Goal: Task Accomplishment & Management: Complete application form

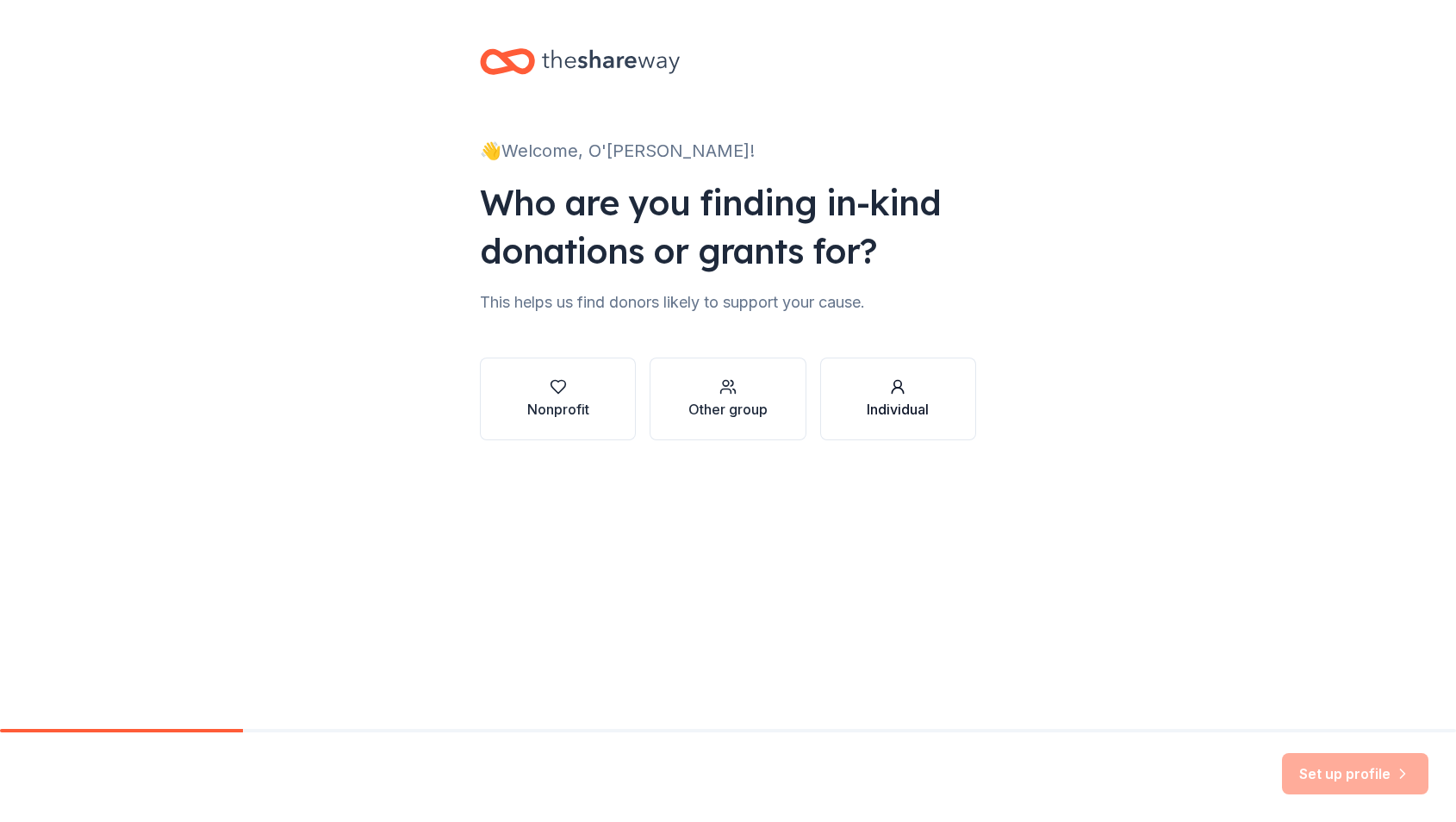
click at [927, 399] on div "Individual" at bounding box center [897, 409] width 62 height 21
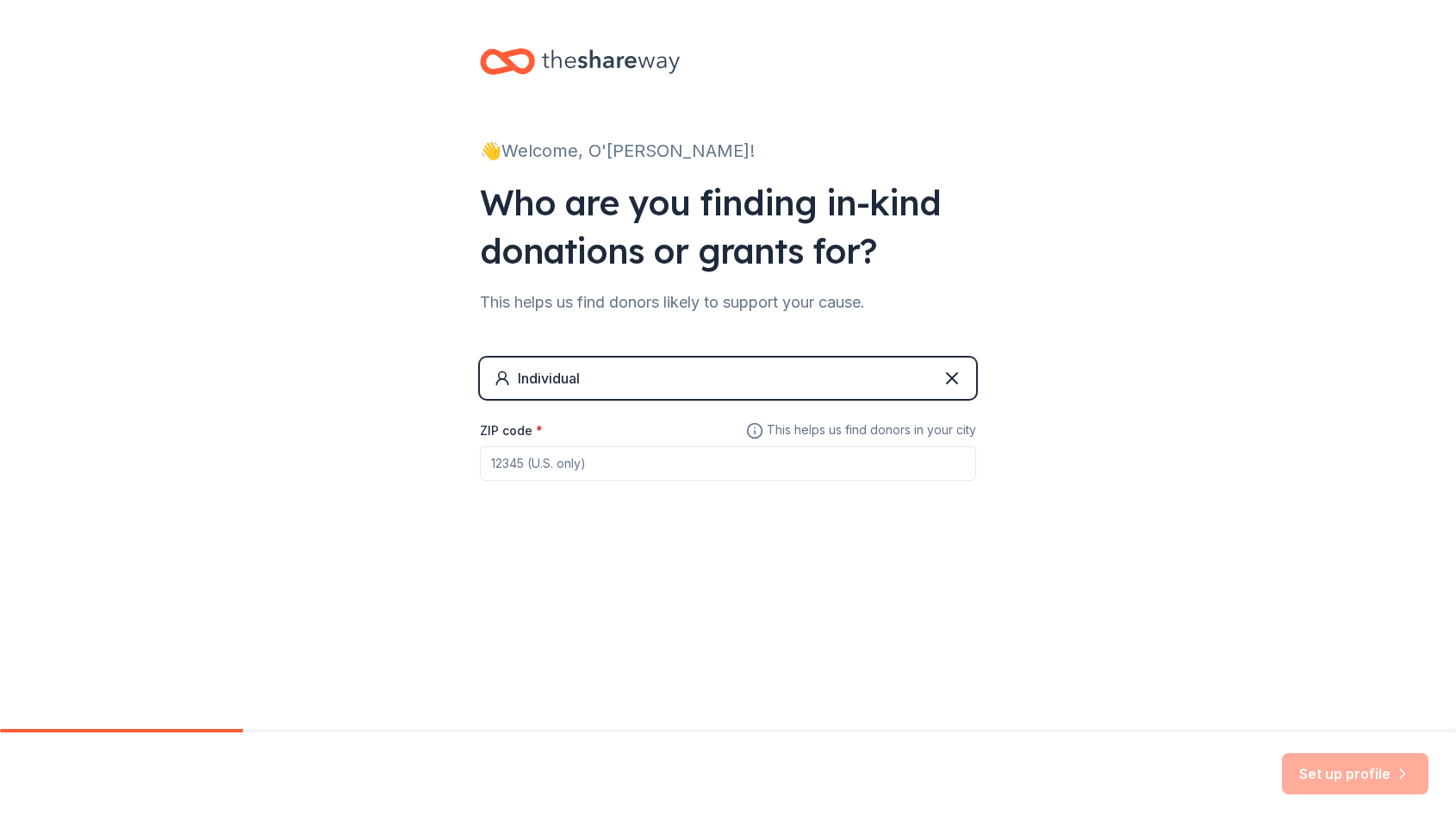
click at [795, 454] on input "ZIP code *" at bounding box center [728, 464] width 496 height 34
type input "30318"
click at [1367, 768] on button "Set up profile" at bounding box center [1354, 774] width 146 height 42
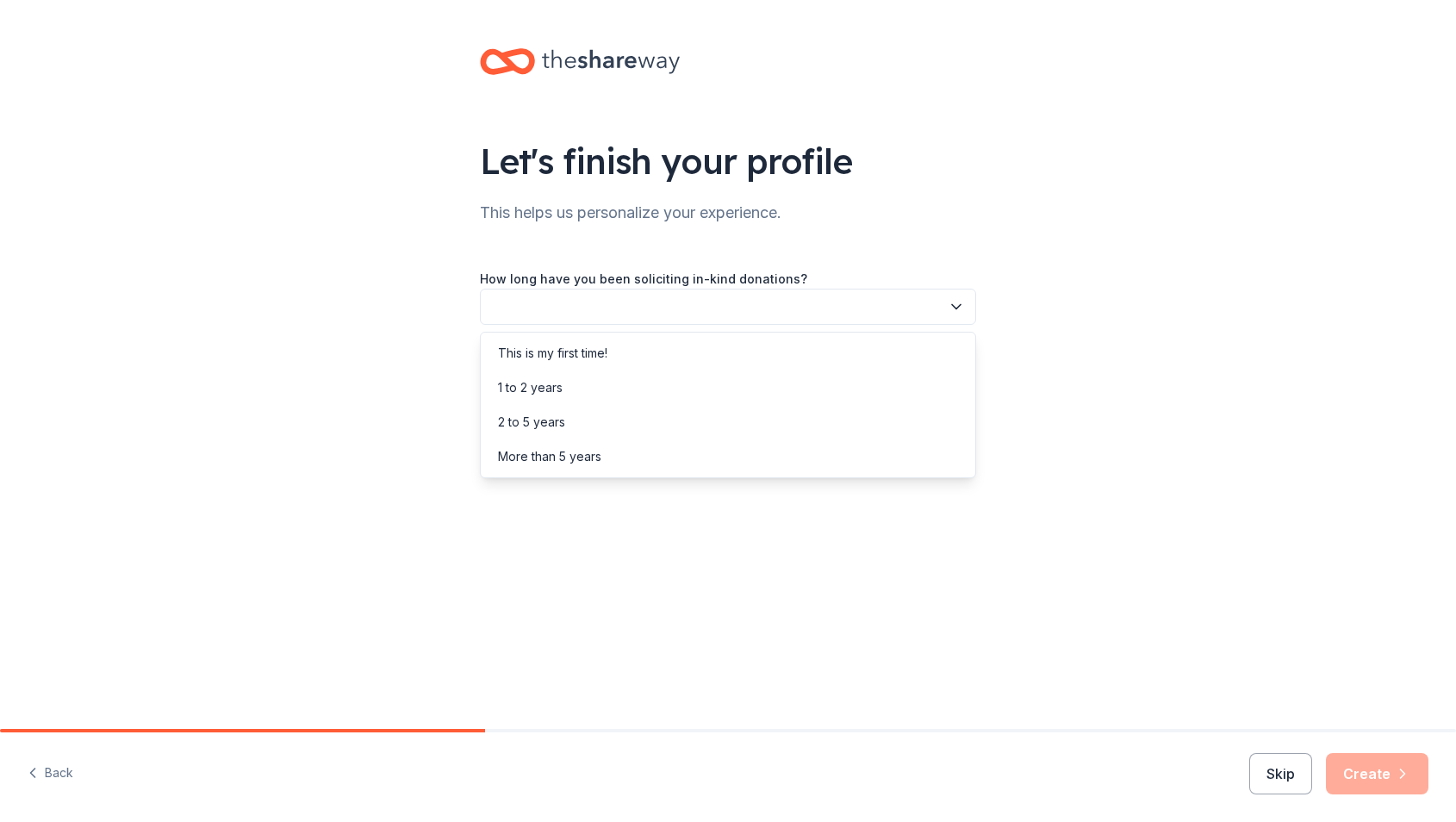
click at [962, 308] on icon "button" at bounding box center [955, 307] width 17 height 17
click at [613, 356] on div "This is my first time!" at bounding box center [728, 353] width 487 height 34
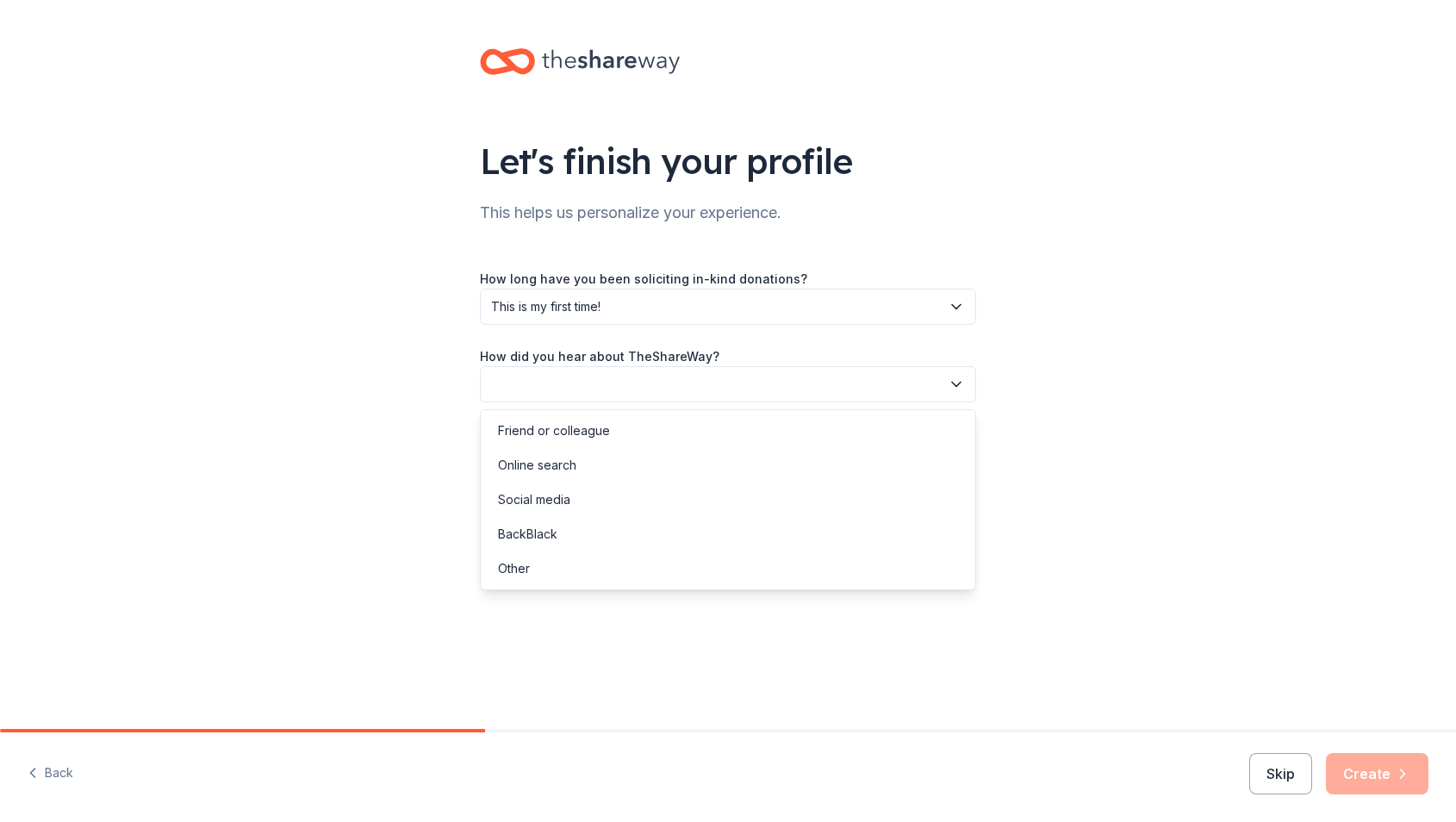
click at [927, 401] on button "button" at bounding box center [728, 385] width 496 height 36
click at [602, 424] on div "Friend or colleague" at bounding box center [553, 430] width 112 height 21
click at [1379, 770] on button "Create" at bounding box center [1376, 774] width 103 height 42
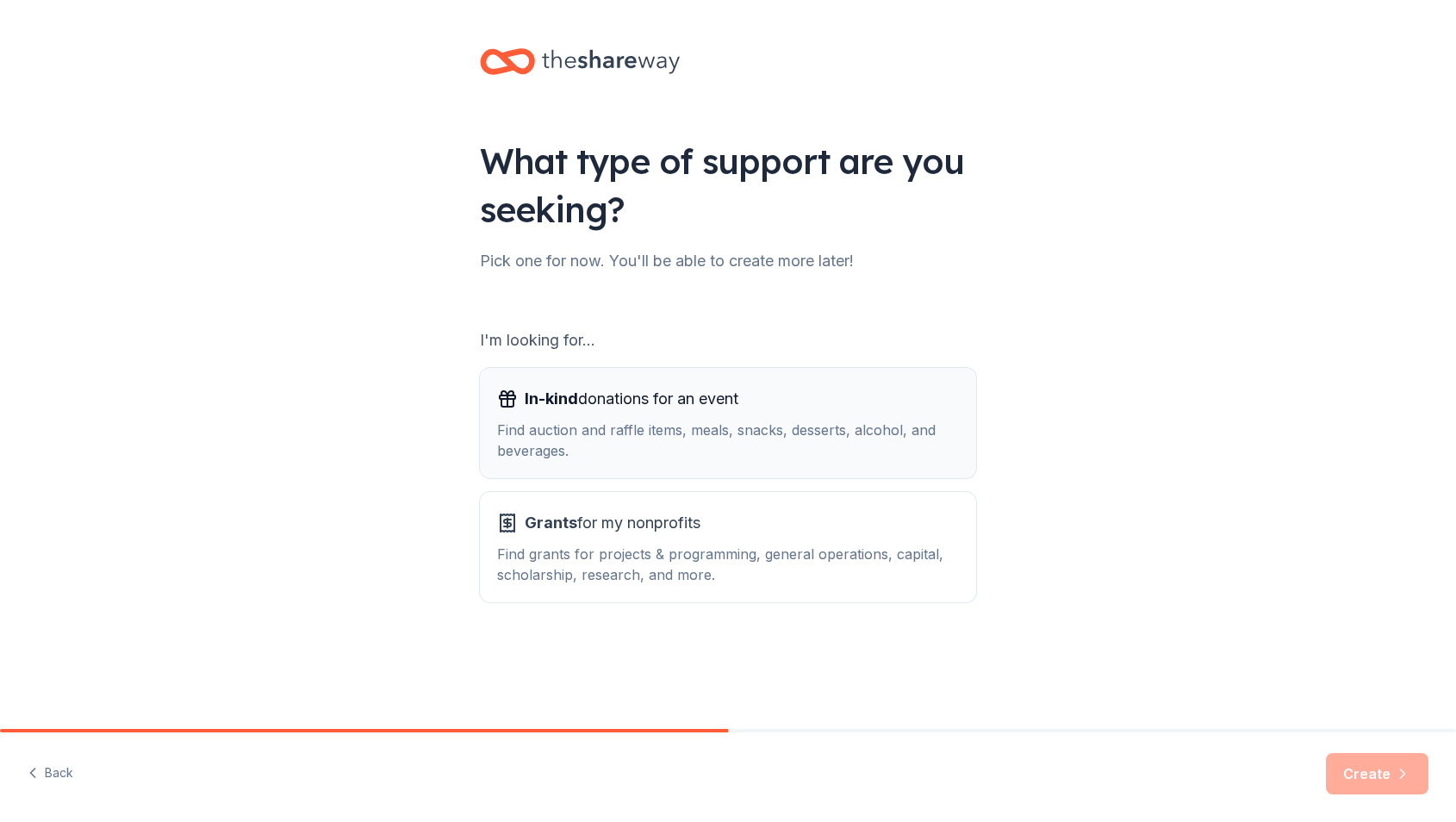
click at [923, 444] on div "Find auction and raffle items, meals, snacks, desserts, alcohol, and beverages." at bounding box center [728, 440] width 462 height 42
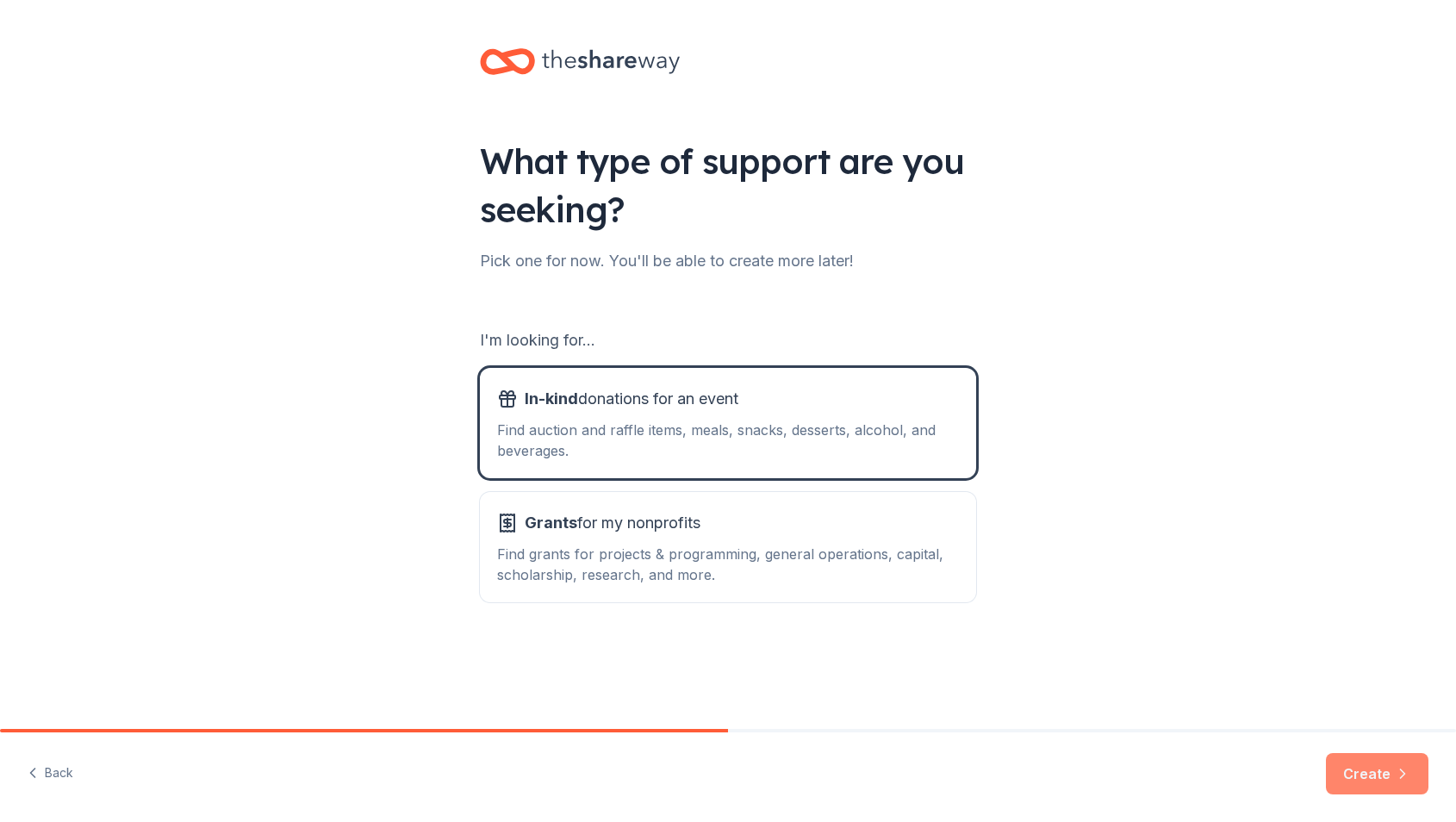
click at [1376, 767] on button "Create" at bounding box center [1376, 774] width 103 height 42
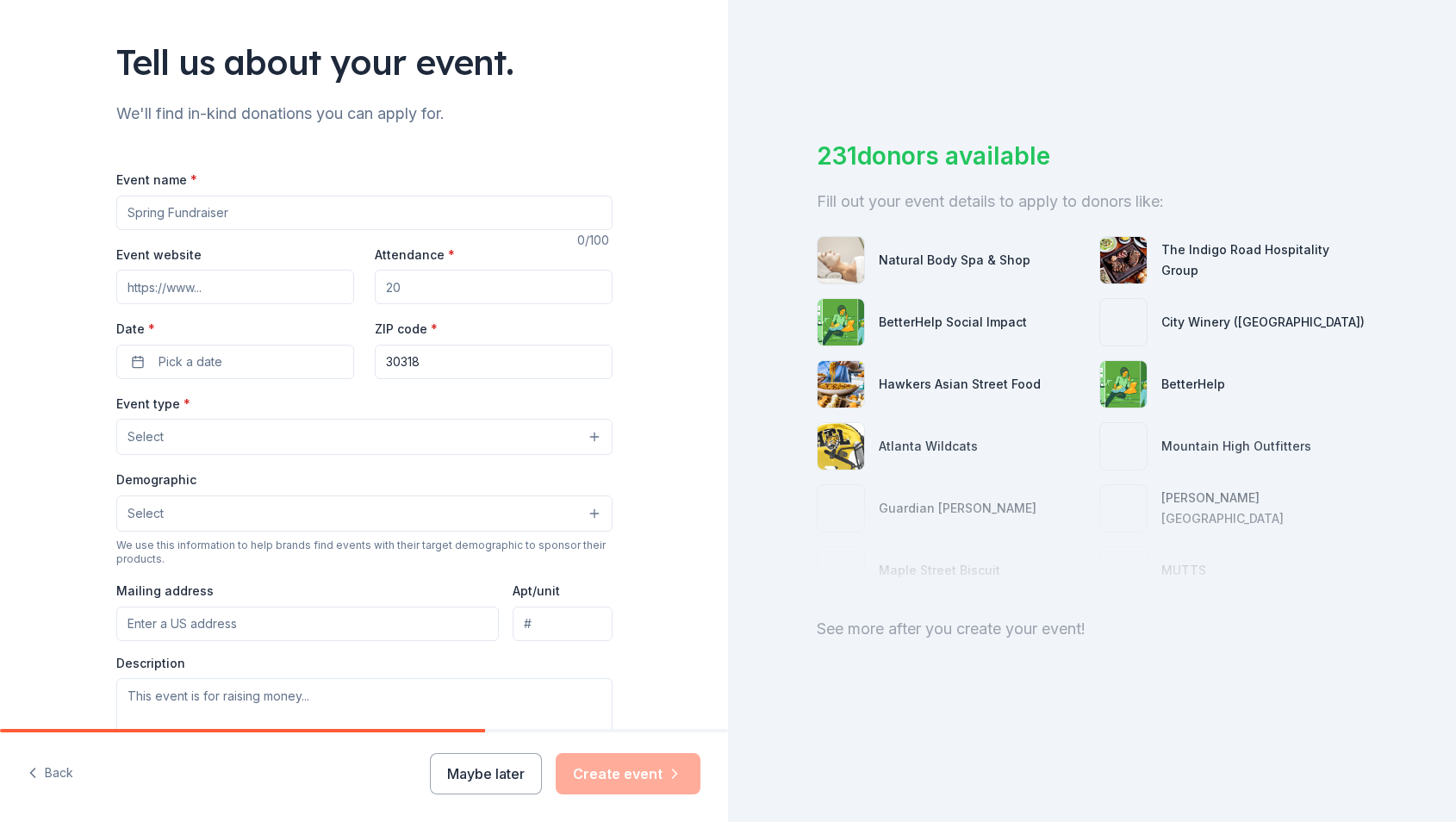
scroll to position [102, 0]
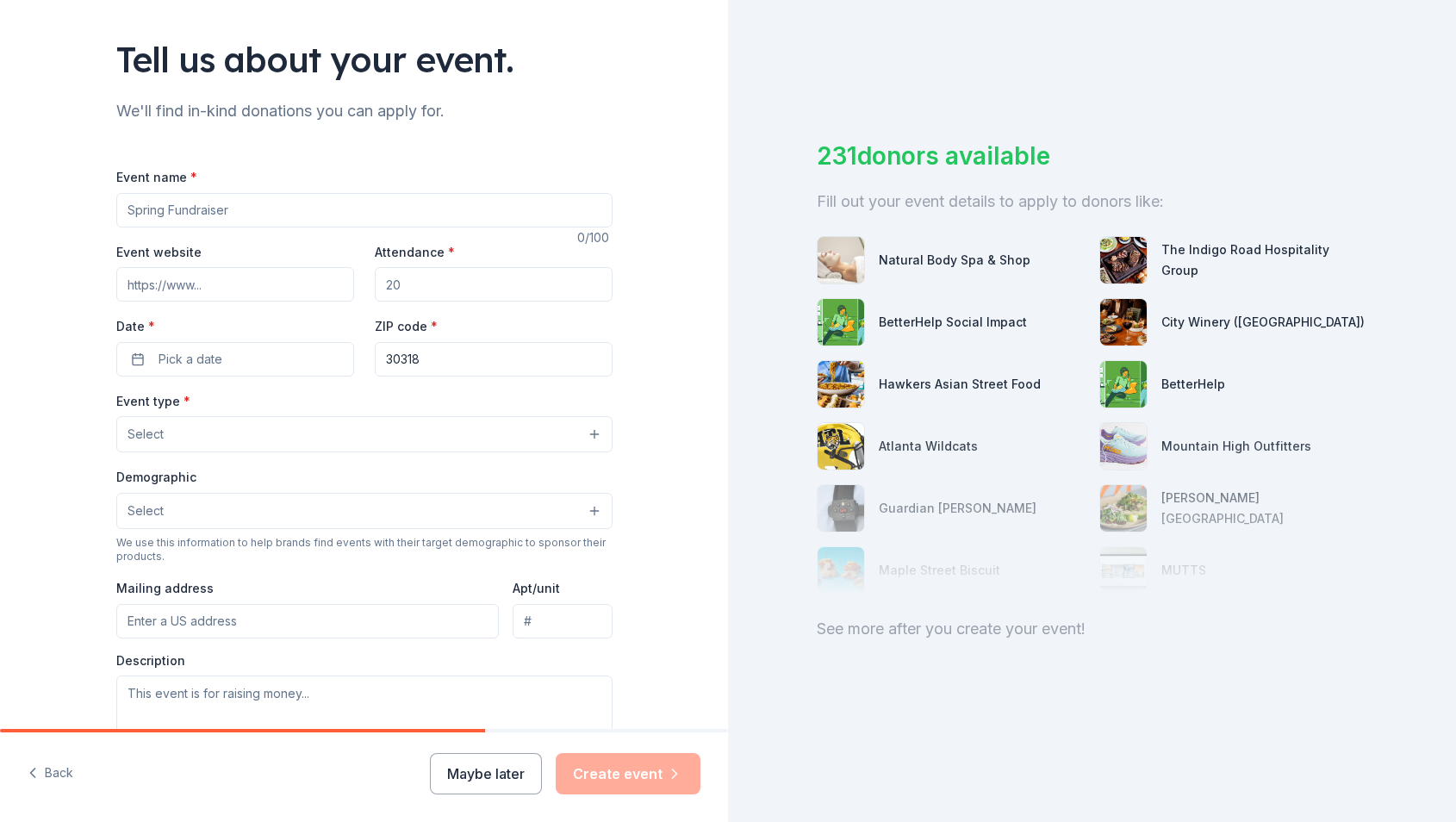
click at [277, 211] on input "Event name *" at bounding box center [364, 210] width 496 height 34
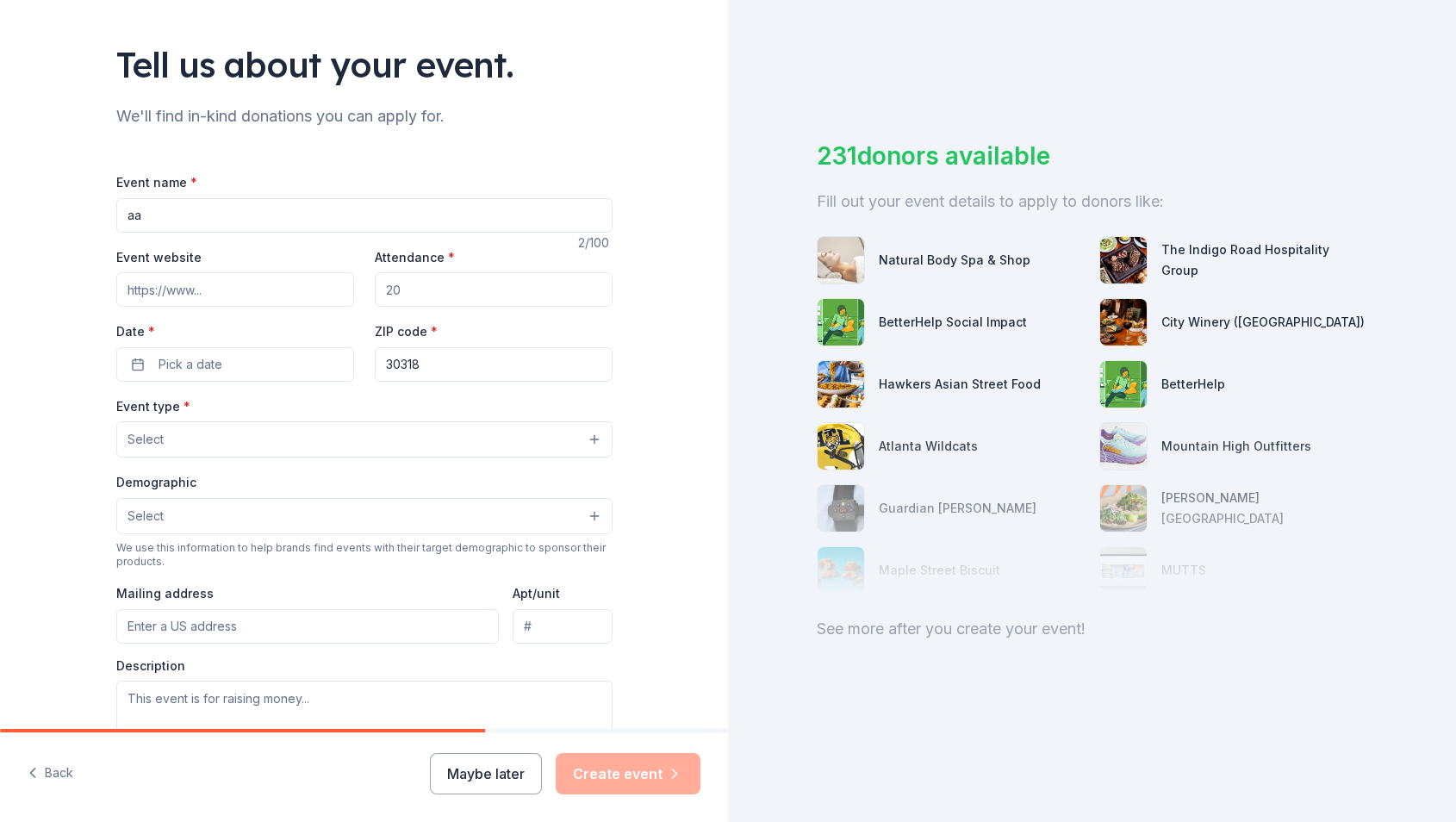
type input "a"
type input "Attendance Awareness"
click at [417, 290] on input "Attendance *" at bounding box center [493, 289] width 238 height 34
click at [431, 285] on input "Attendance *" at bounding box center [493, 287] width 238 height 34
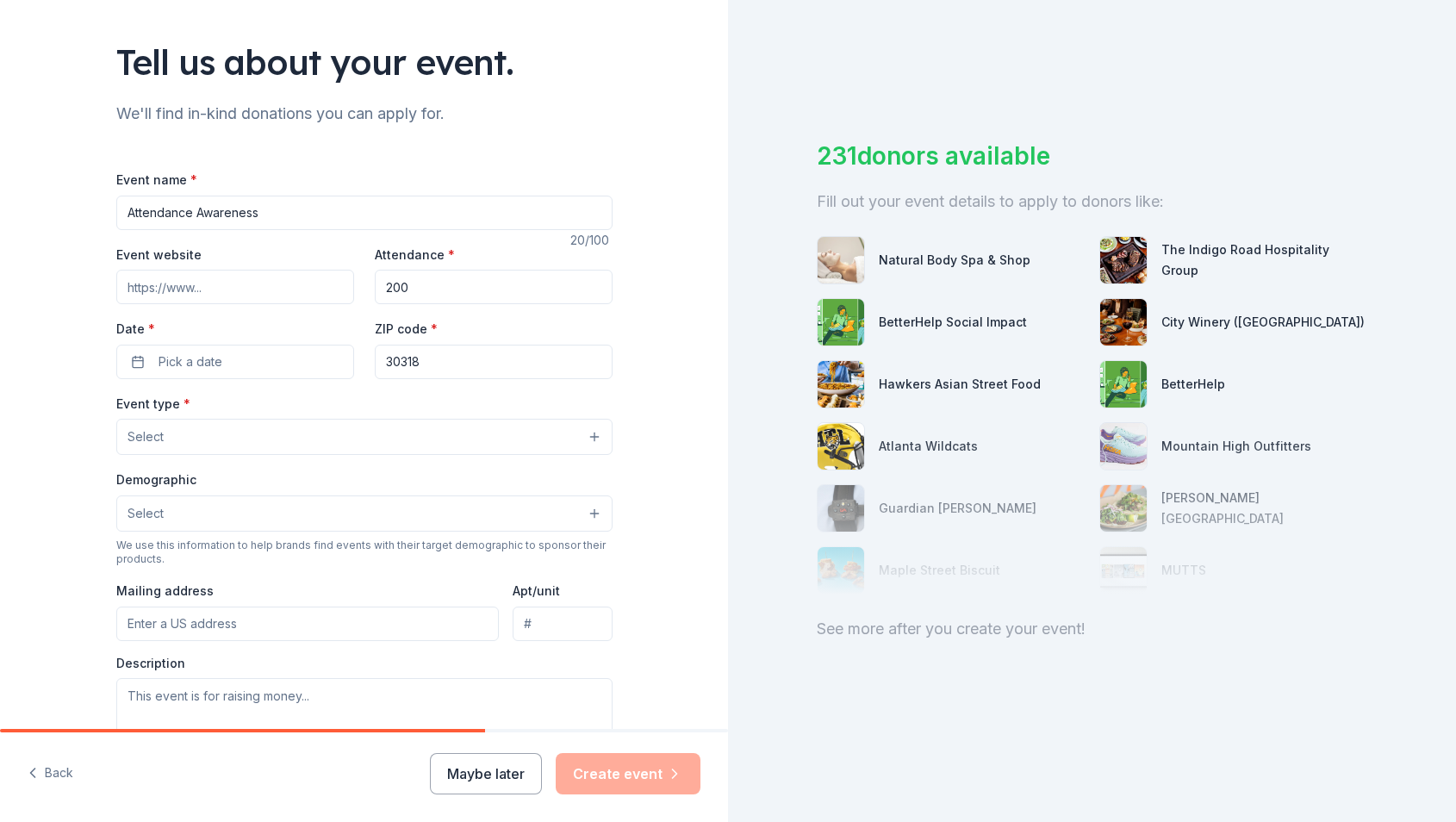
type input "200"
click at [74, 251] on div "Tell us about your event. We'll find in-kind donations you can apply for. Event…" at bounding box center [364, 475] width 728 height 1147
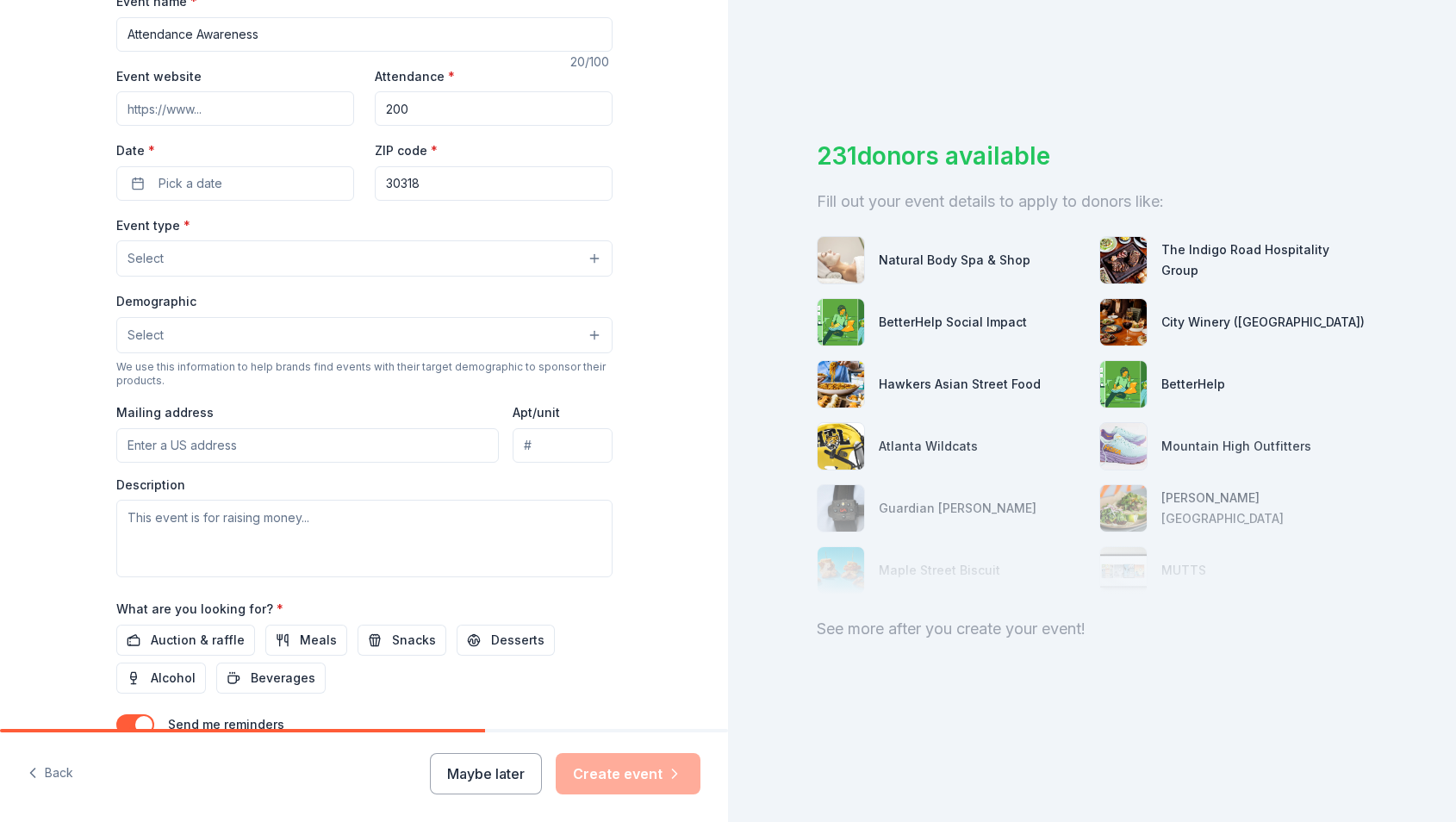
scroll to position [279, 0]
click at [192, 179] on span "Pick a date" at bounding box center [191, 181] width 64 height 21
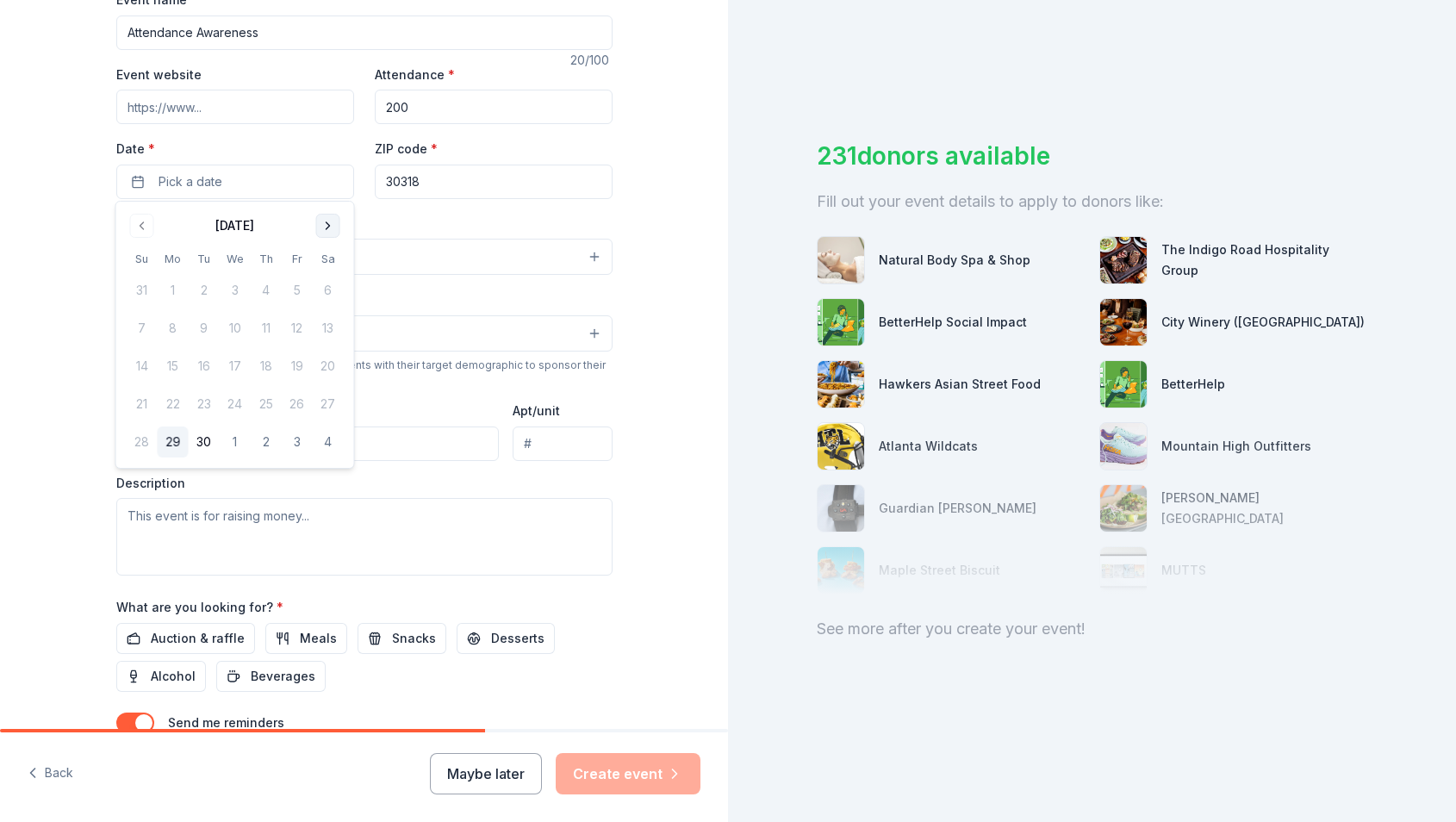
click at [330, 228] on button "Go to next month" at bounding box center [327, 225] width 24 height 24
click at [295, 441] on button "31" at bounding box center [297, 442] width 31 height 31
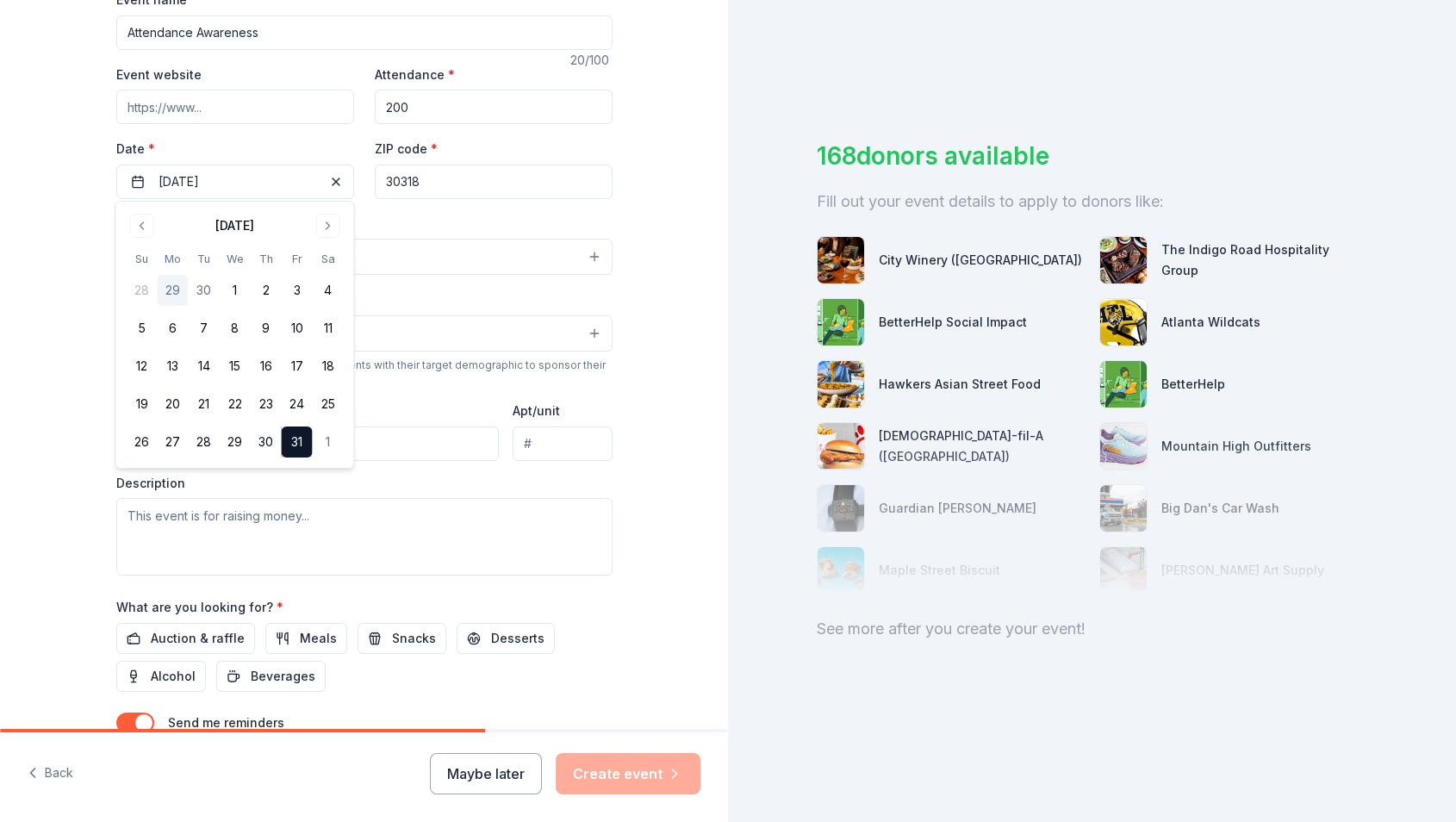
click at [422, 223] on div "Event type * Select" at bounding box center [364, 244] width 496 height 63
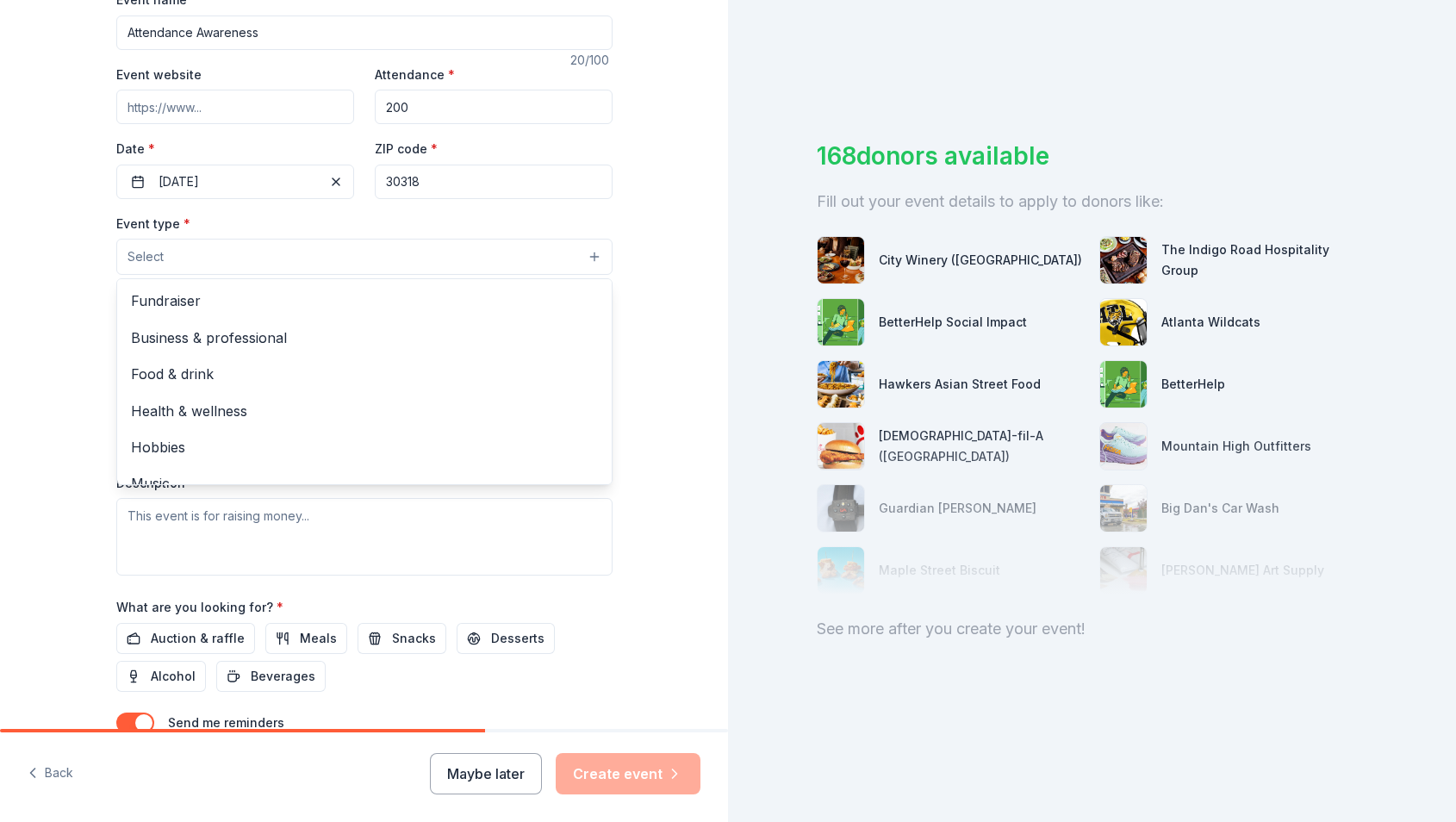
click at [254, 257] on button "Select" at bounding box center [364, 257] width 496 height 36
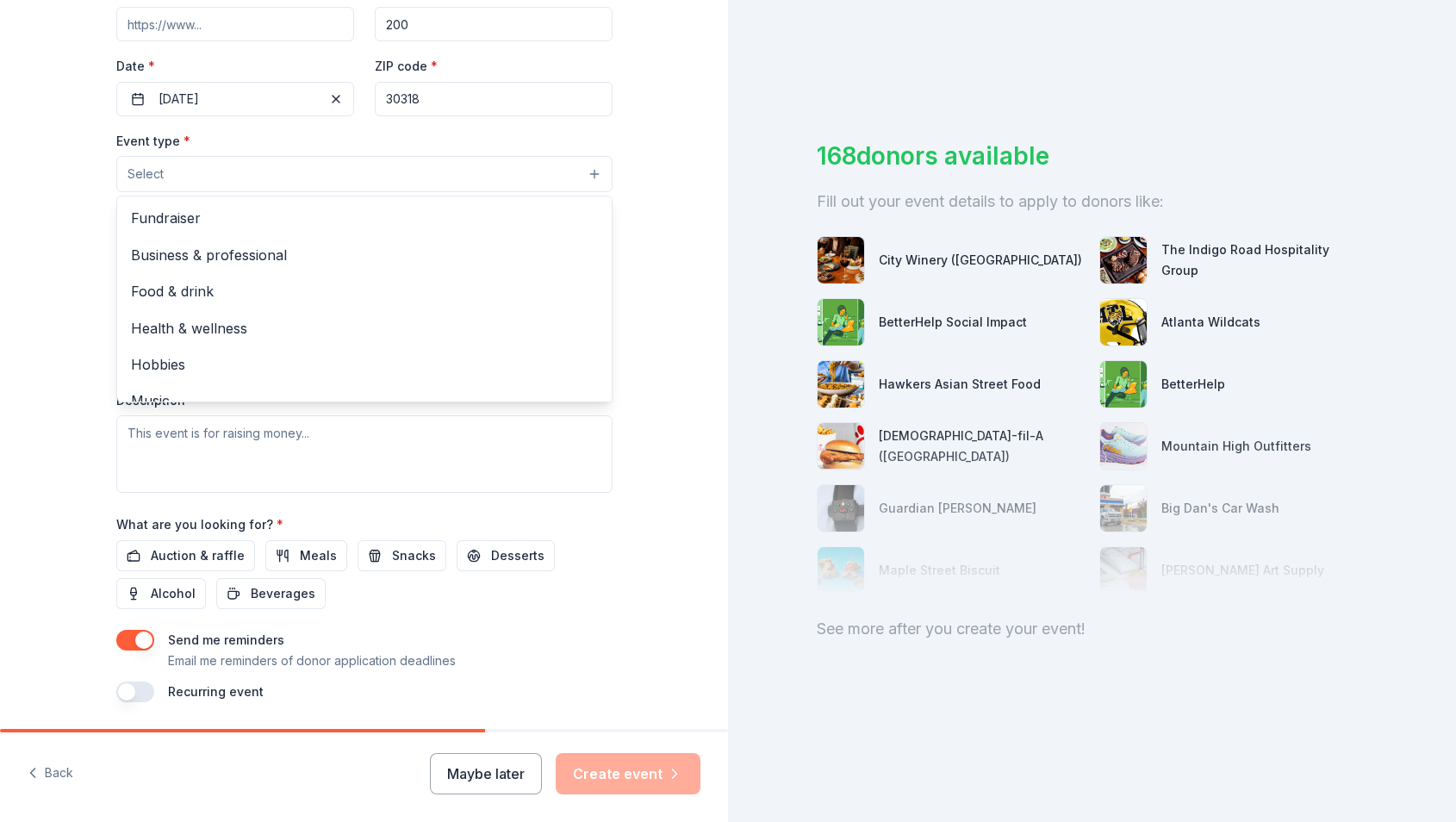
scroll to position [358, 0]
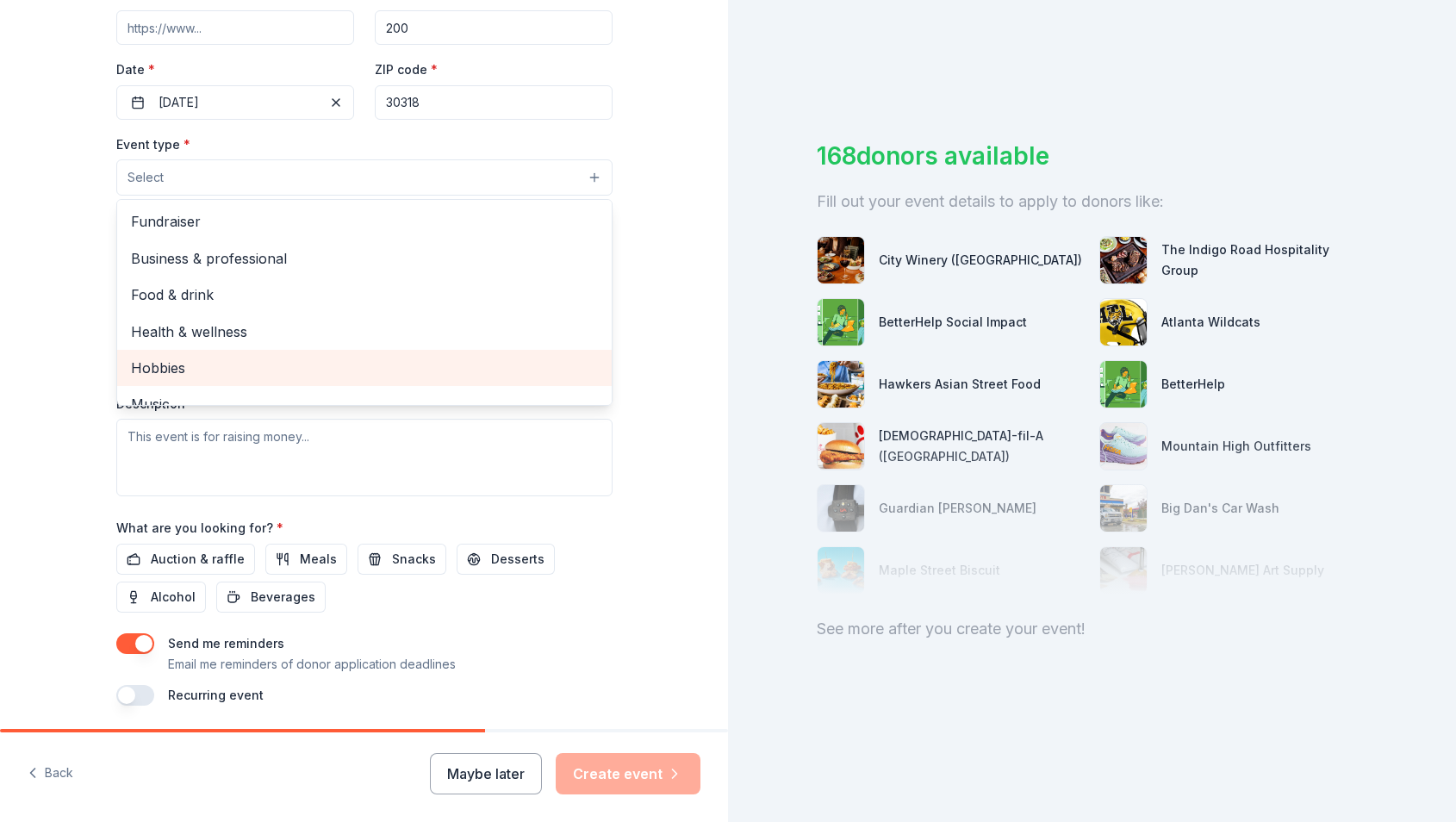
click at [158, 357] on span "Hobbies" at bounding box center [364, 367] width 467 height 23
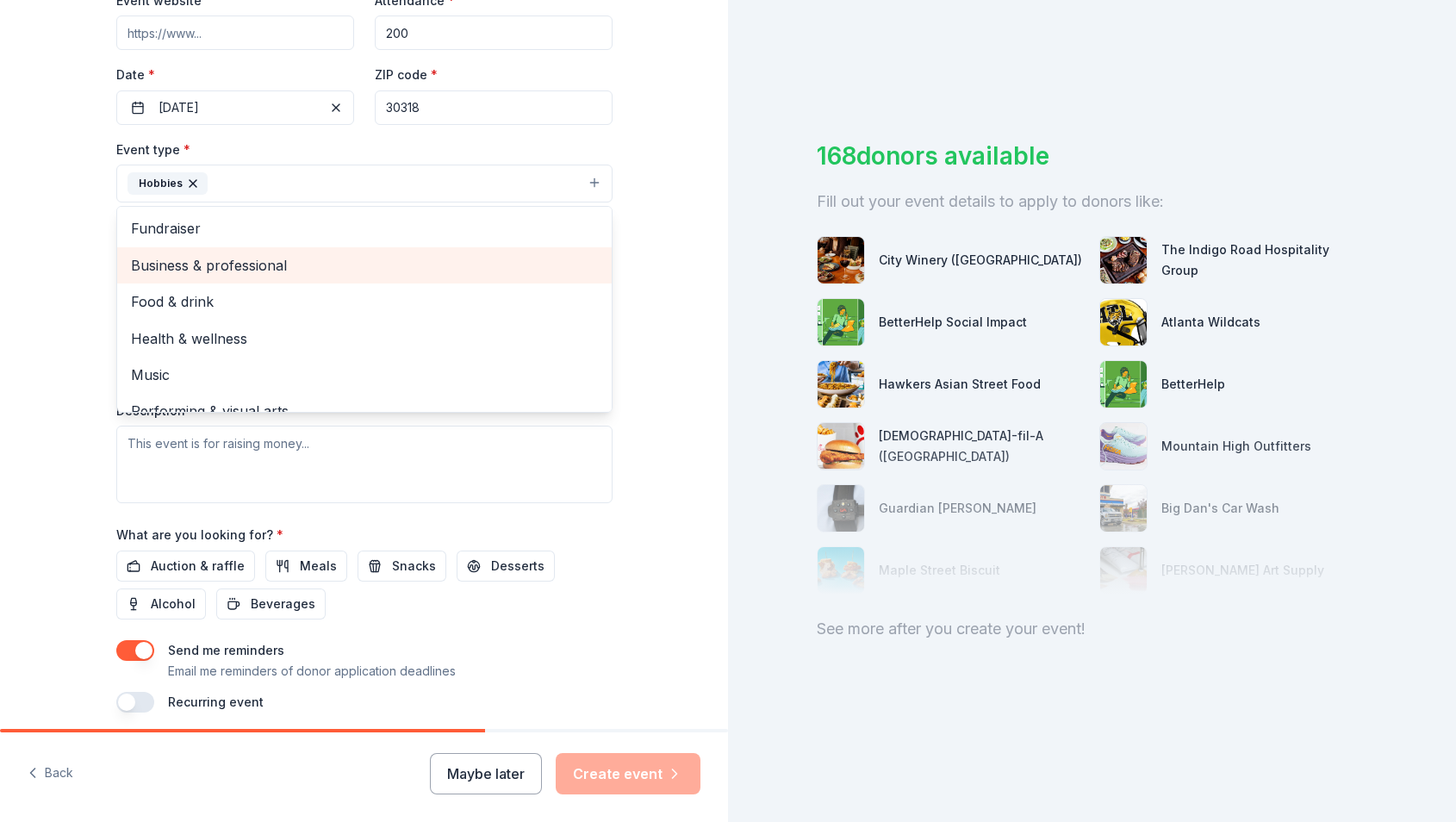
scroll to position [349, 0]
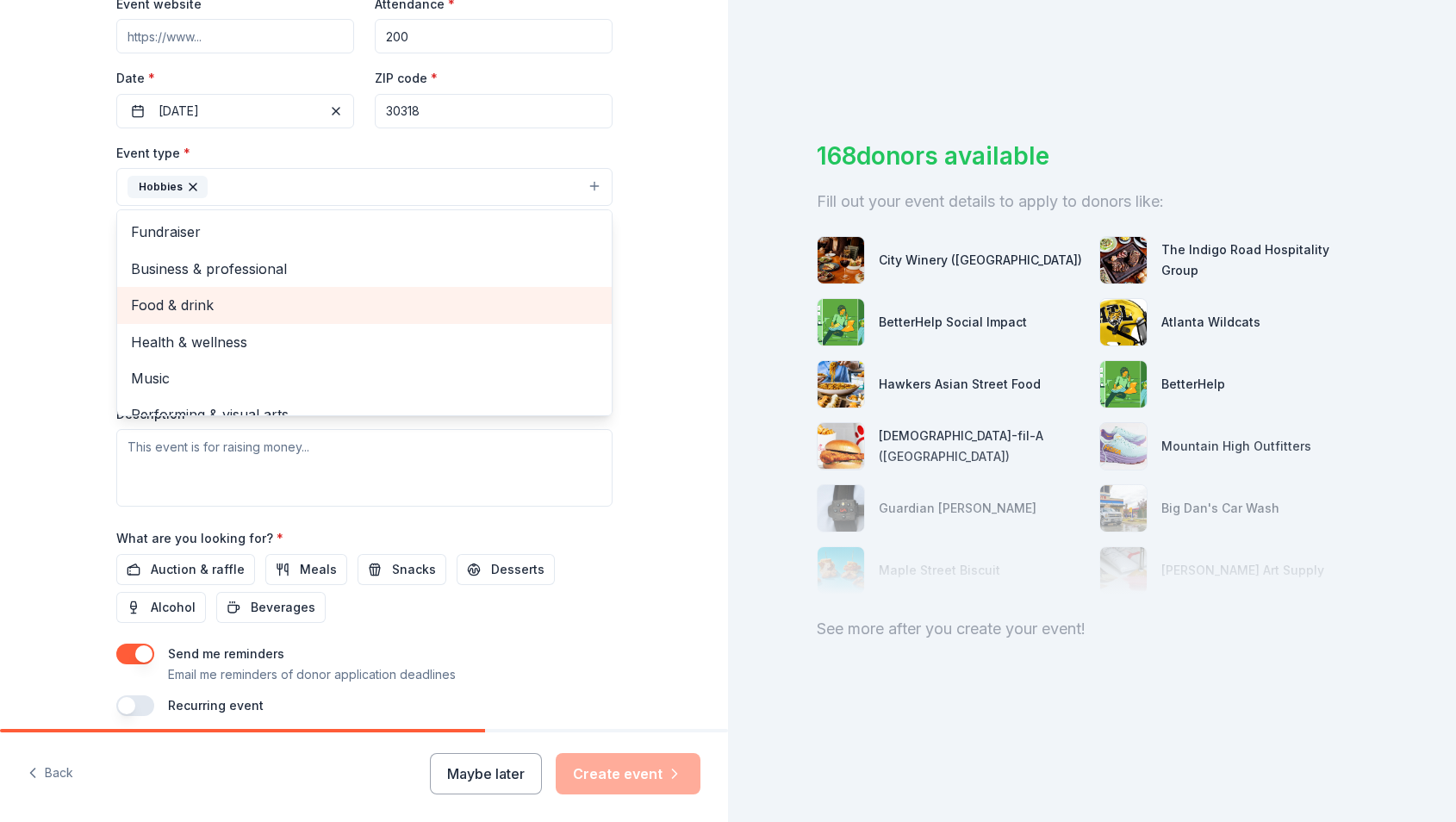
click at [471, 316] on div "Food & drink" at bounding box center [364, 305] width 494 height 36
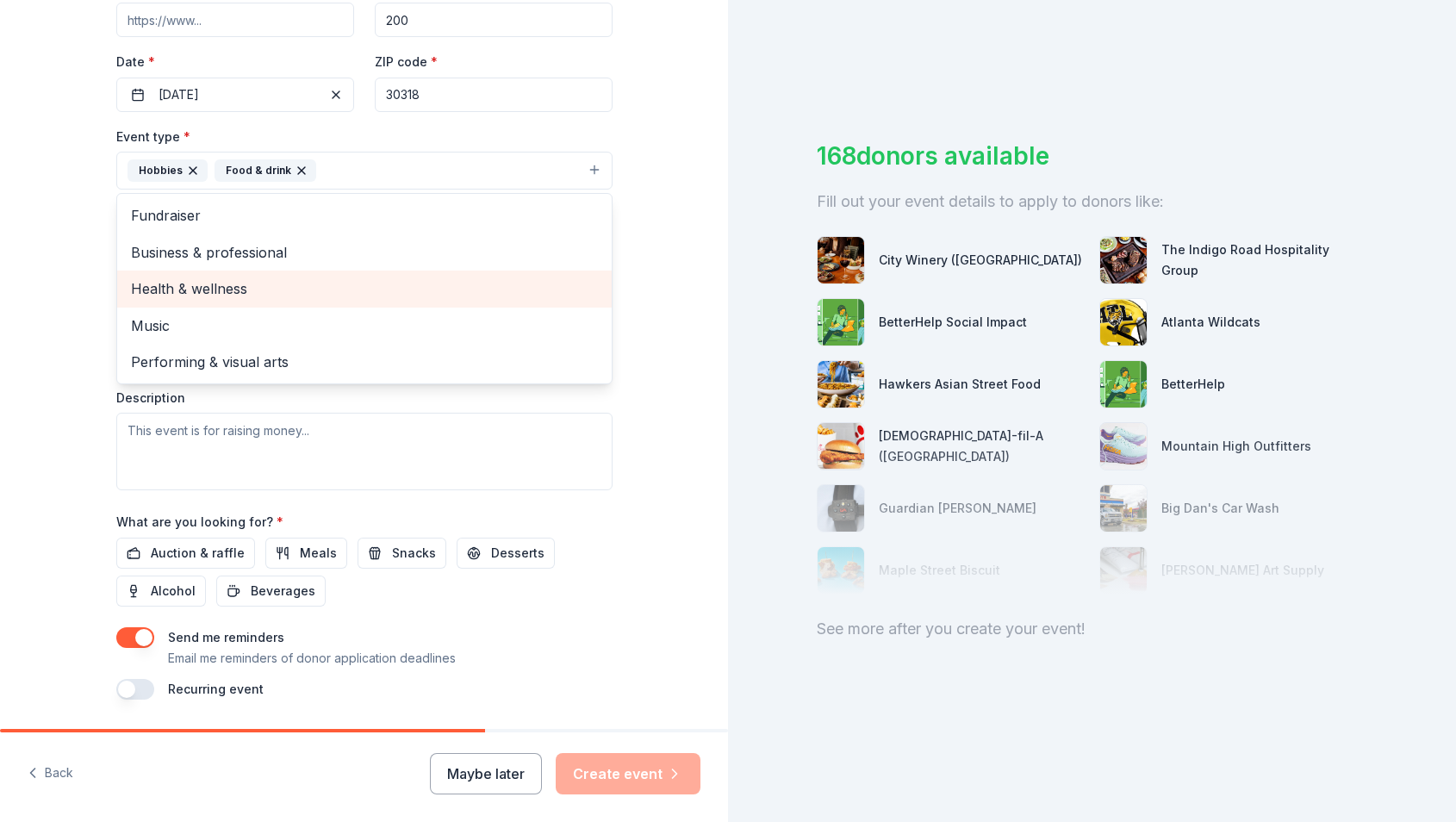
scroll to position [363, 0]
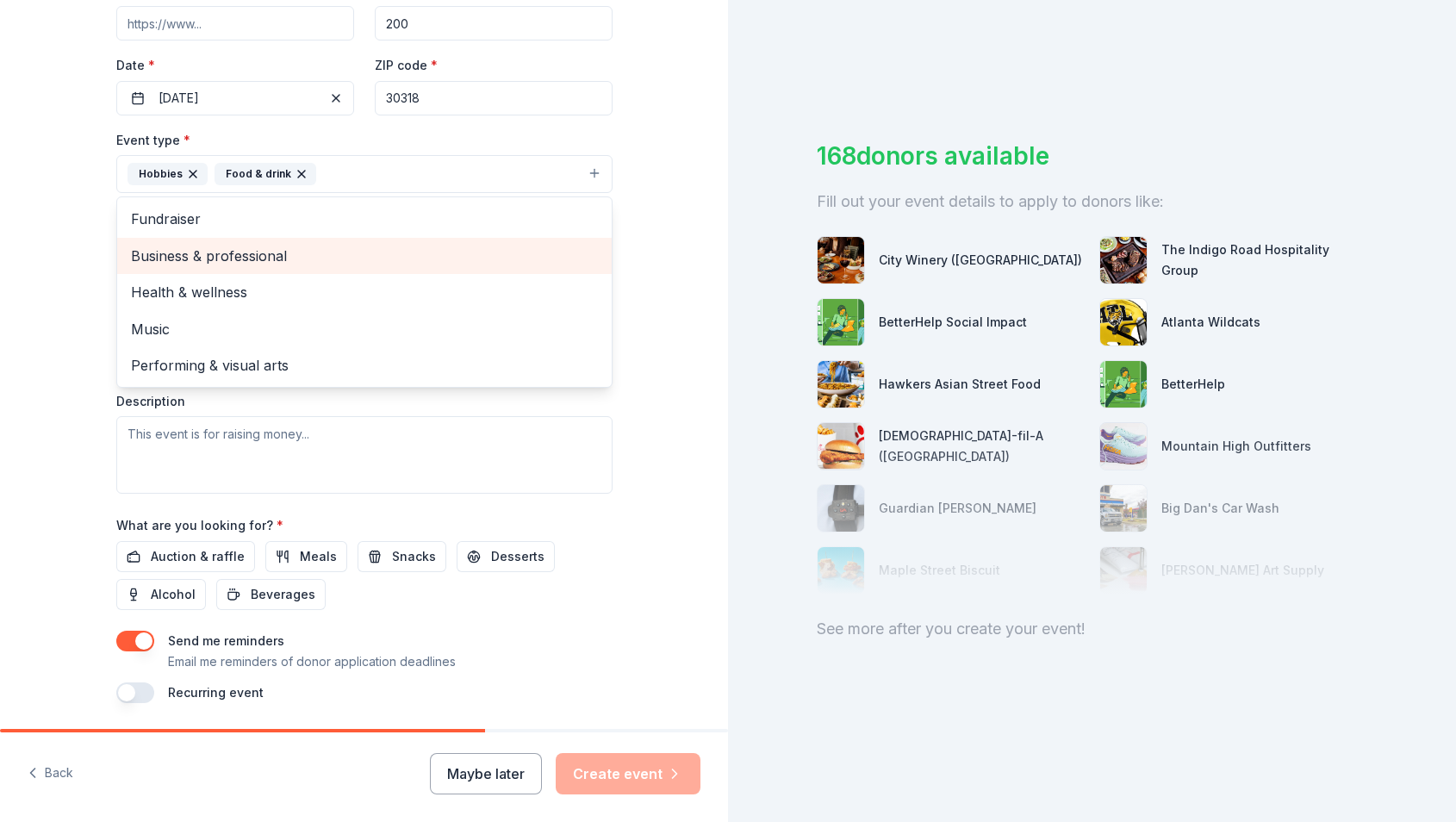
click at [294, 252] on span "Business & professional" at bounding box center [364, 256] width 467 height 23
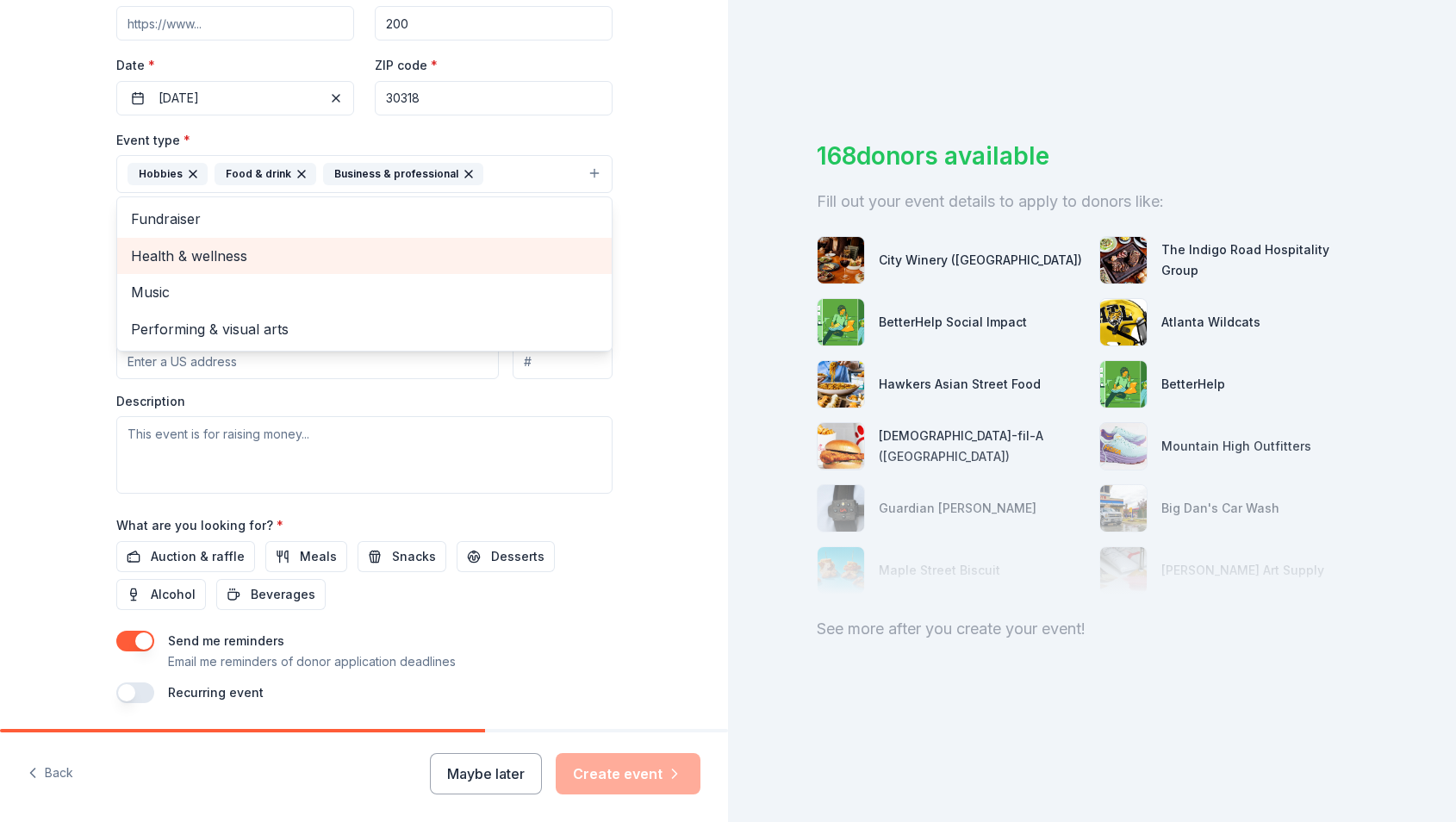
click at [256, 259] on span "Health & wellness" at bounding box center [364, 256] width 467 height 23
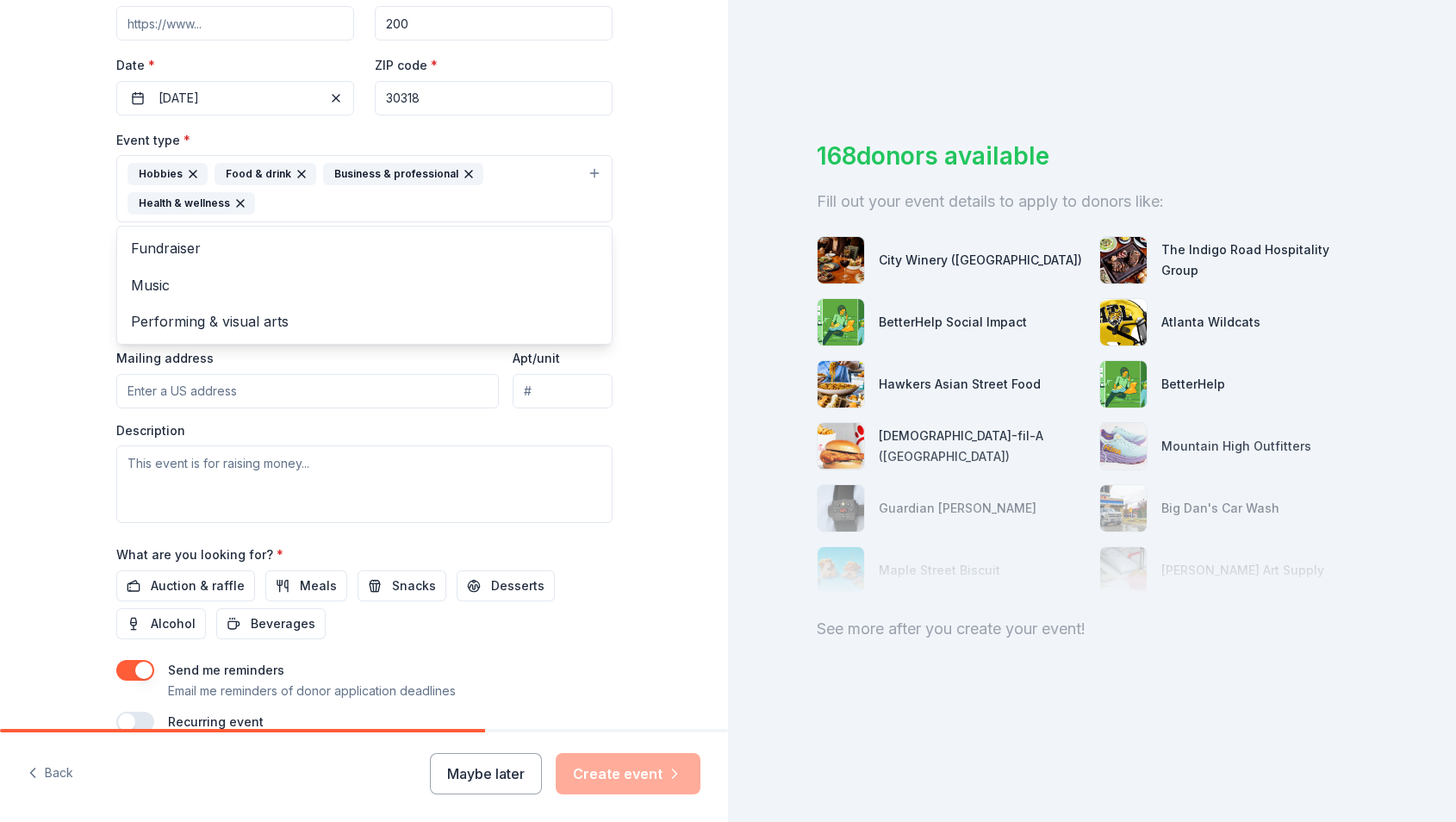
click at [87, 279] on div "Tell us about your event. We'll find in-kind donations you can apply for. Event…" at bounding box center [364, 226] width 728 height 1178
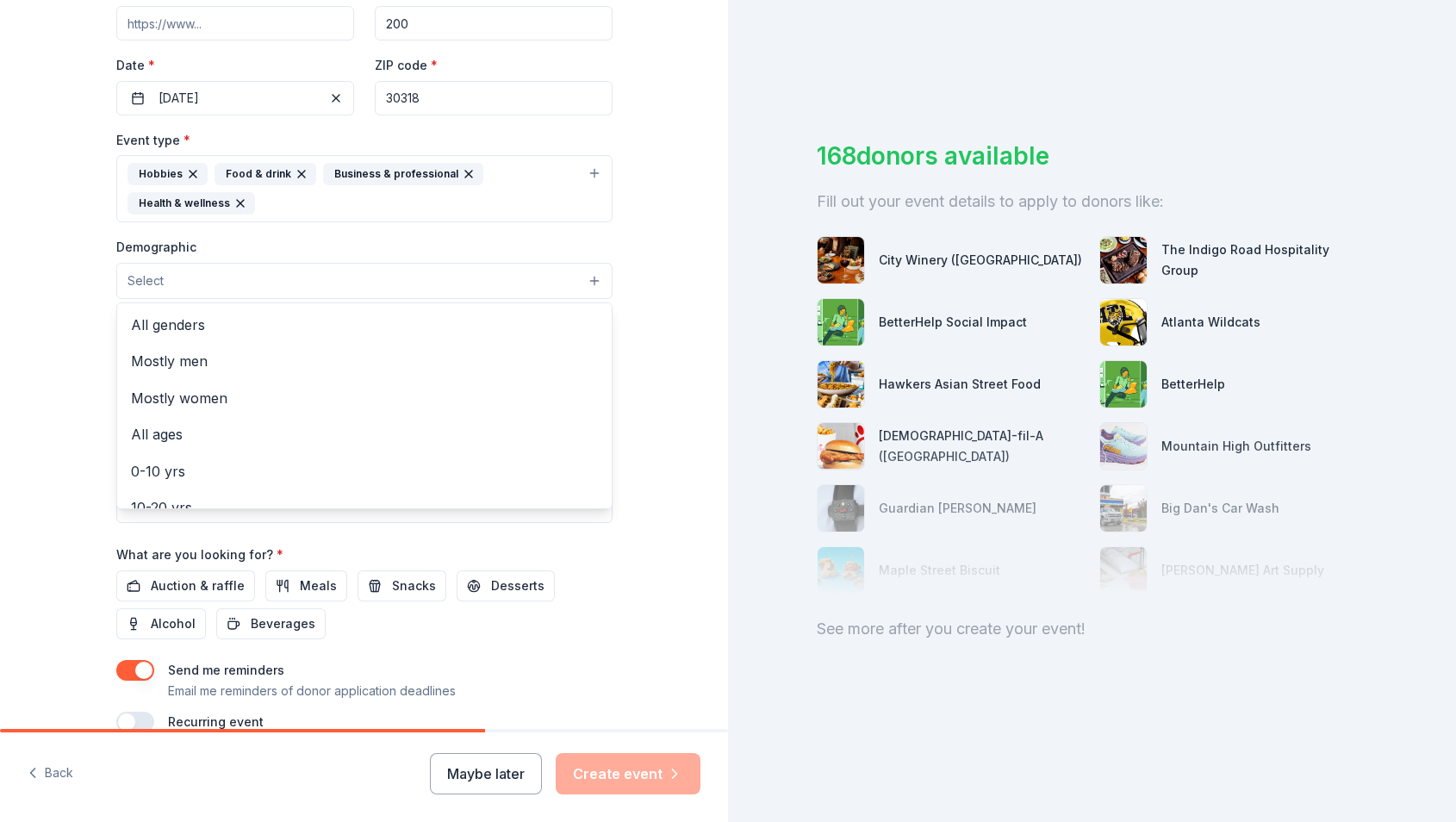
click at [151, 274] on span "Select" at bounding box center [146, 280] width 36 height 21
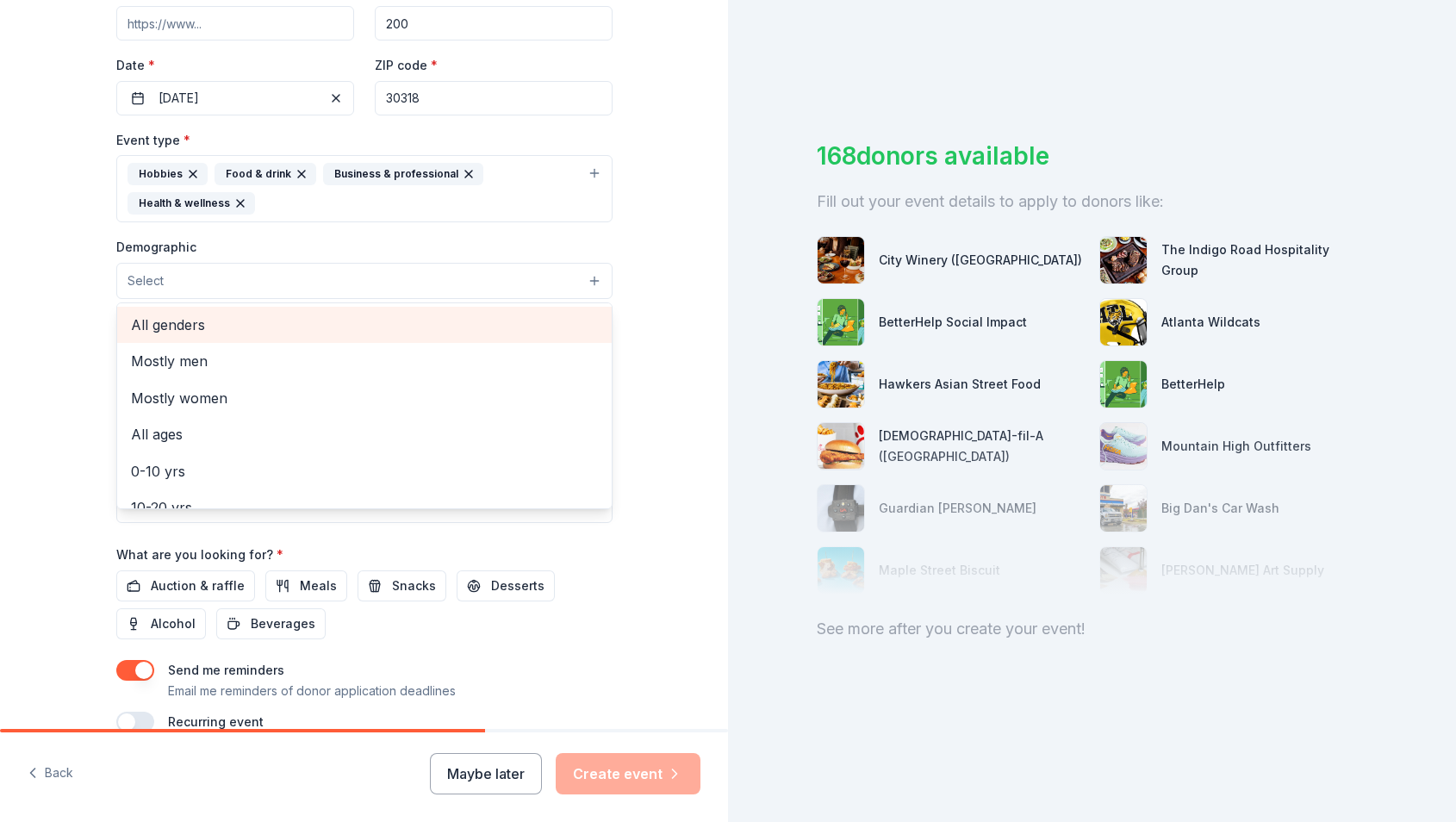
click at [215, 329] on span "All genders" at bounding box center [364, 325] width 467 height 23
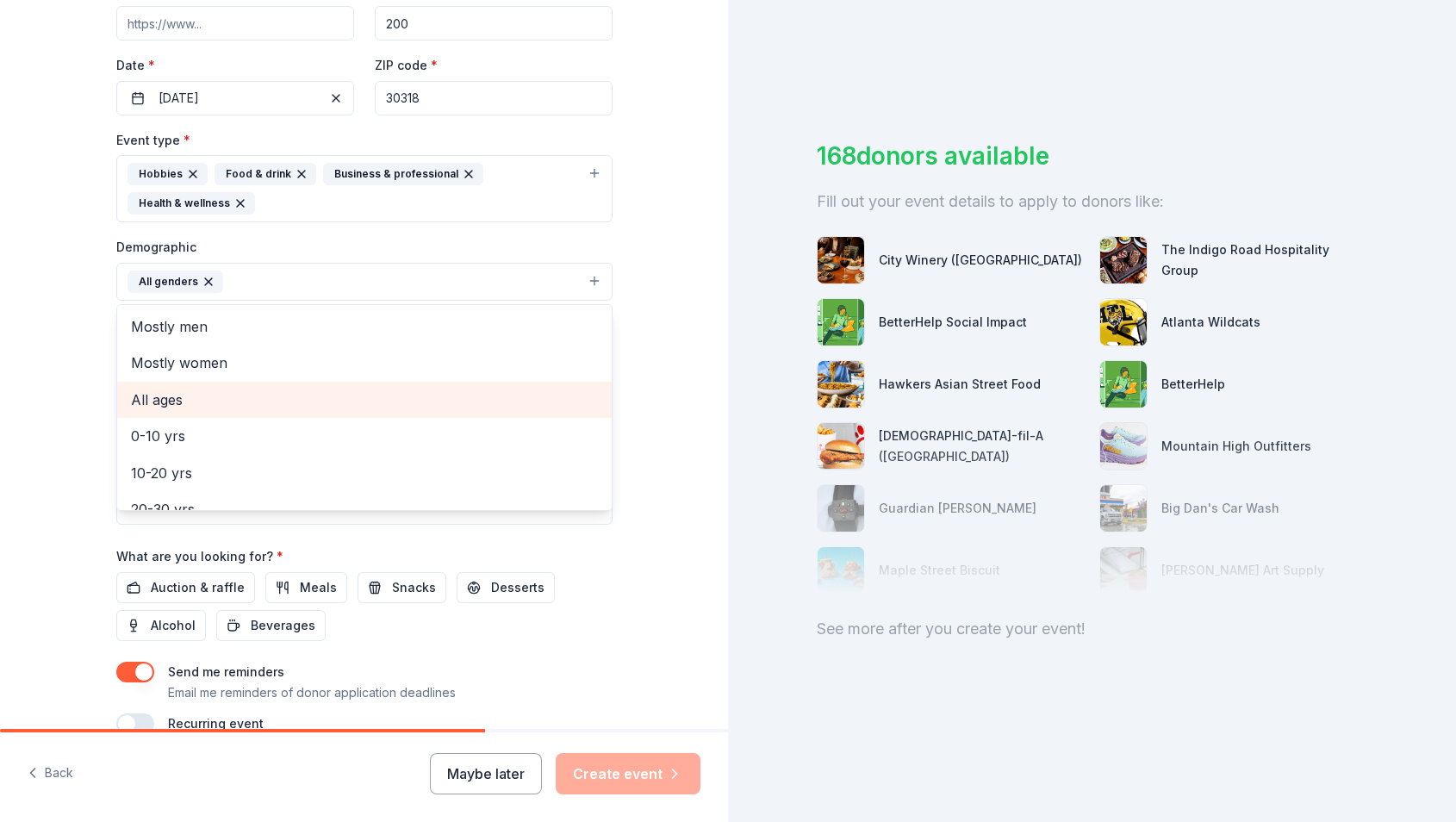
click at [202, 406] on span "All ages" at bounding box center [364, 399] width 467 height 23
click at [54, 367] on div "Tell us about your event. We'll find in-kind donations you can apply for. Event…" at bounding box center [364, 227] width 728 height 1179
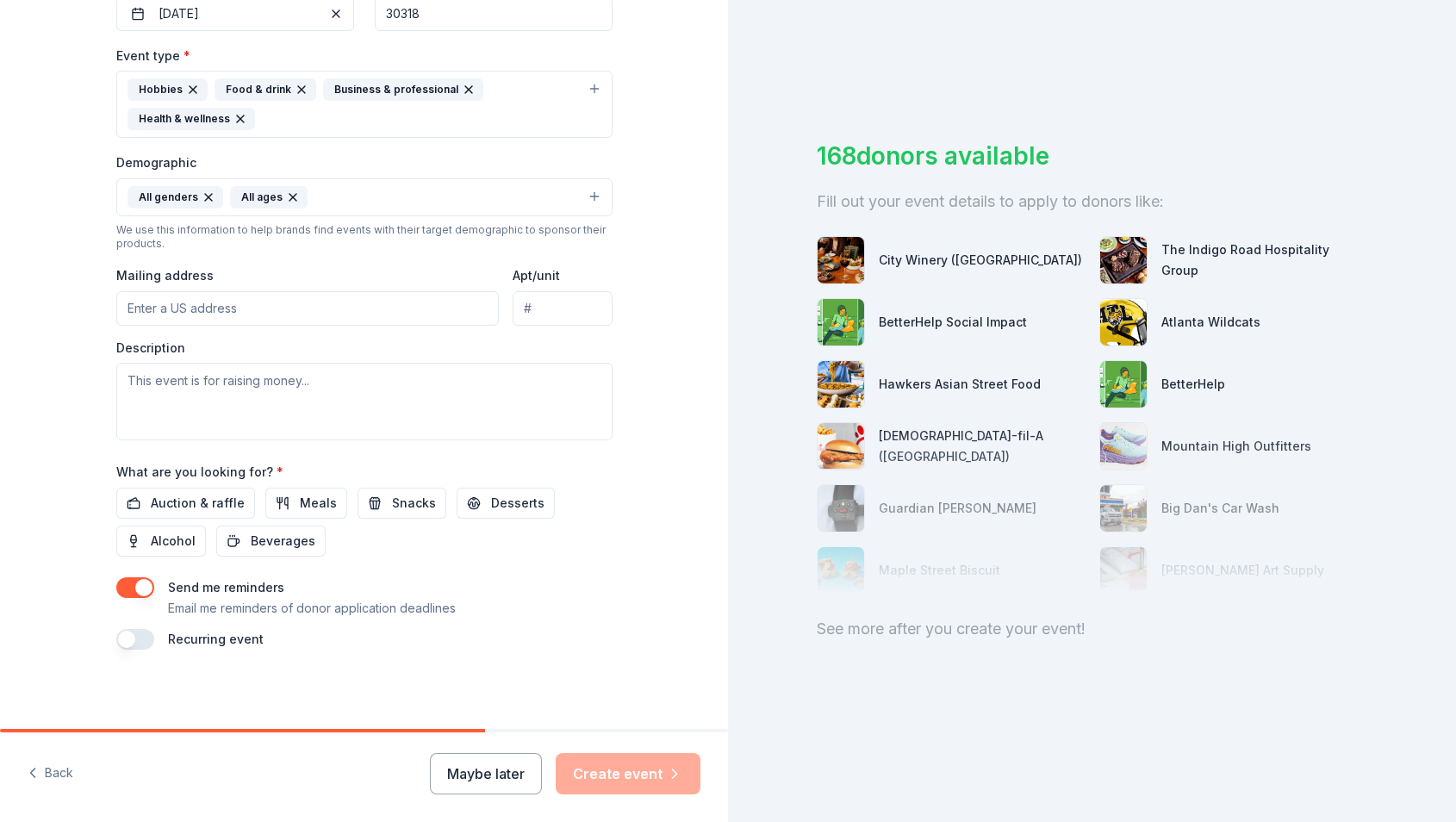
scroll to position [446, 0]
click at [179, 303] on input "Mailing address" at bounding box center [308, 309] width 384 height 34
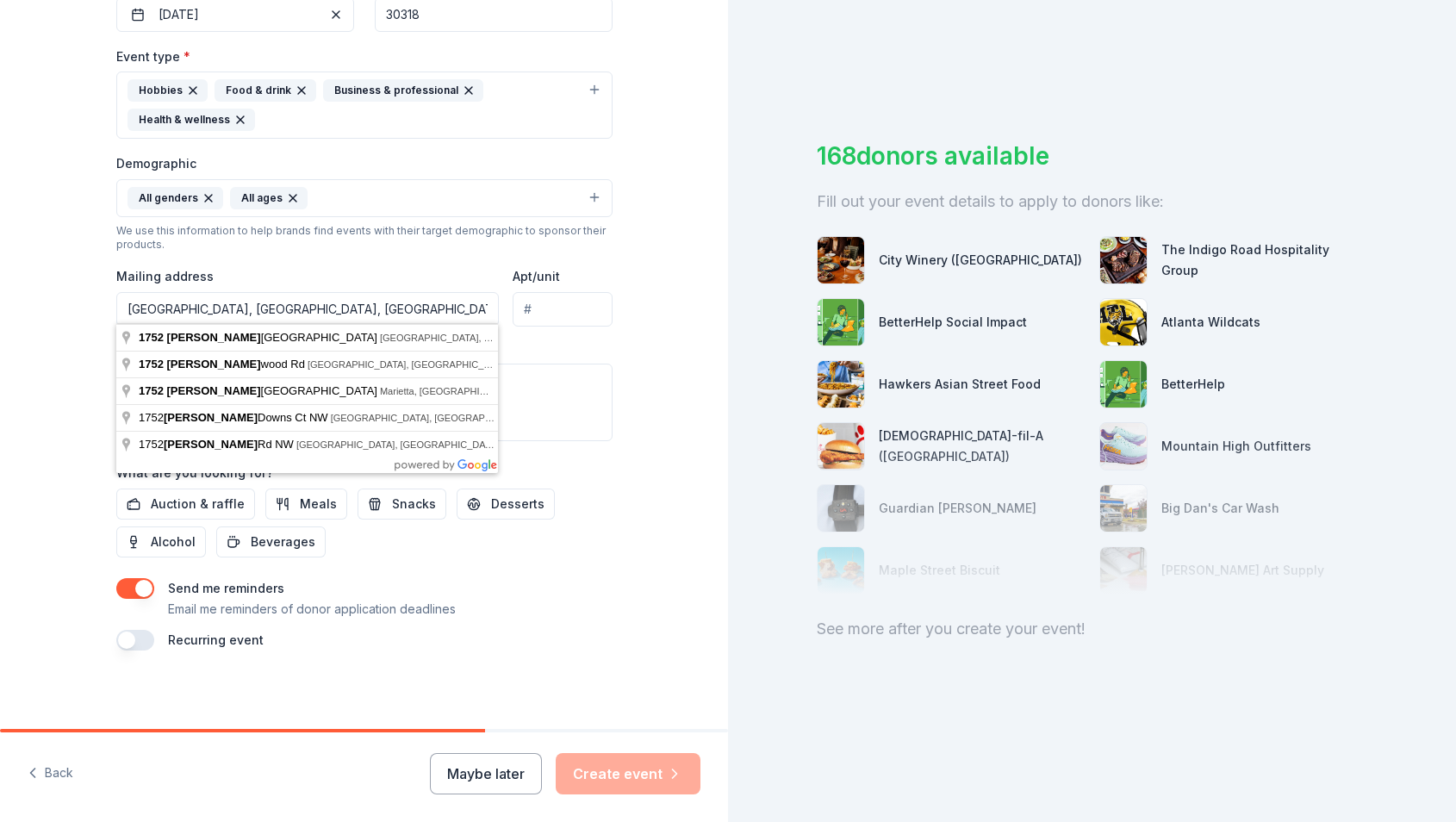
type input "1752 Hollywood Road Northwest, Atlanta, GA, 30318"
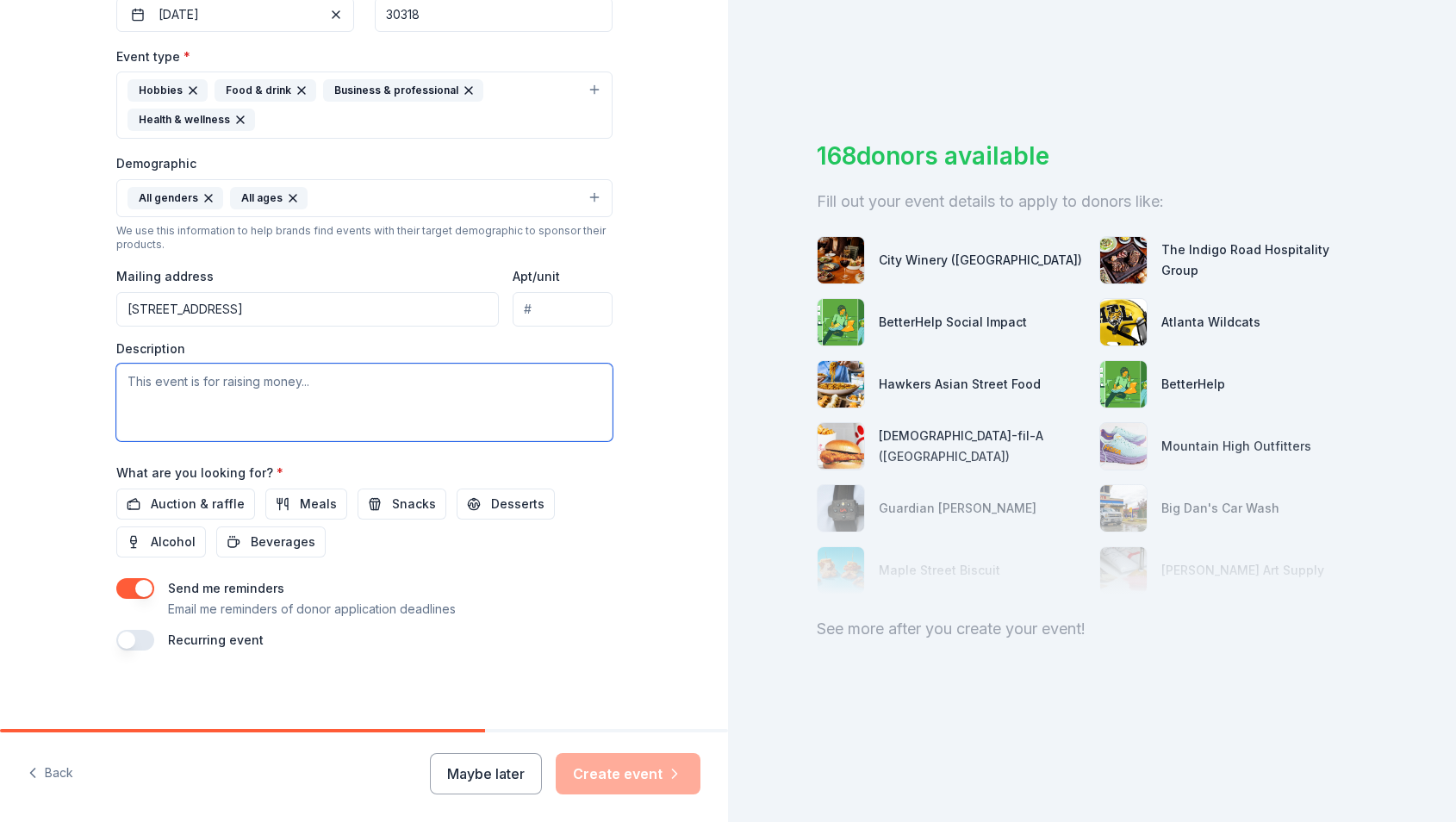
click at [230, 383] on textarea at bounding box center [364, 402] width 496 height 77
click at [301, 380] on textarea at bounding box center [364, 402] width 496 height 77
paste textarea "Support Scott Elementary Attendance & Family Engagement! Scott Elementary is wo…"
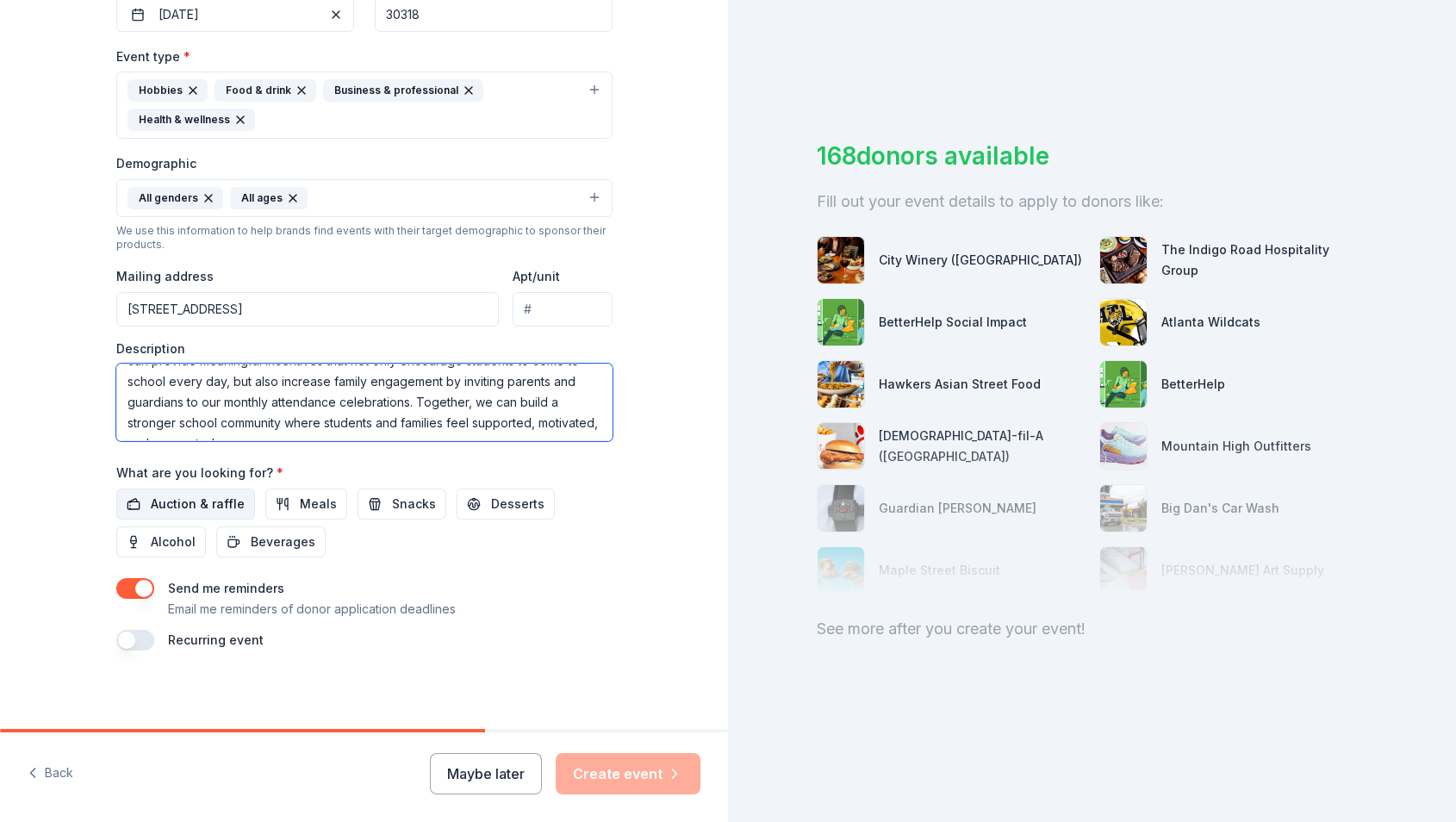
scroll to position [0, 0]
type textarea "Support Scott Elementary Attendance & Family Engagement! Scott Elementary is wo…"
click at [195, 497] on span "Auction & raffle" at bounding box center [197, 504] width 93 height 21
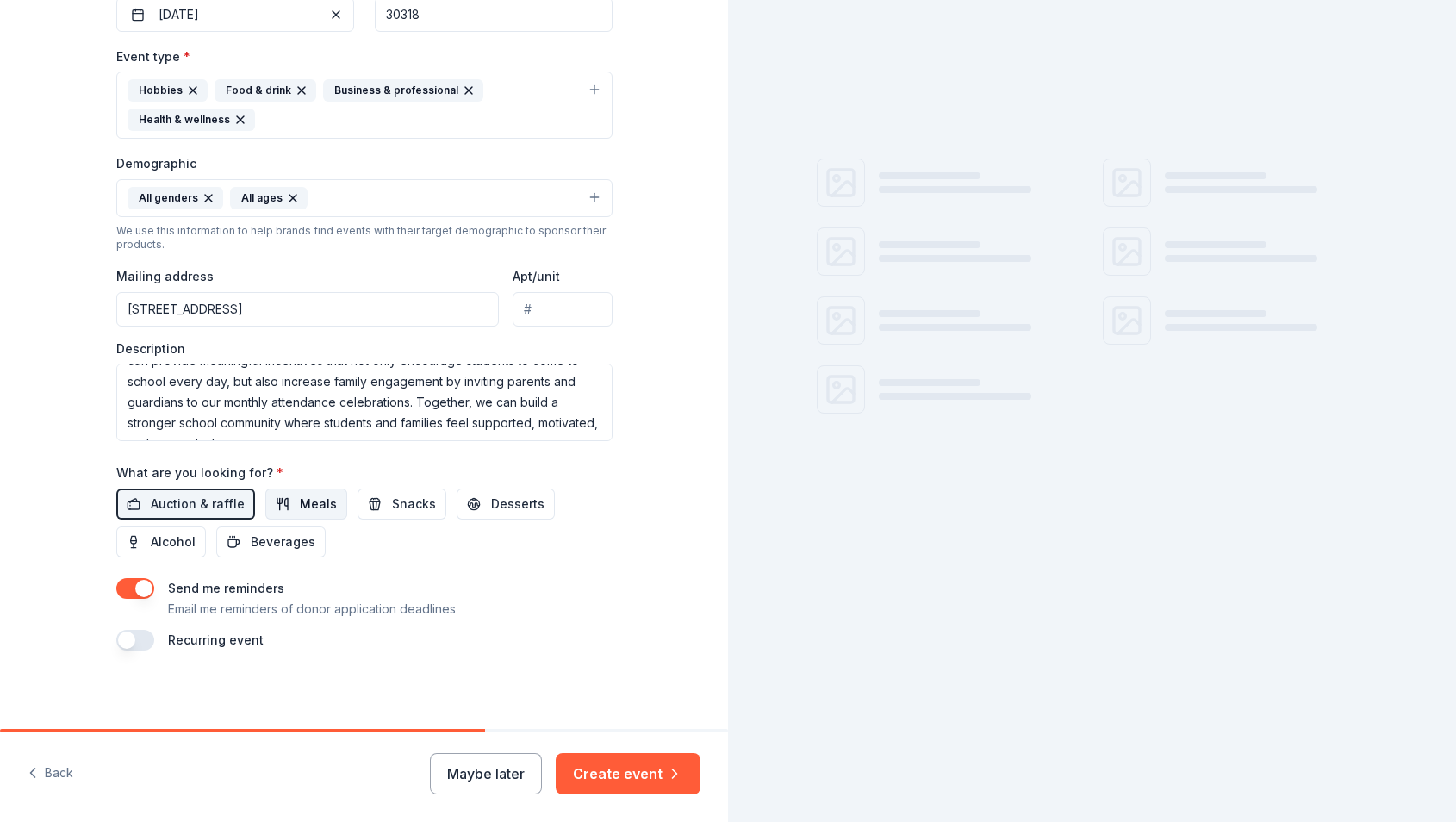
click at [313, 504] on span "Meals" at bounding box center [318, 504] width 37 height 21
click at [411, 499] on span "Snacks" at bounding box center [414, 504] width 44 height 21
click at [491, 501] on span "Desserts" at bounding box center [517, 504] width 54 height 21
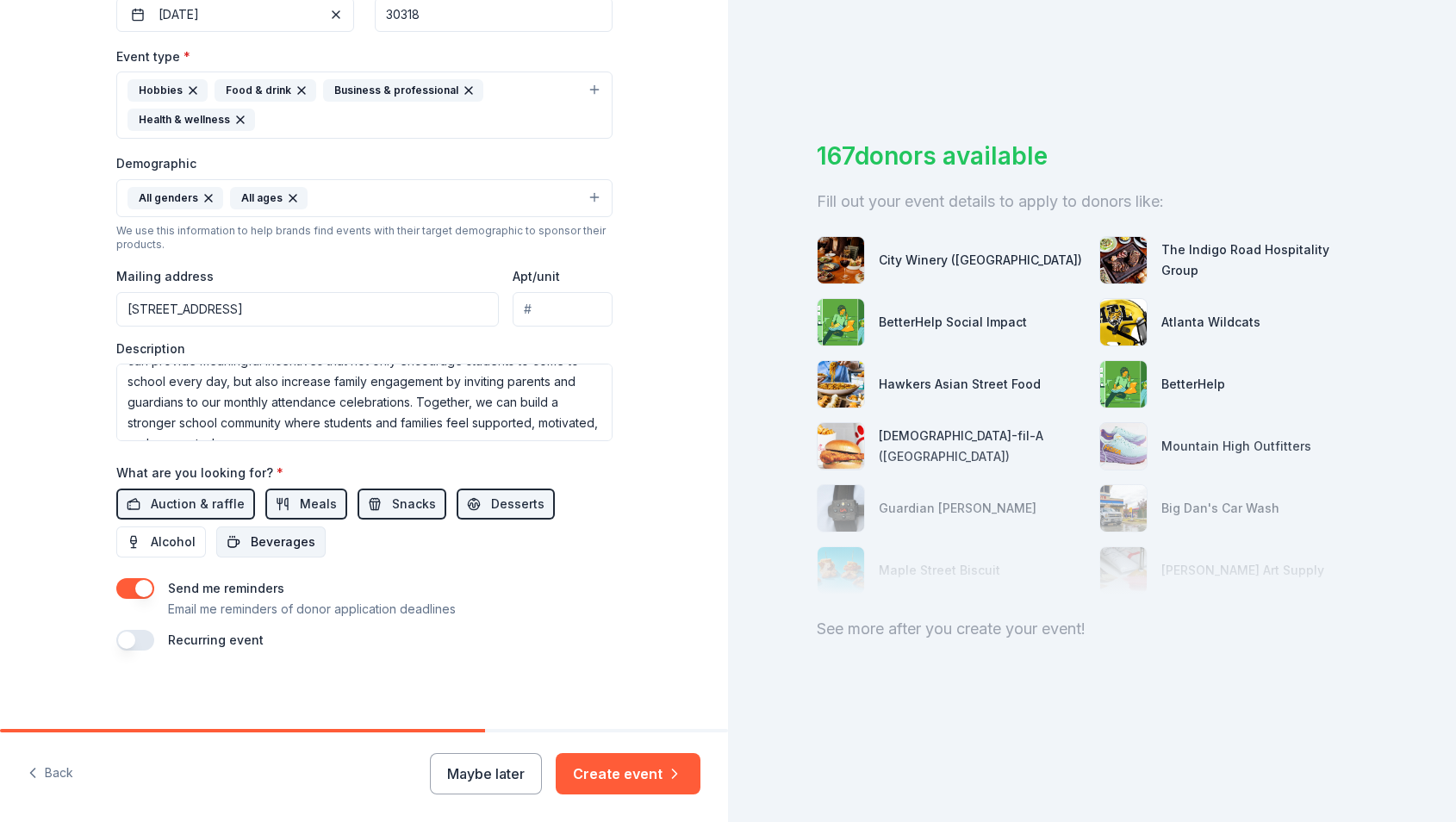
click at [305, 537] on span "Beverages" at bounding box center [282, 542] width 64 height 21
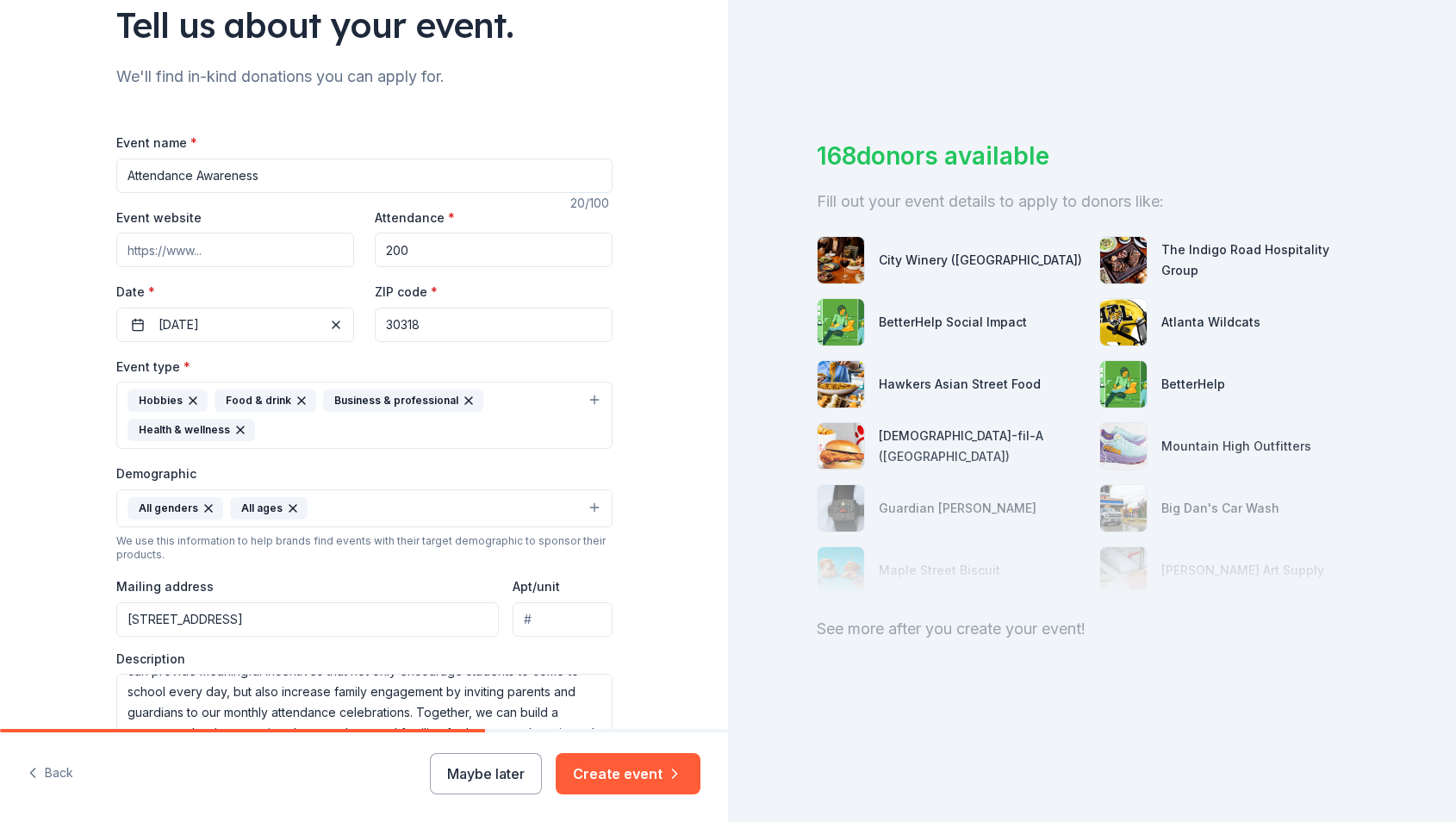
scroll to position [131, 0]
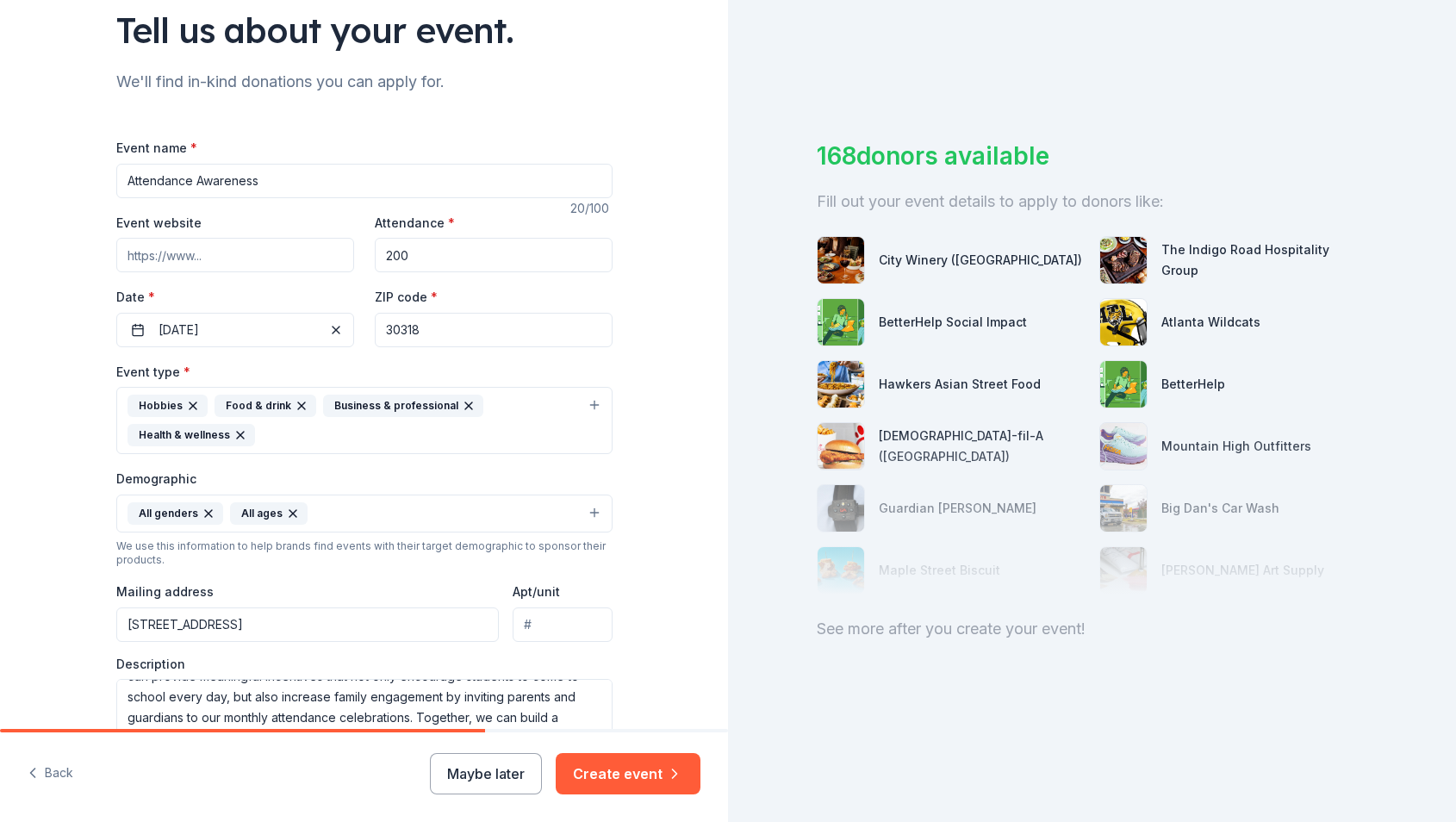
click at [294, 173] on input "Attendance Awareness" at bounding box center [364, 181] width 496 height 34
click at [289, 177] on input "Attendance Awareness" at bounding box center [364, 181] width 496 height 34
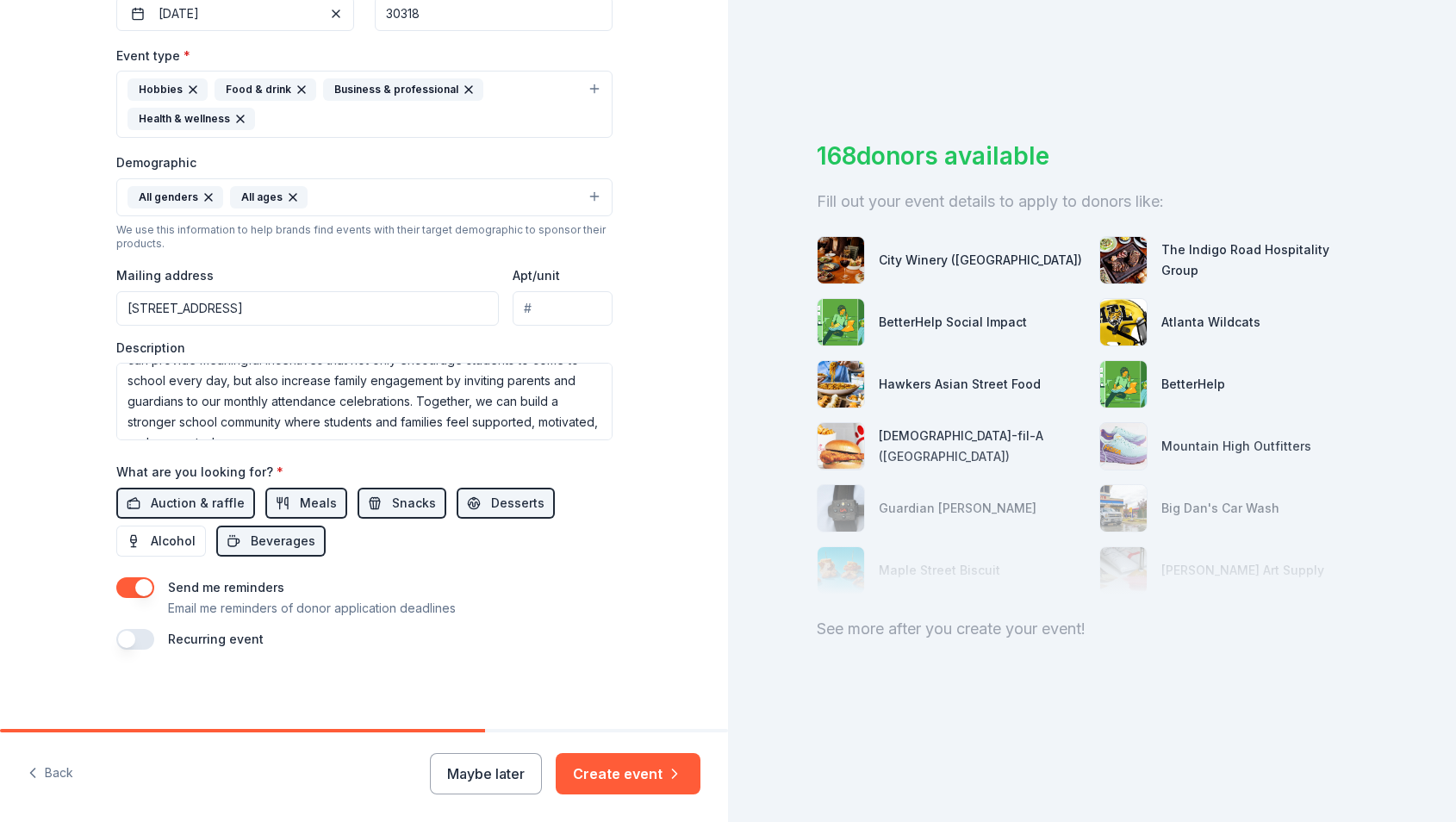
scroll to position [446, 0]
type input "Attendance Awareness and Family Engagement"
click at [636, 774] on button "Create event" at bounding box center [628, 774] width 145 height 42
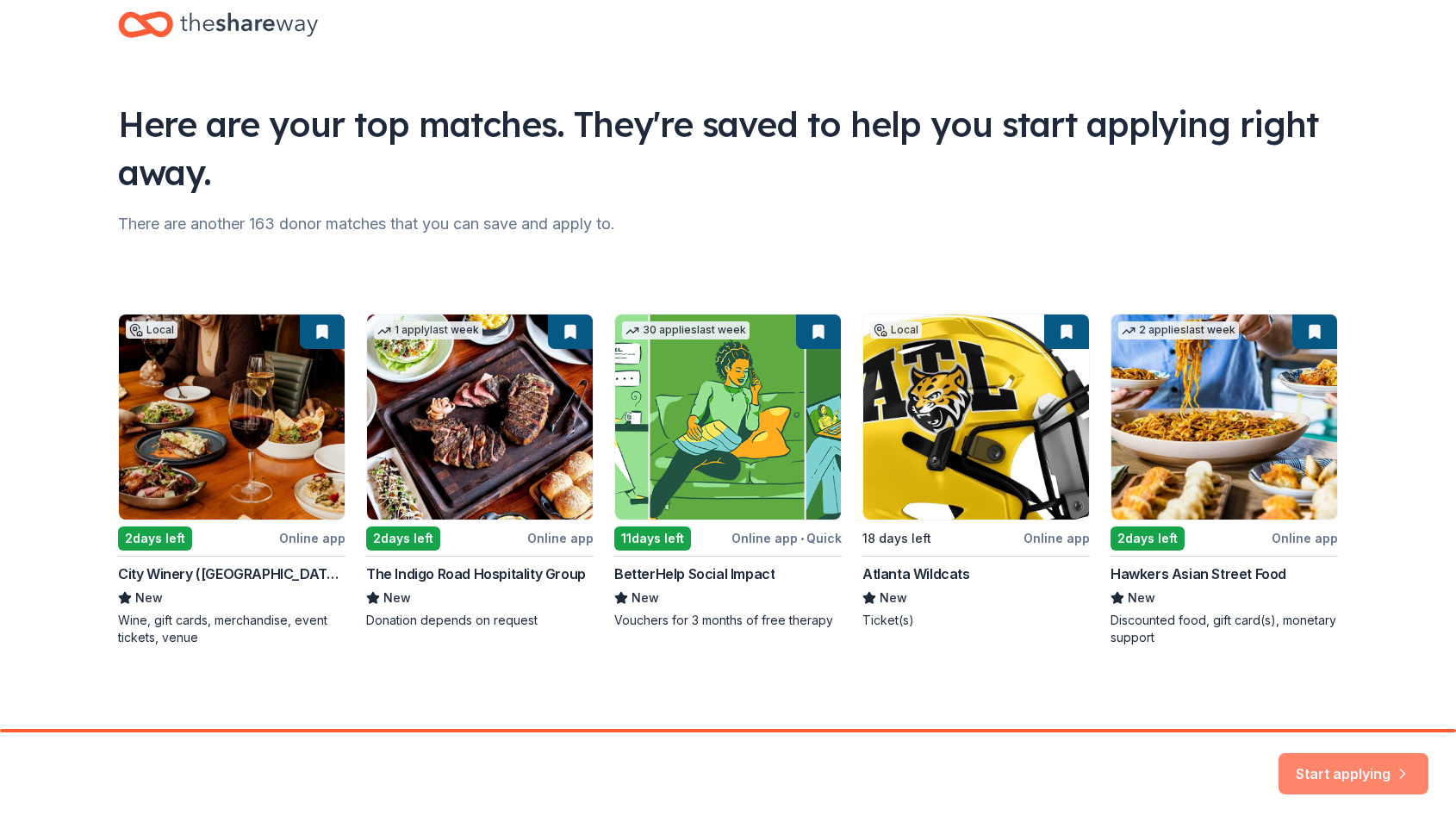
click at [1347, 762] on button "Start applying" at bounding box center [1353, 763] width 150 height 42
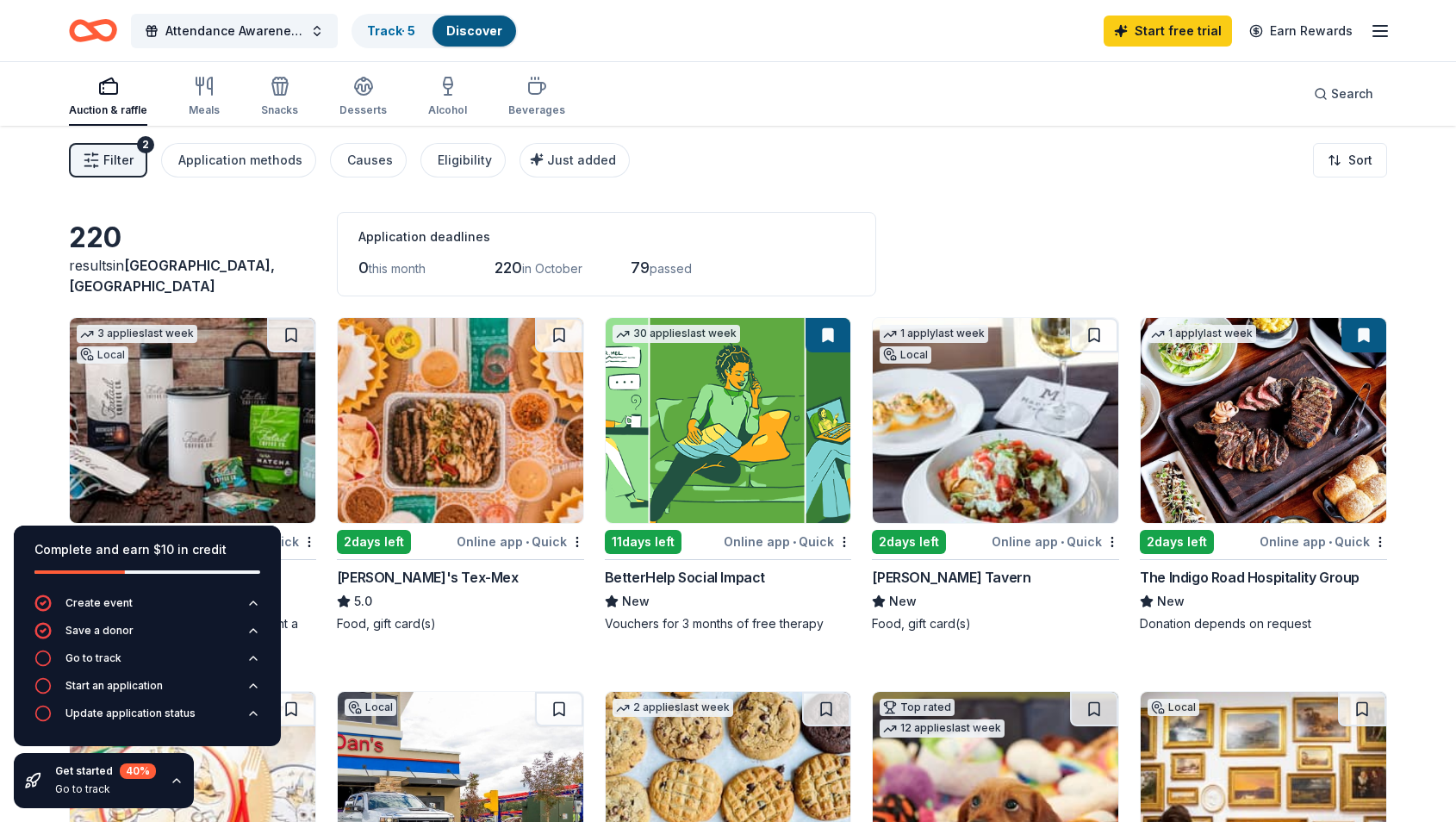
click at [1339, 244] on div "220 results in Atlanta, GA Application deadlines 0 this month 220 in October 79…" at bounding box center [728, 254] width 1318 height 84
click at [172, 782] on icon "button" at bounding box center [176, 780] width 14 height 14
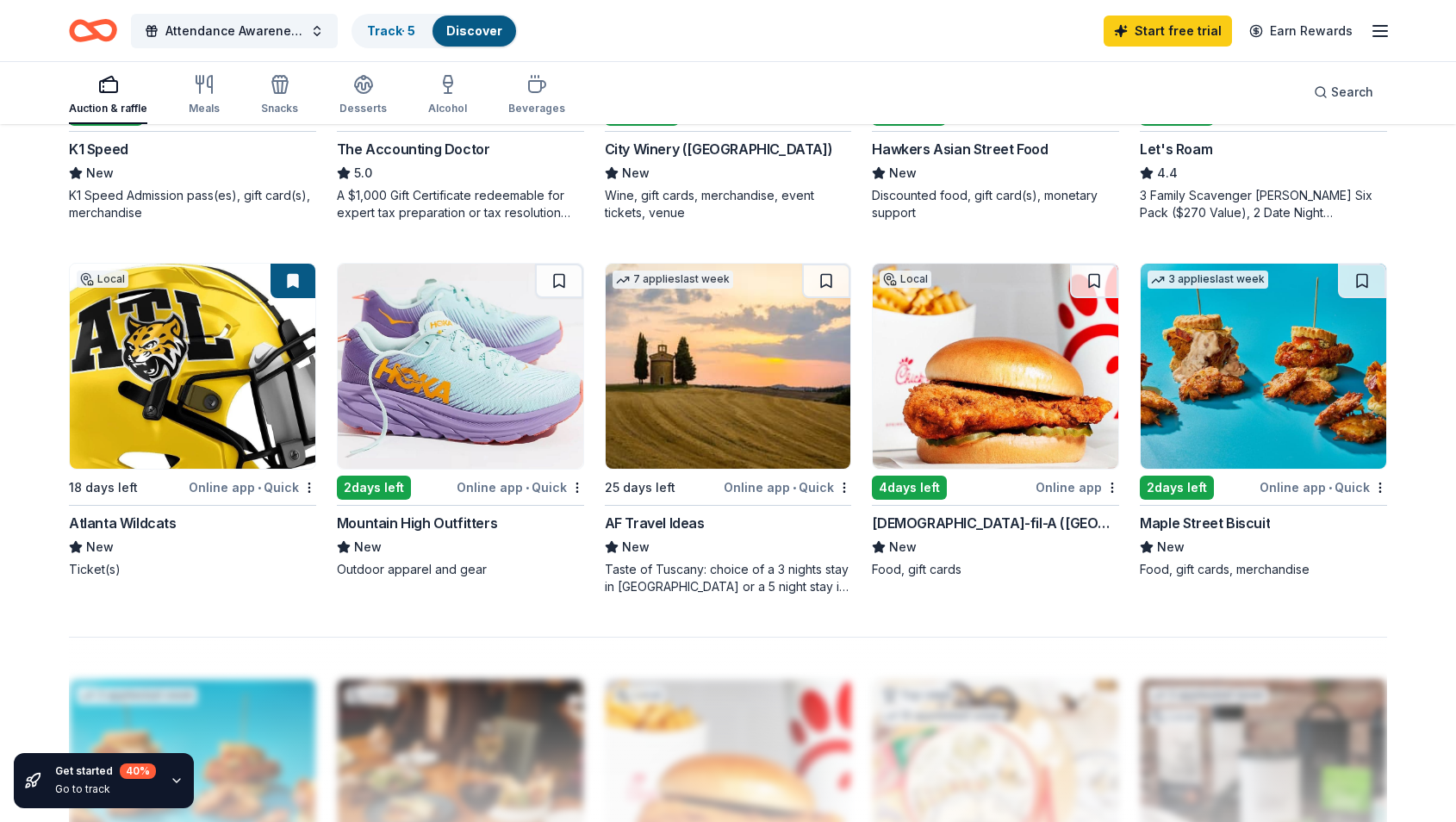
scroll to position [1177, 0]
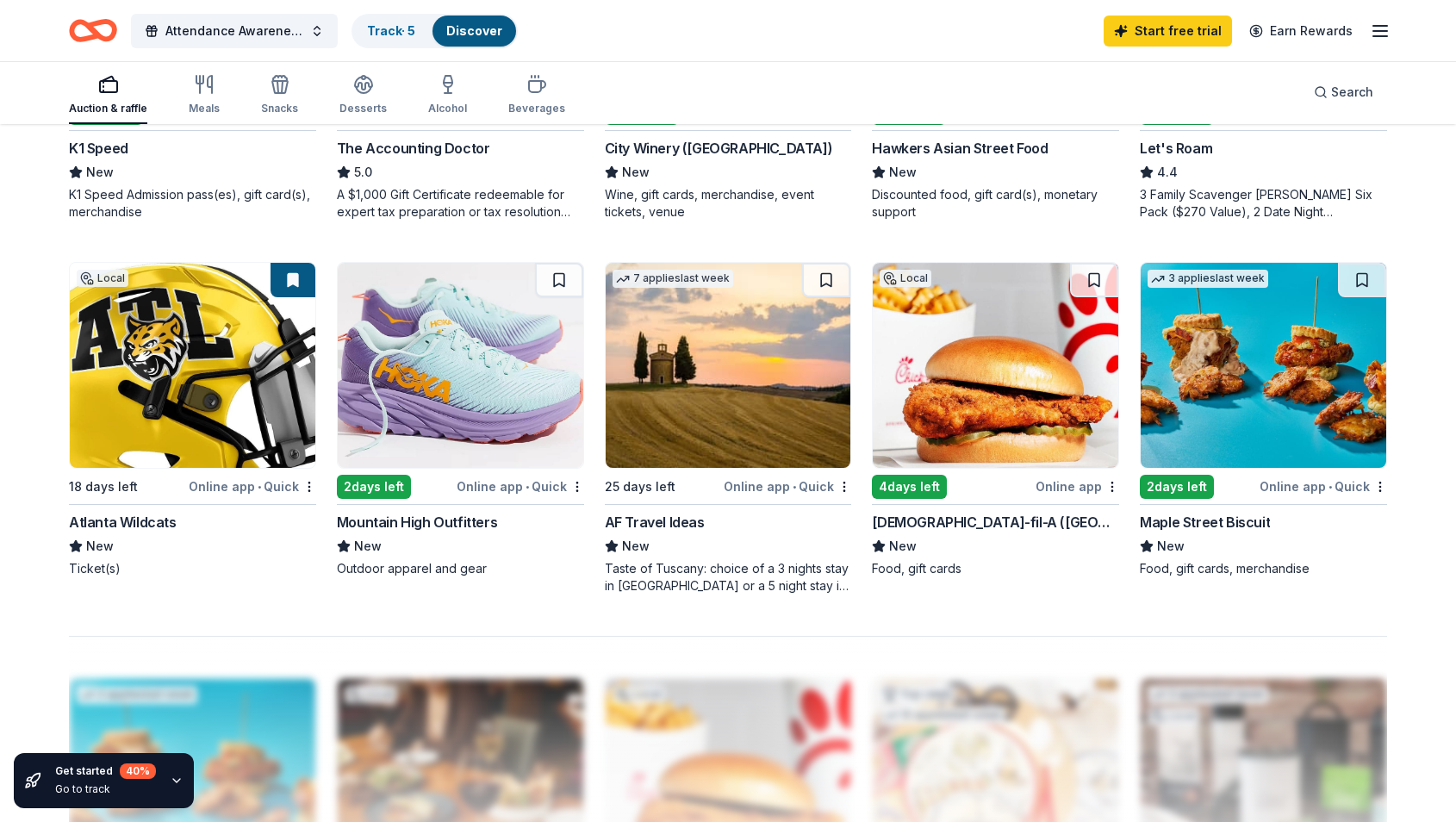
click at [992, 406] on img at bounding box center [995, 366] width 246 height 205
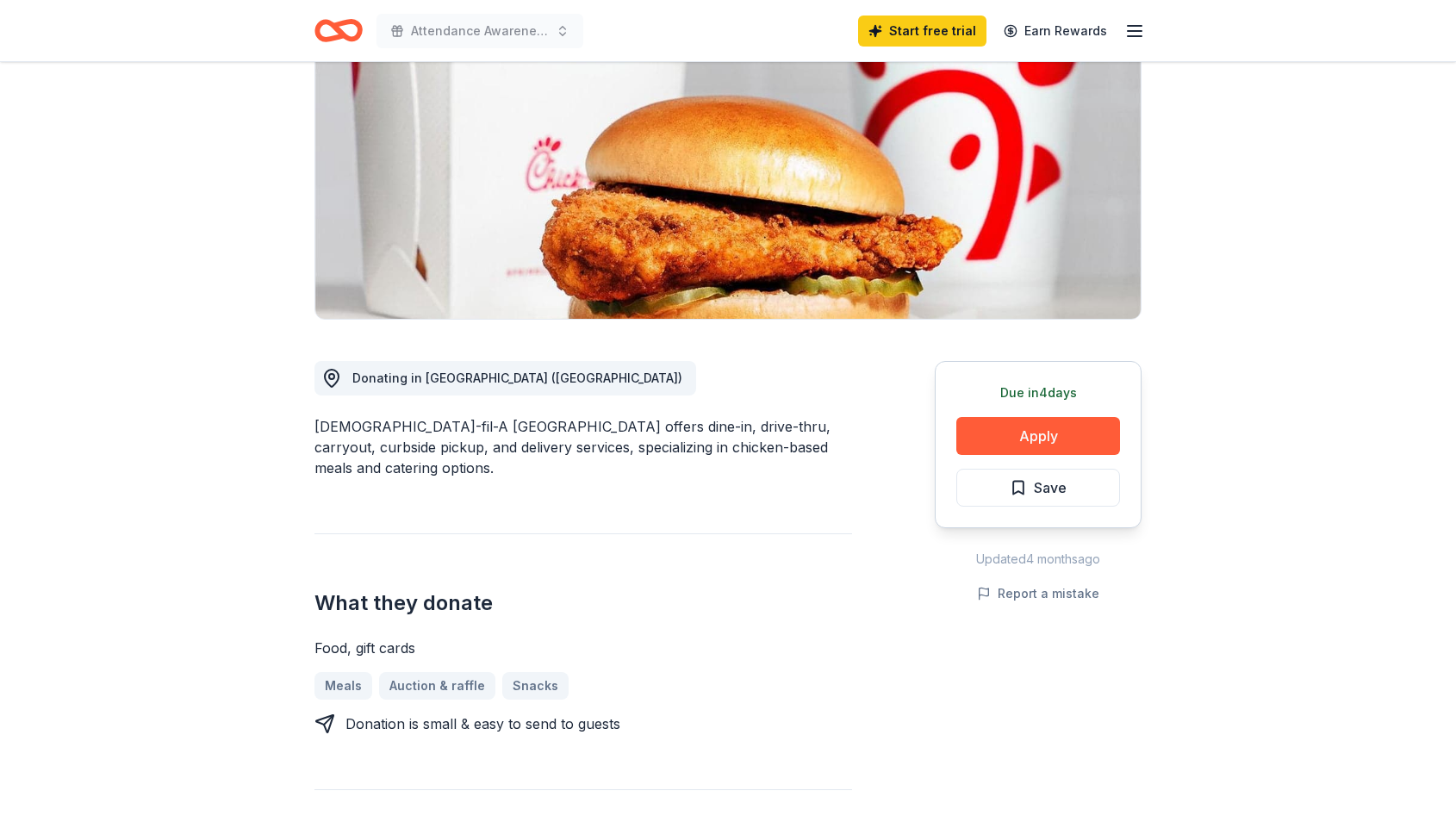
scroll to position [152, 0]
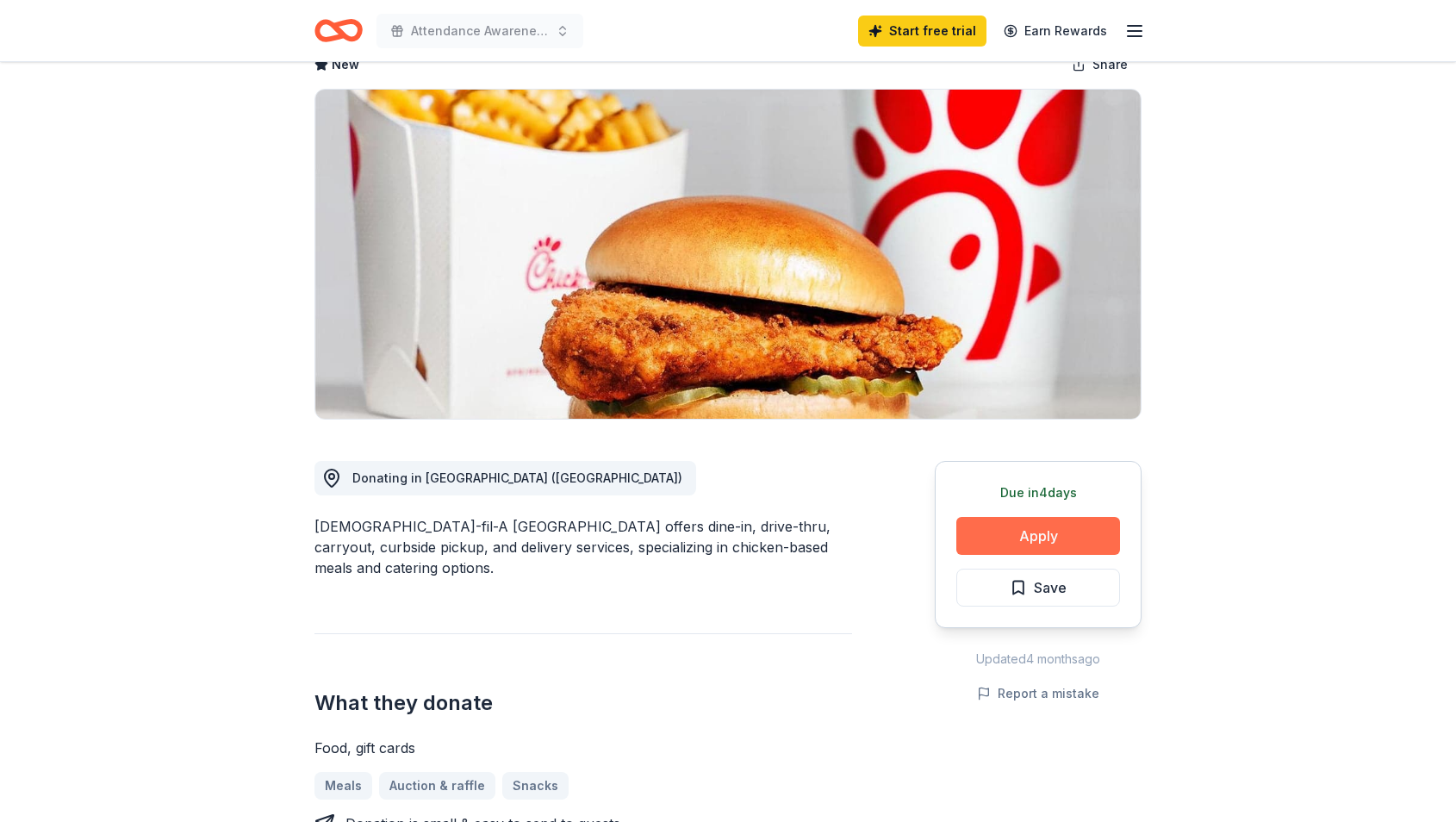
click at [1063, 517] on button "Apply" at bounding box center [1038, 536] width 163 height 38
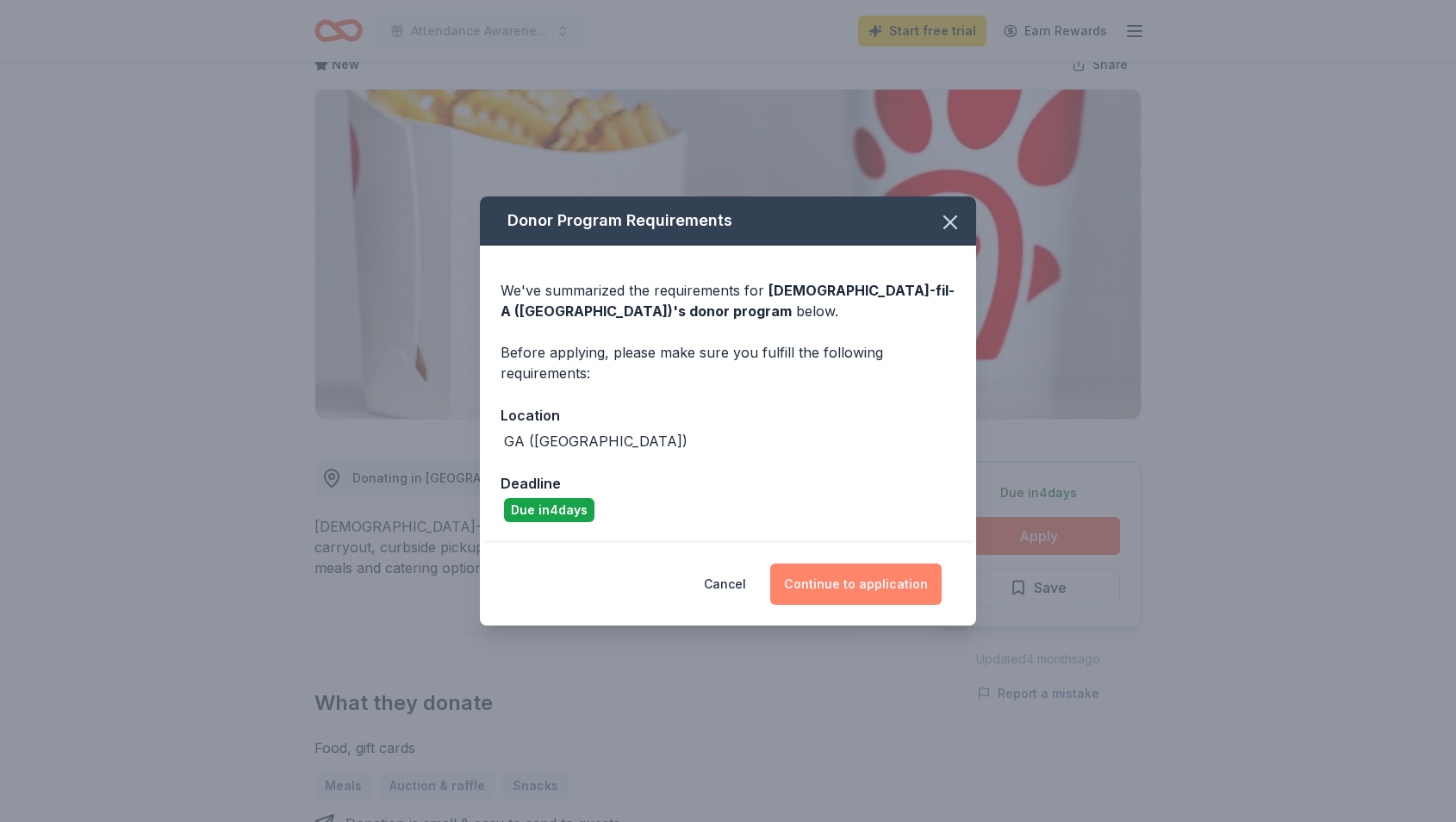
click at [882, 592] on button "Continue to application" at bounding box center [855, 584] width 171 height 42
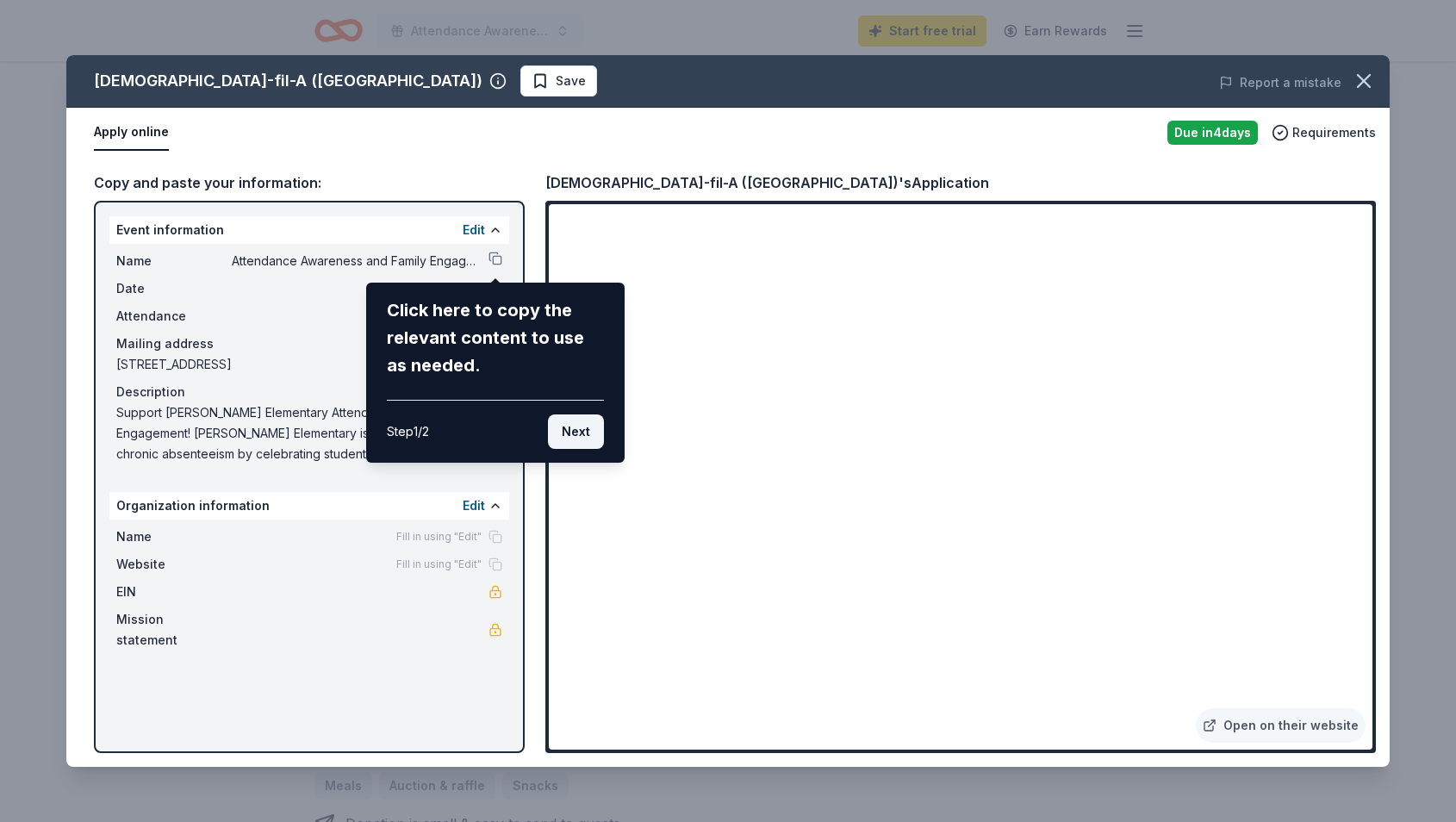
click at [575, 429] on button "Next" at bounding box center [576, 432] width 56 height 34
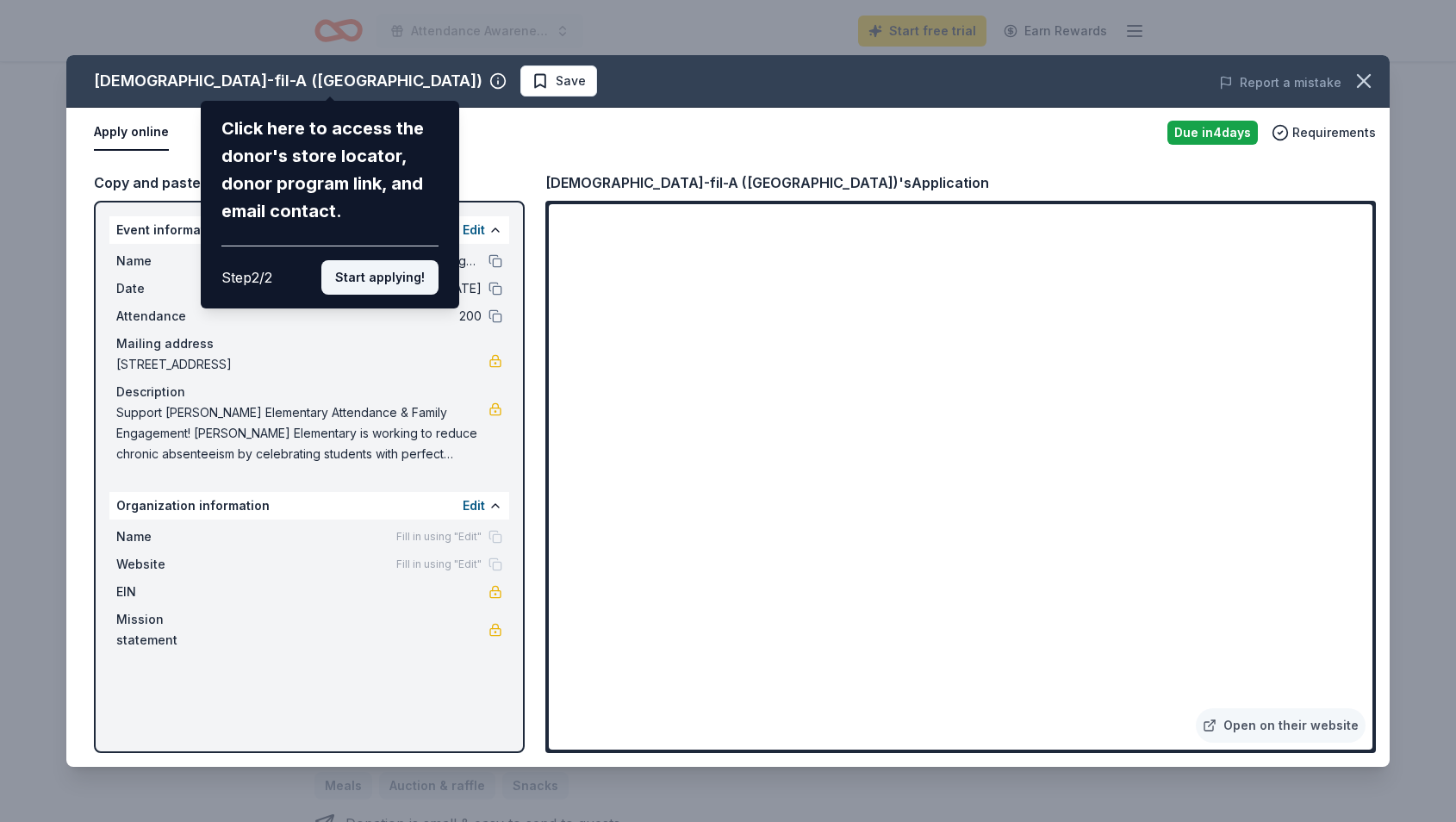
click at [373, 260] on button "Start applying!" at bounding box center [379, 278] width 117 height 34
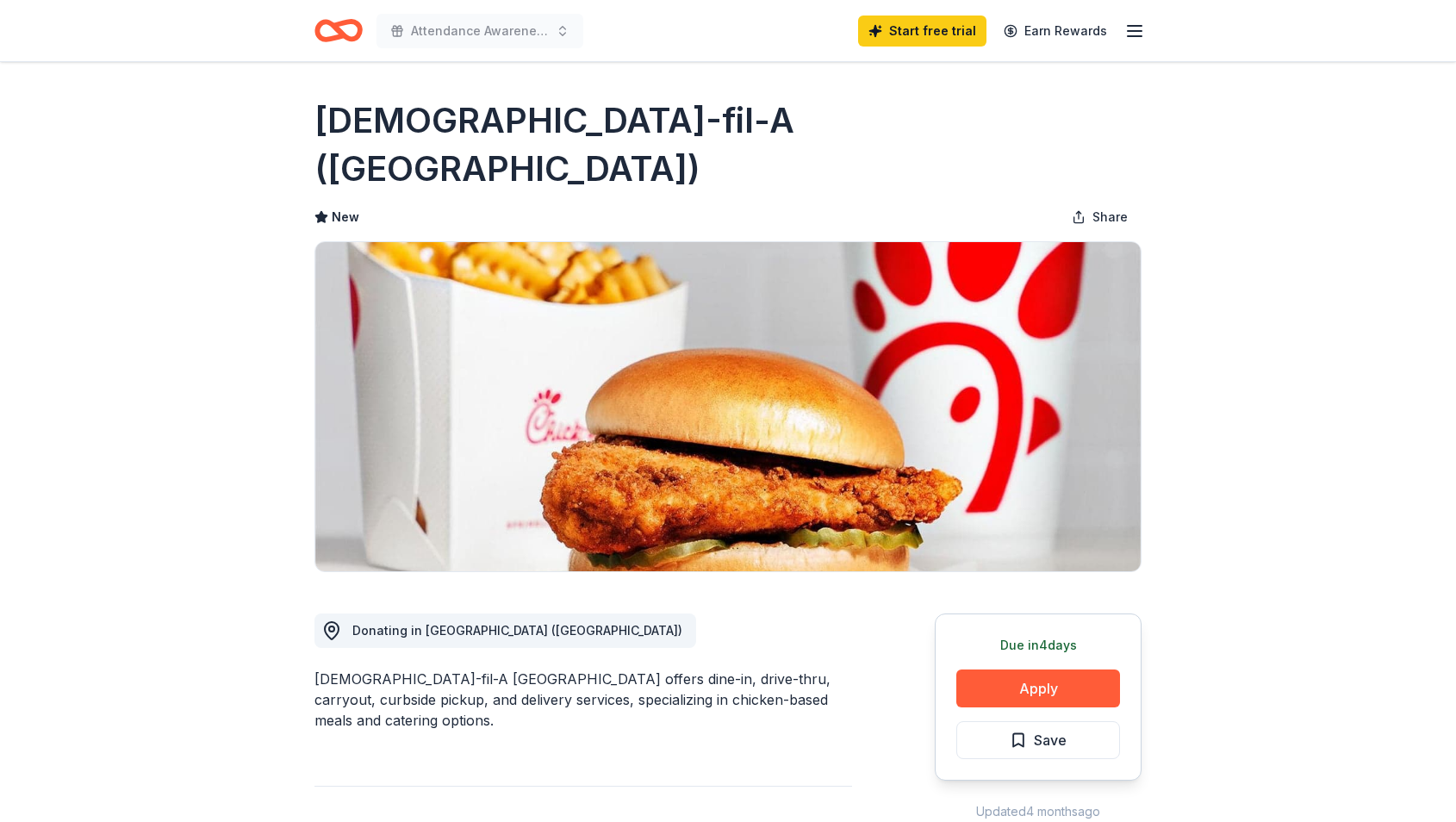
scroll to position [152, 0]
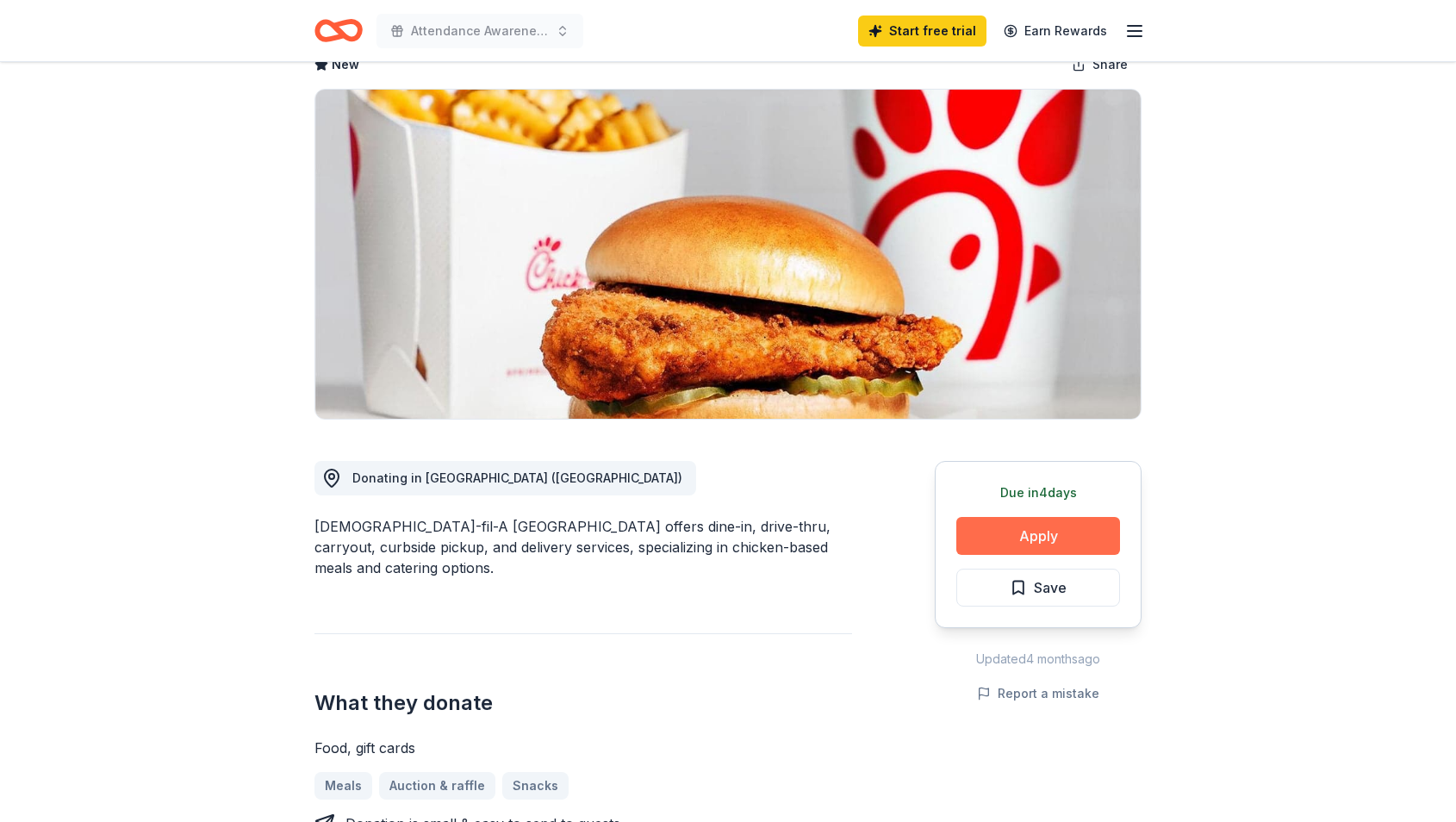
click at [1042, 517] on button "Apply" at bounding box center [1038, 536] width 163 height 38
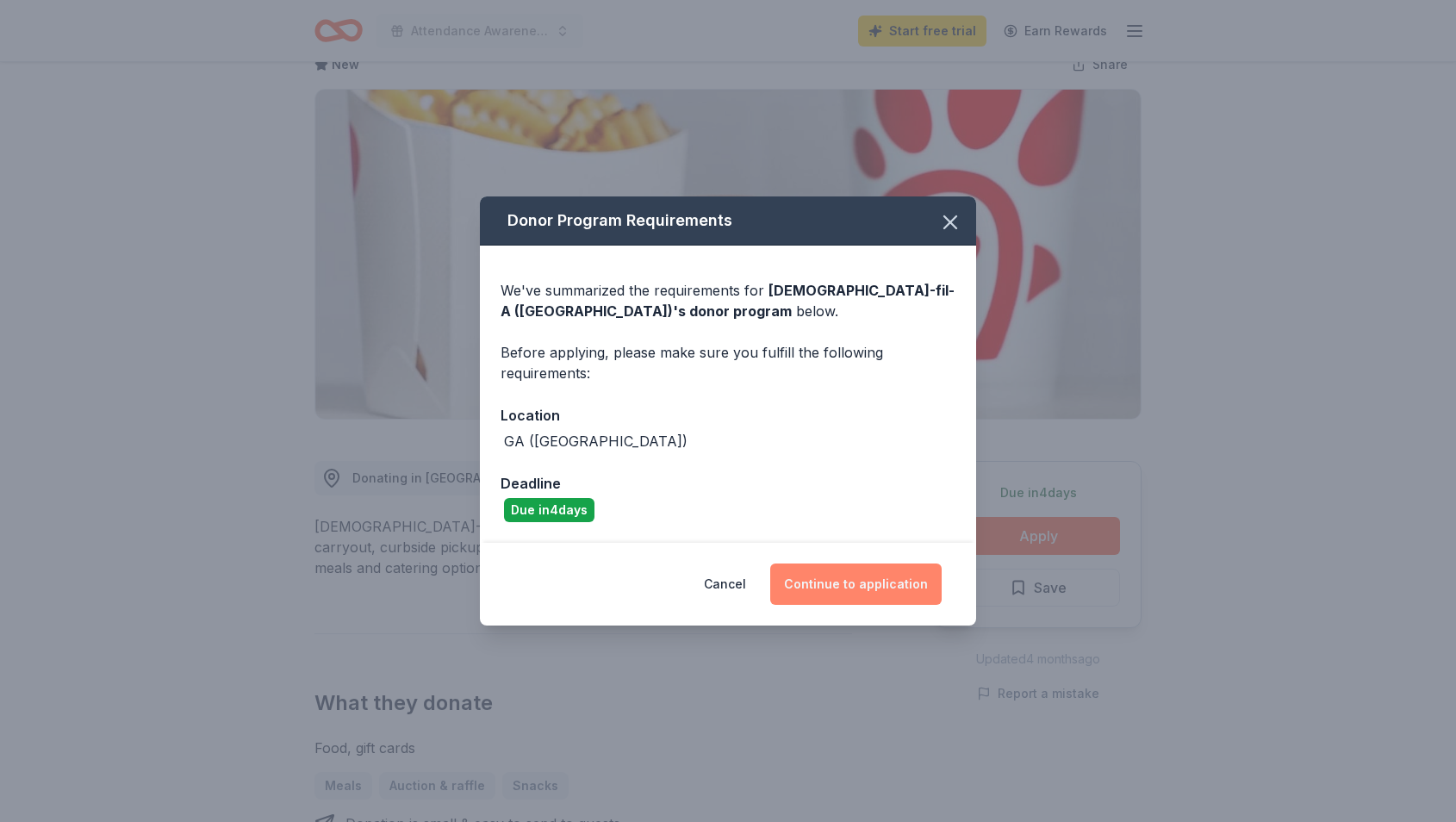
click at [873, 583] on button "Continue to application" at bounding box center [855, 584] width 171 height 42
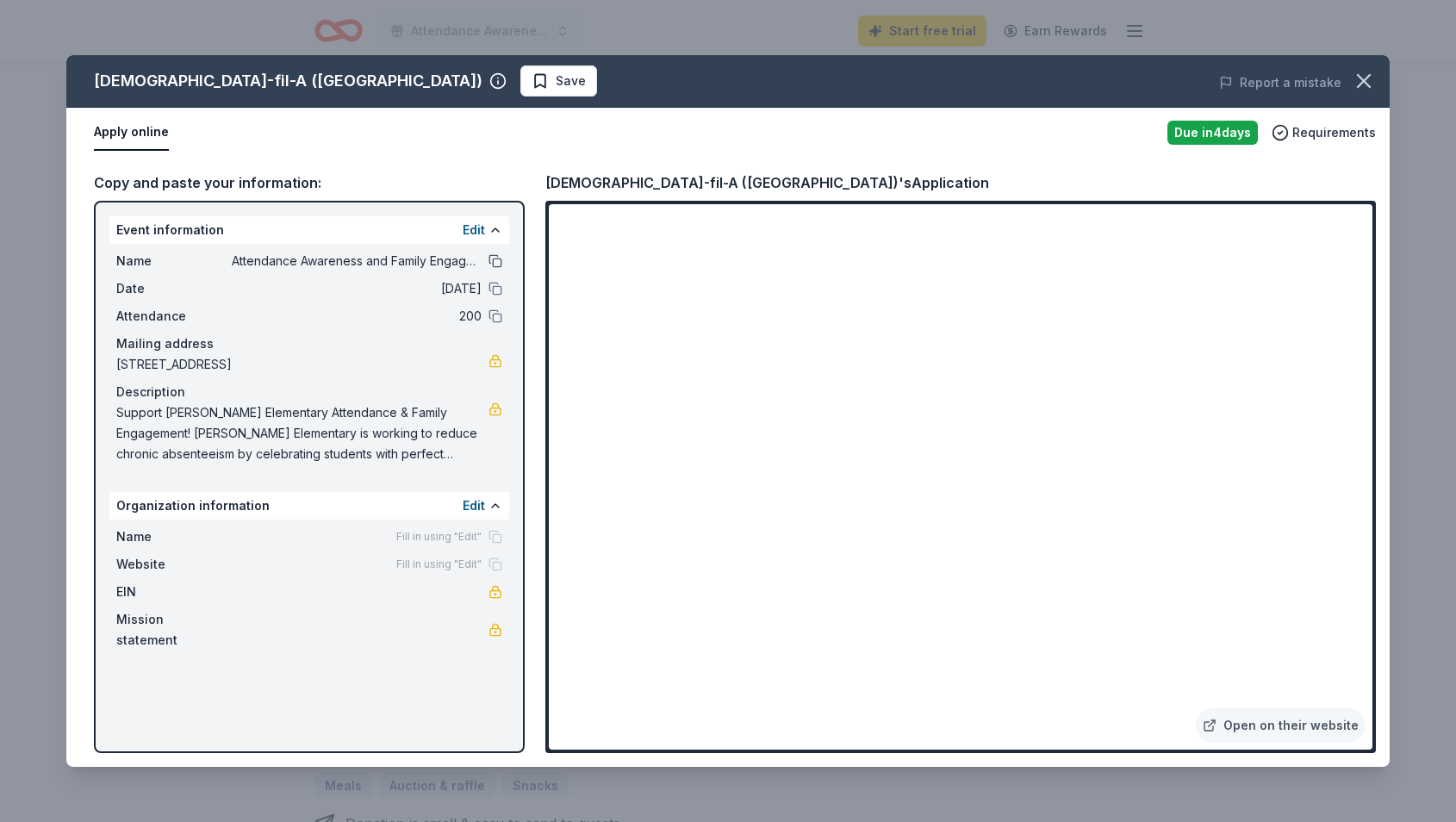
click at [492, 259] on button at bounding box center [494, 260] width 14 height 14
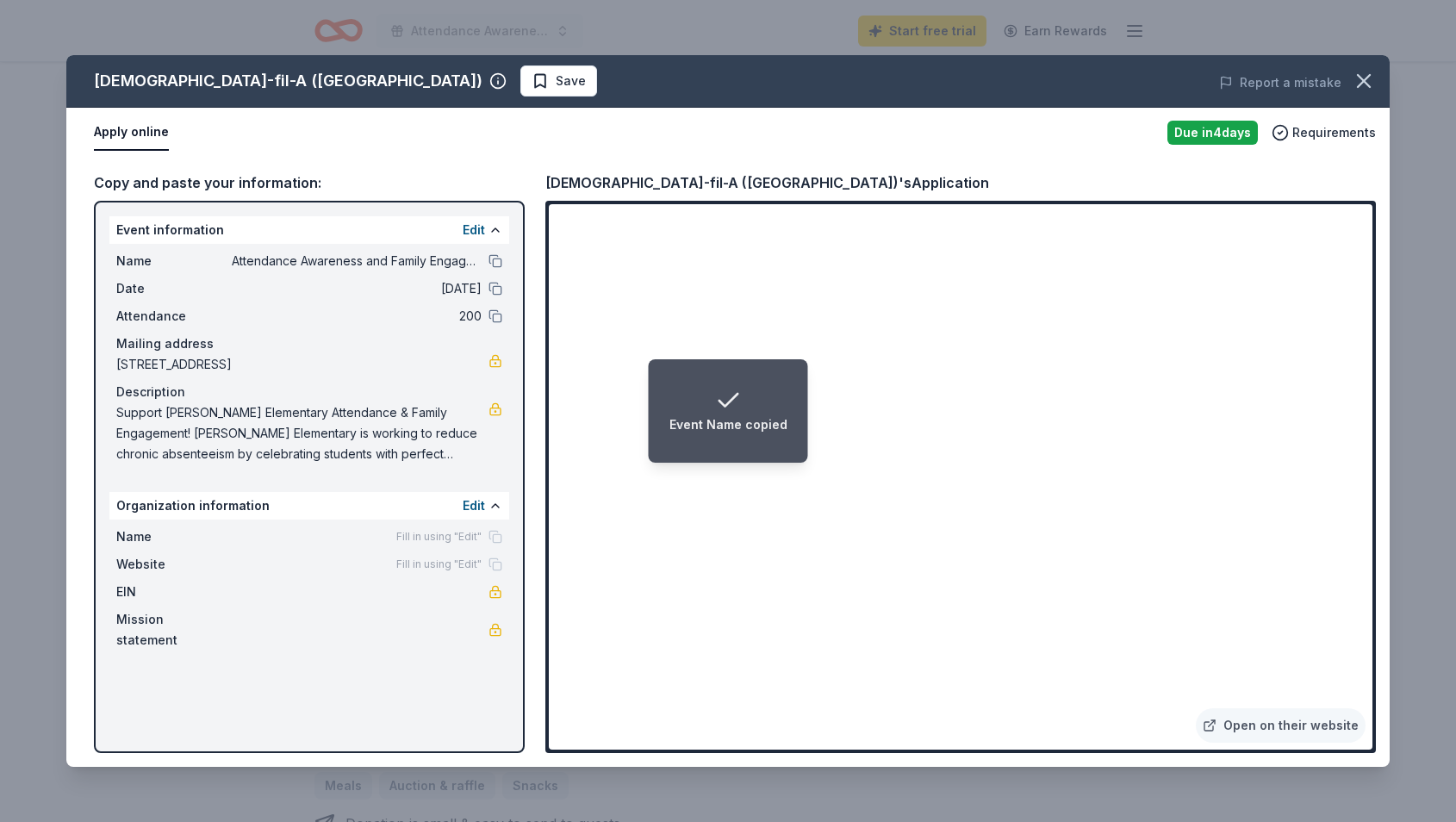
click at [413, 421] on span "Support Scott Elementary Attendance & Family Engagement! Scott Elementary is wo…" at bounding box center [302, 433] width 372 height 62
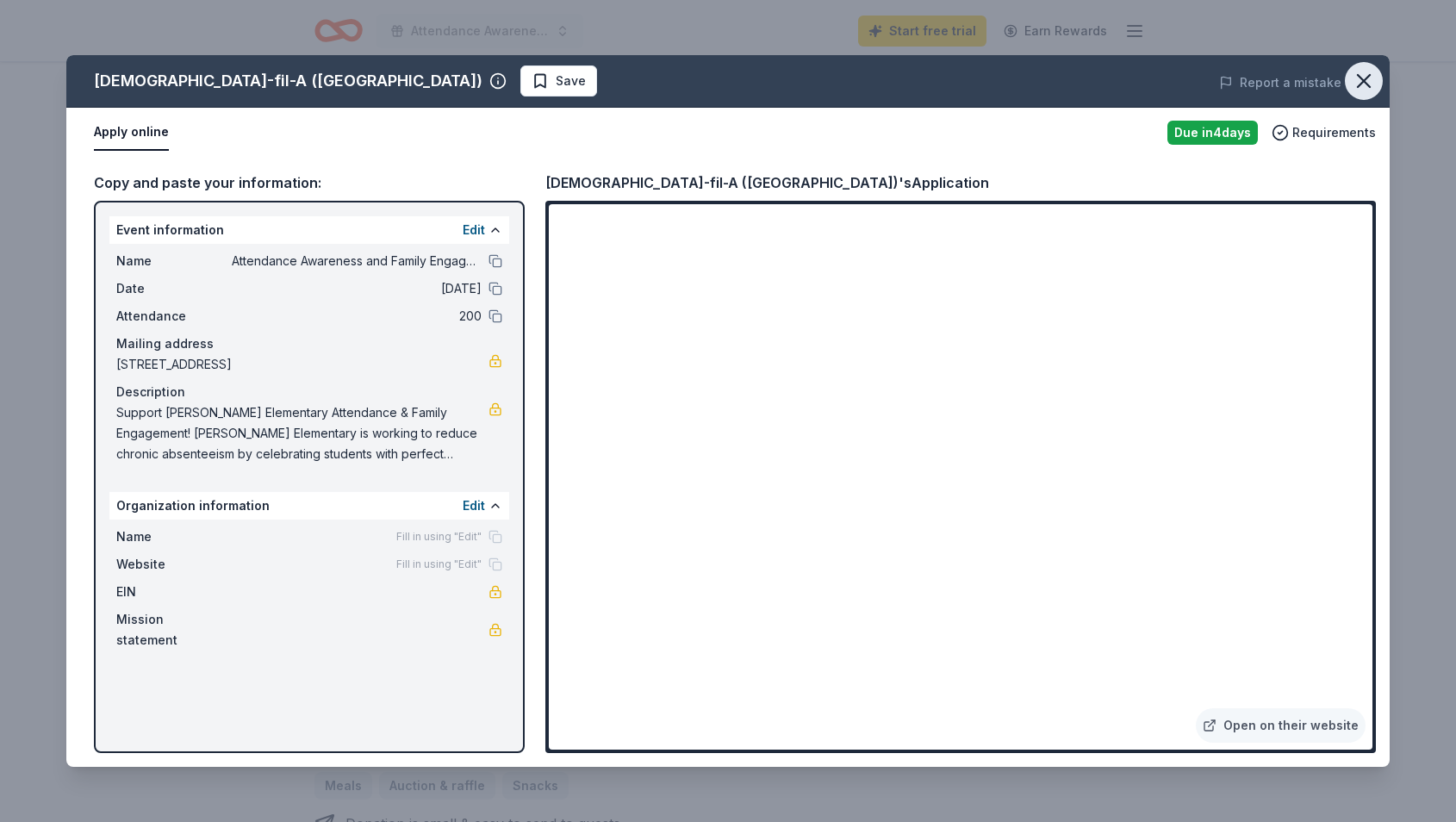
click at [1367, 75] on icon "button" at bounding box center [1363, 81] width 24 height 24
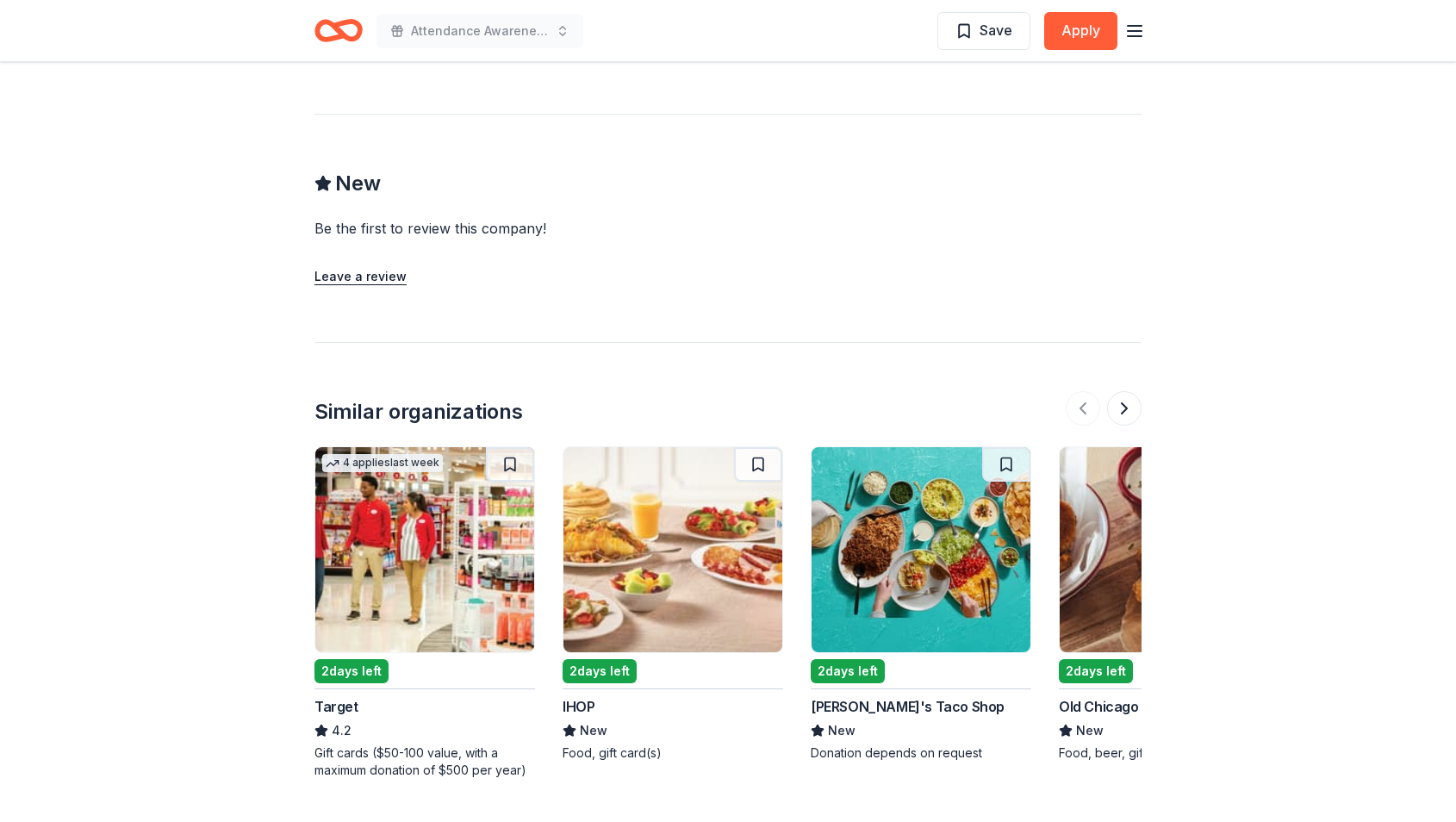
scroll to position [1344, 0]
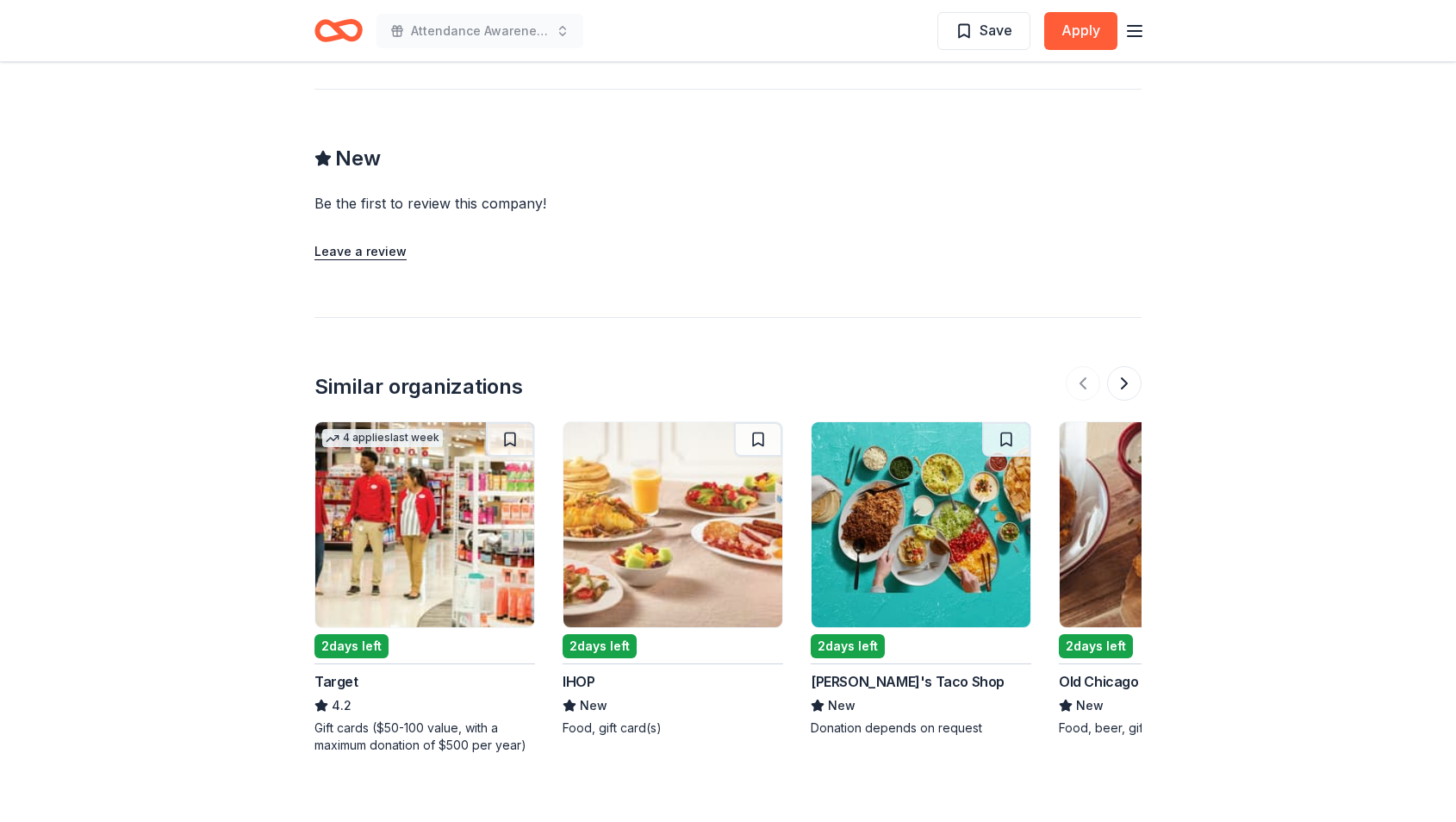
click at [366, 634] on div "2 days left" at bounding box center [352, 646] width 74 height 24
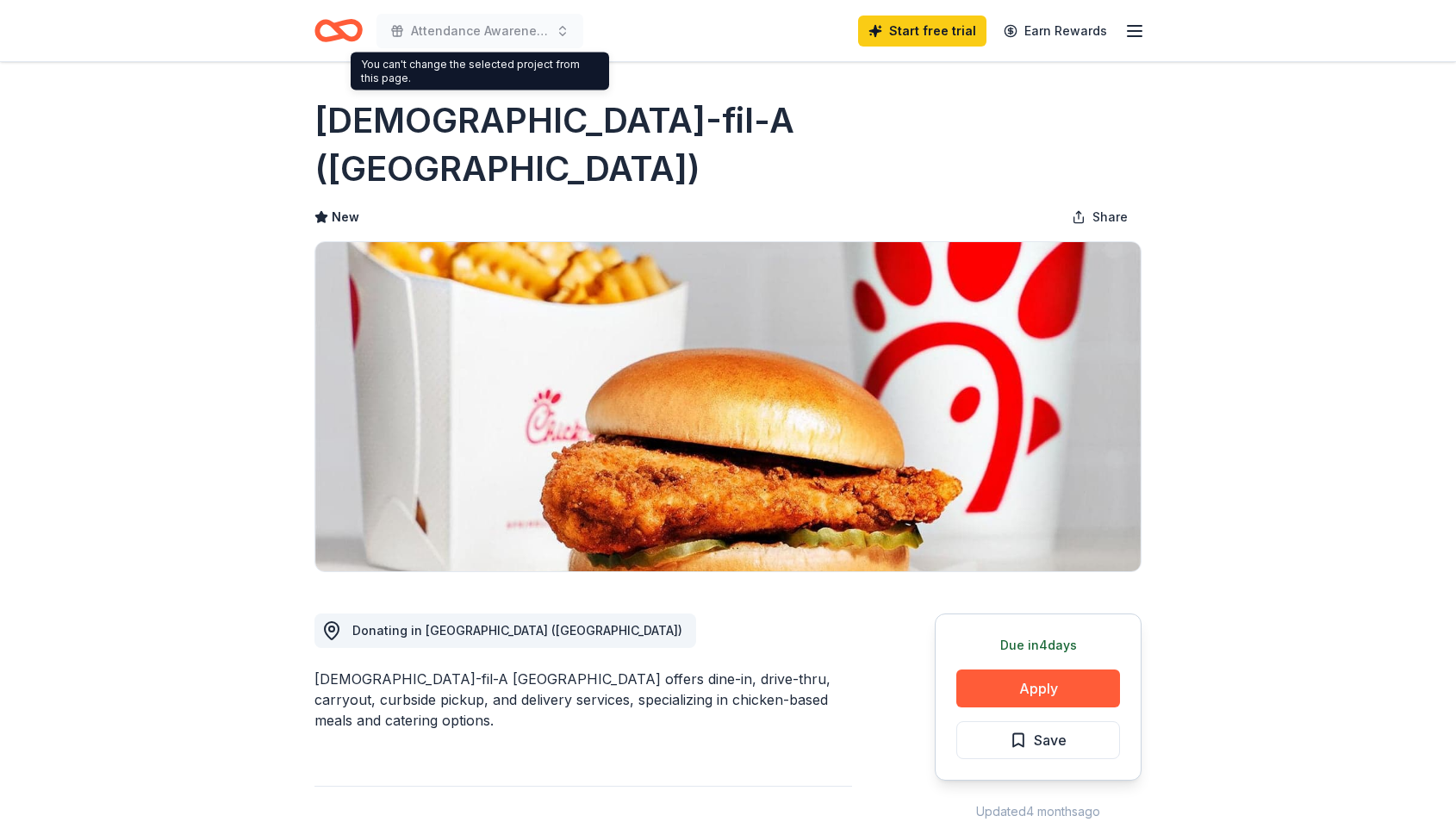
scroll to position [0, 0]
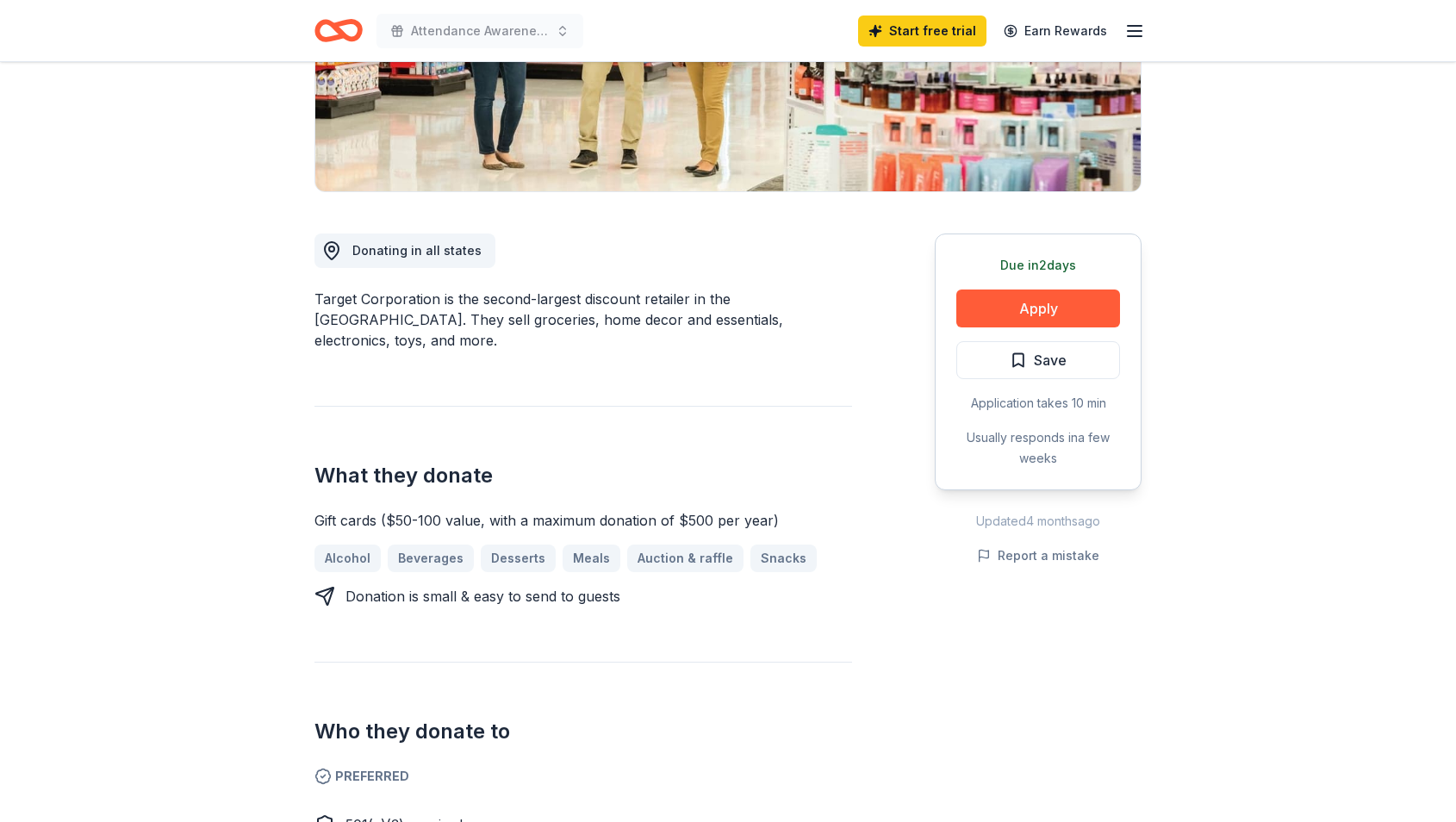
scroll to position [324, 0]
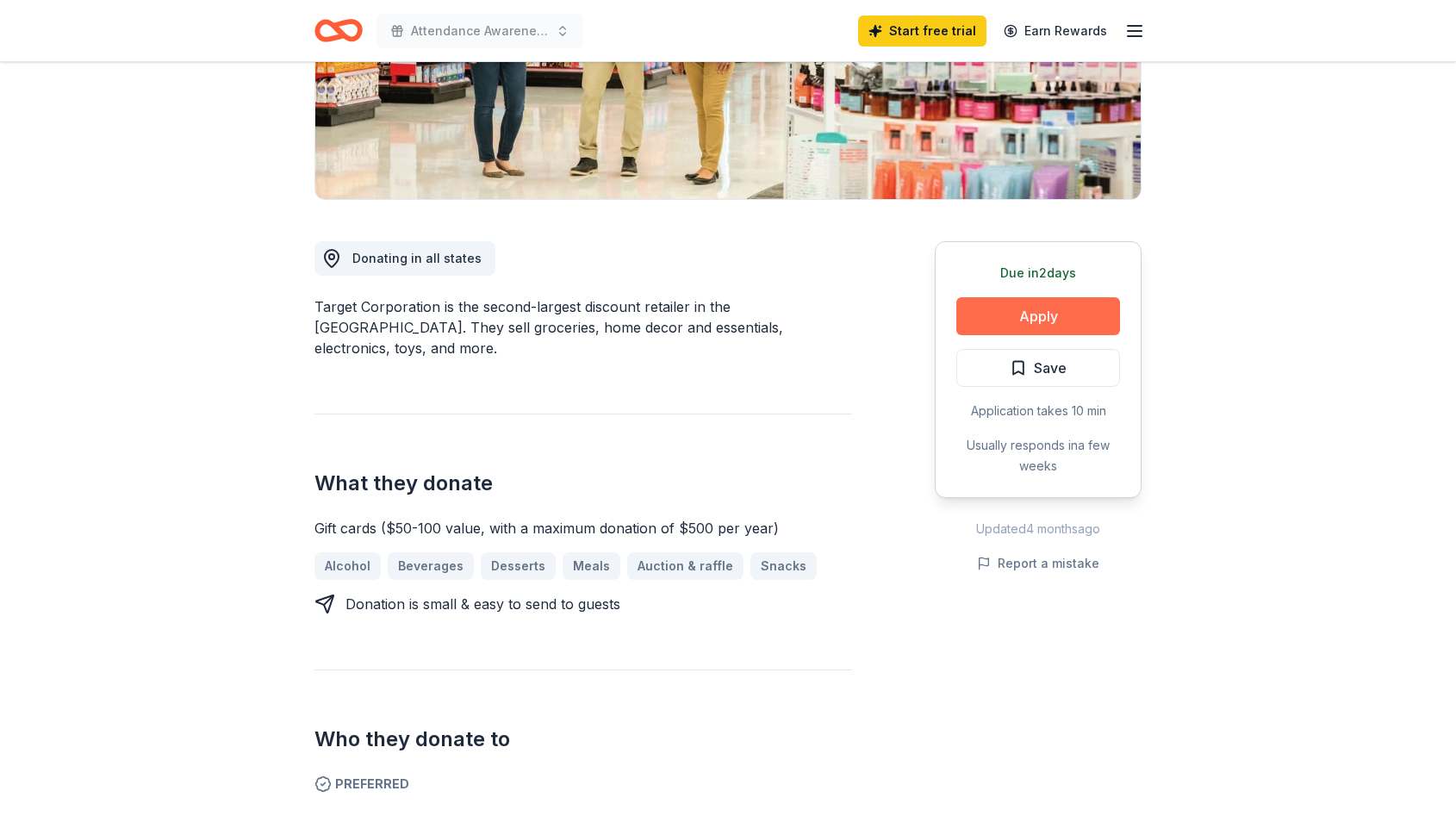
click at [1060, 316] on button "Apply" at bounding box center [1038, 317] width 163 height 38
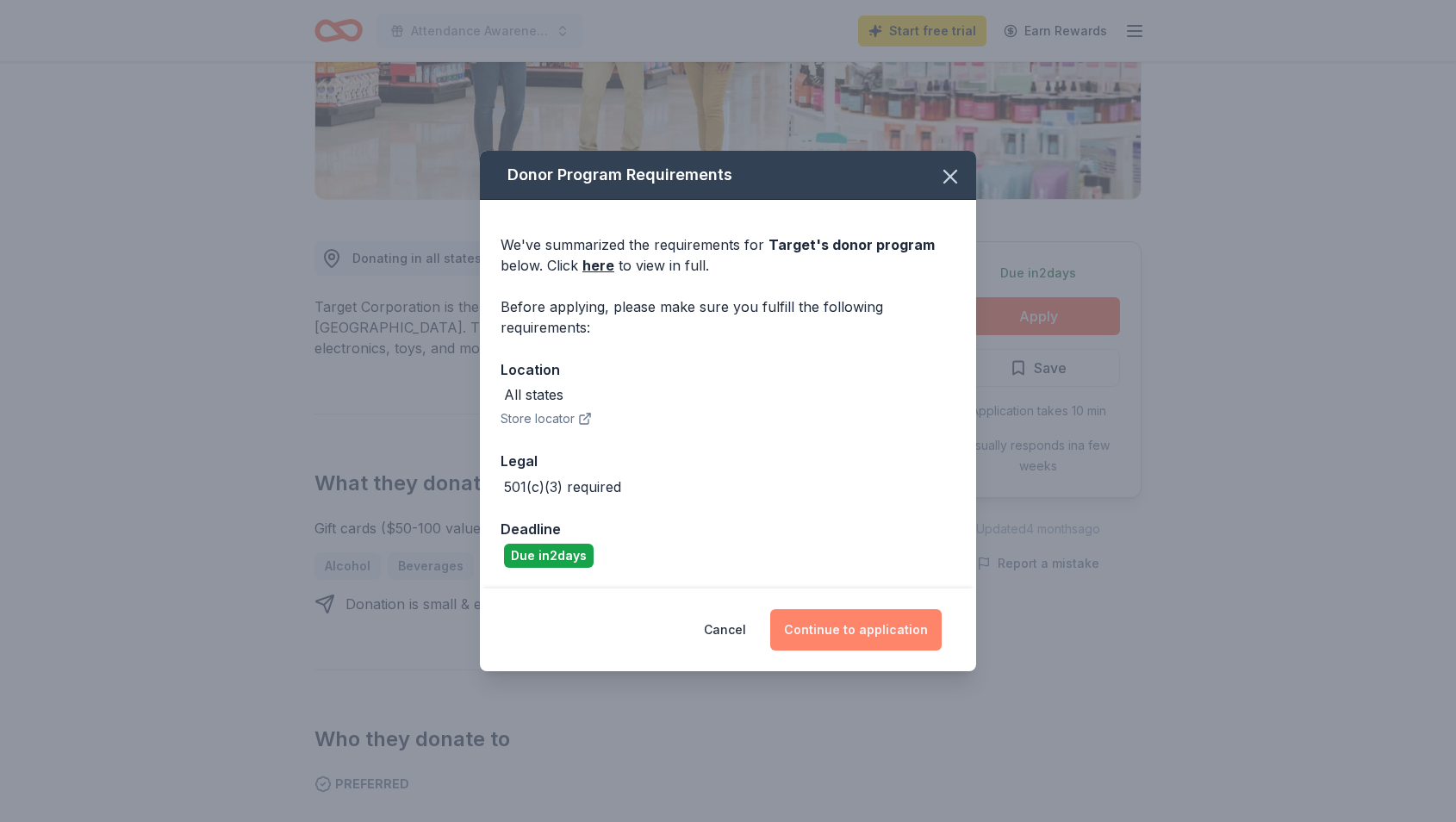
click at [884, 637] on button "Continue to application" at bounding box center [855, 630] width 171 height 42
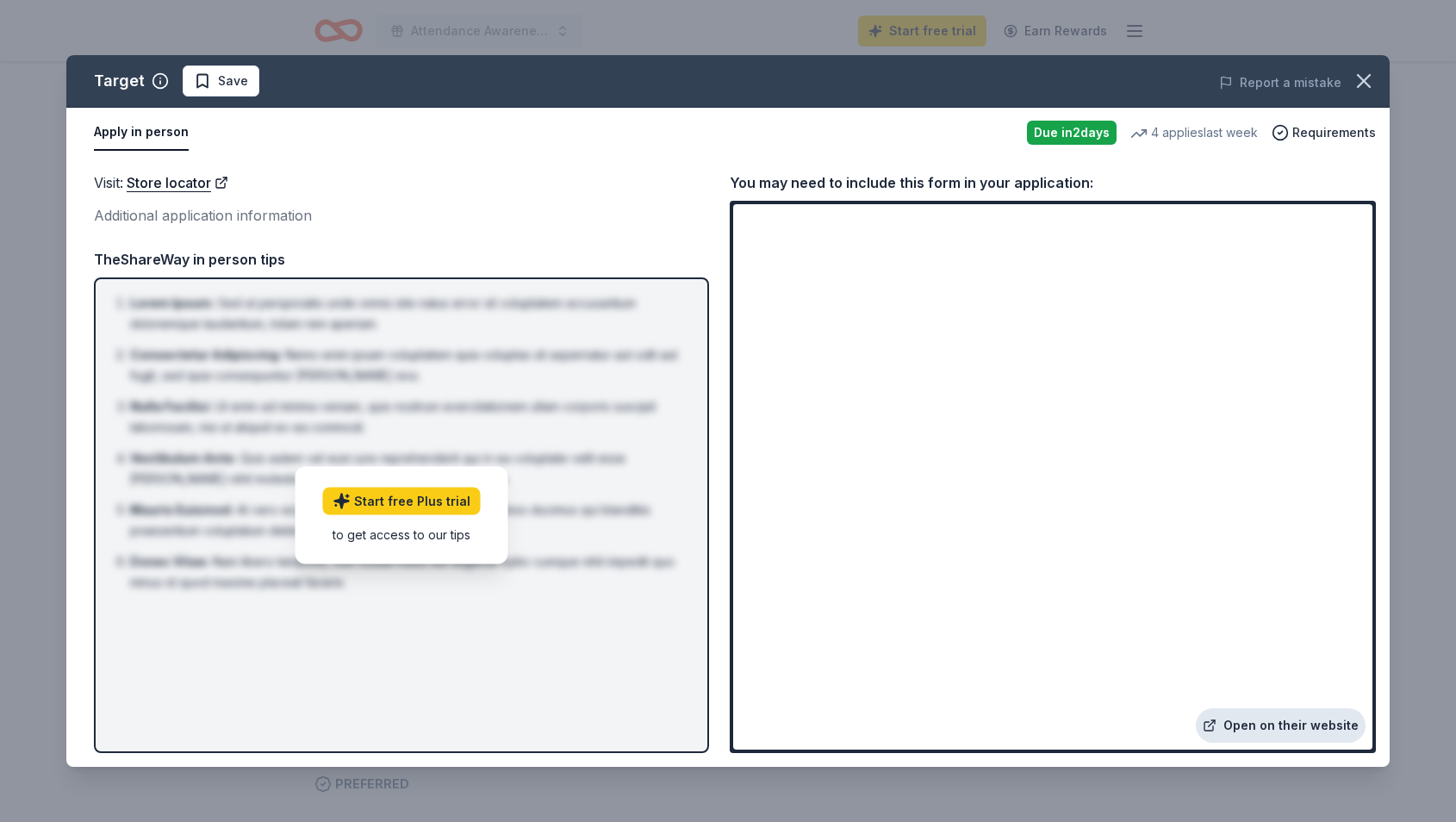
click at [1285, 719] on link "Open on their website" at bounding box center [1280, 725] width 170 height 34
click at [1359, 80] on icon "button" at bounding box center [1363, 81] width 24 height 24
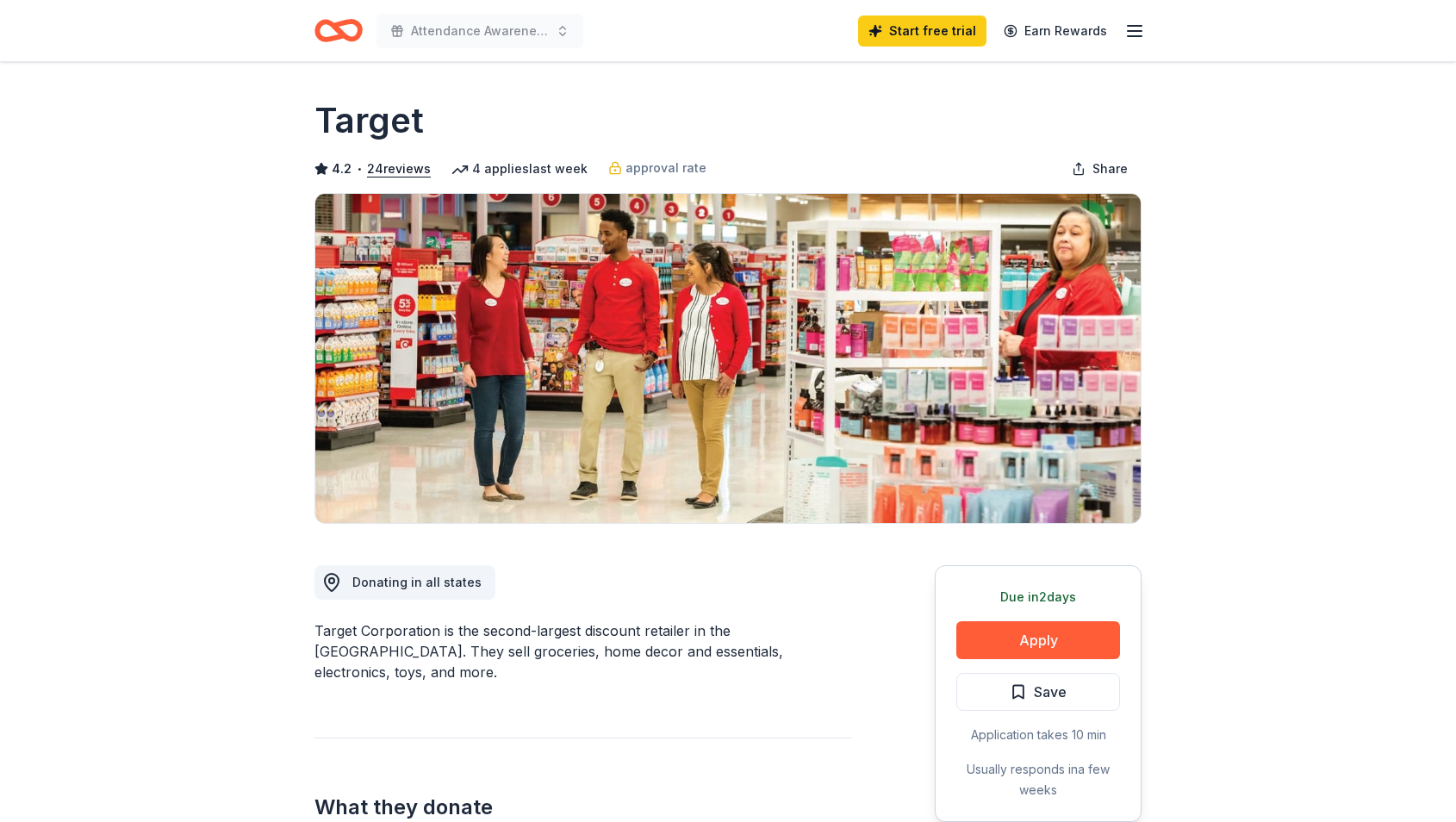
scroll to position [0, 0]
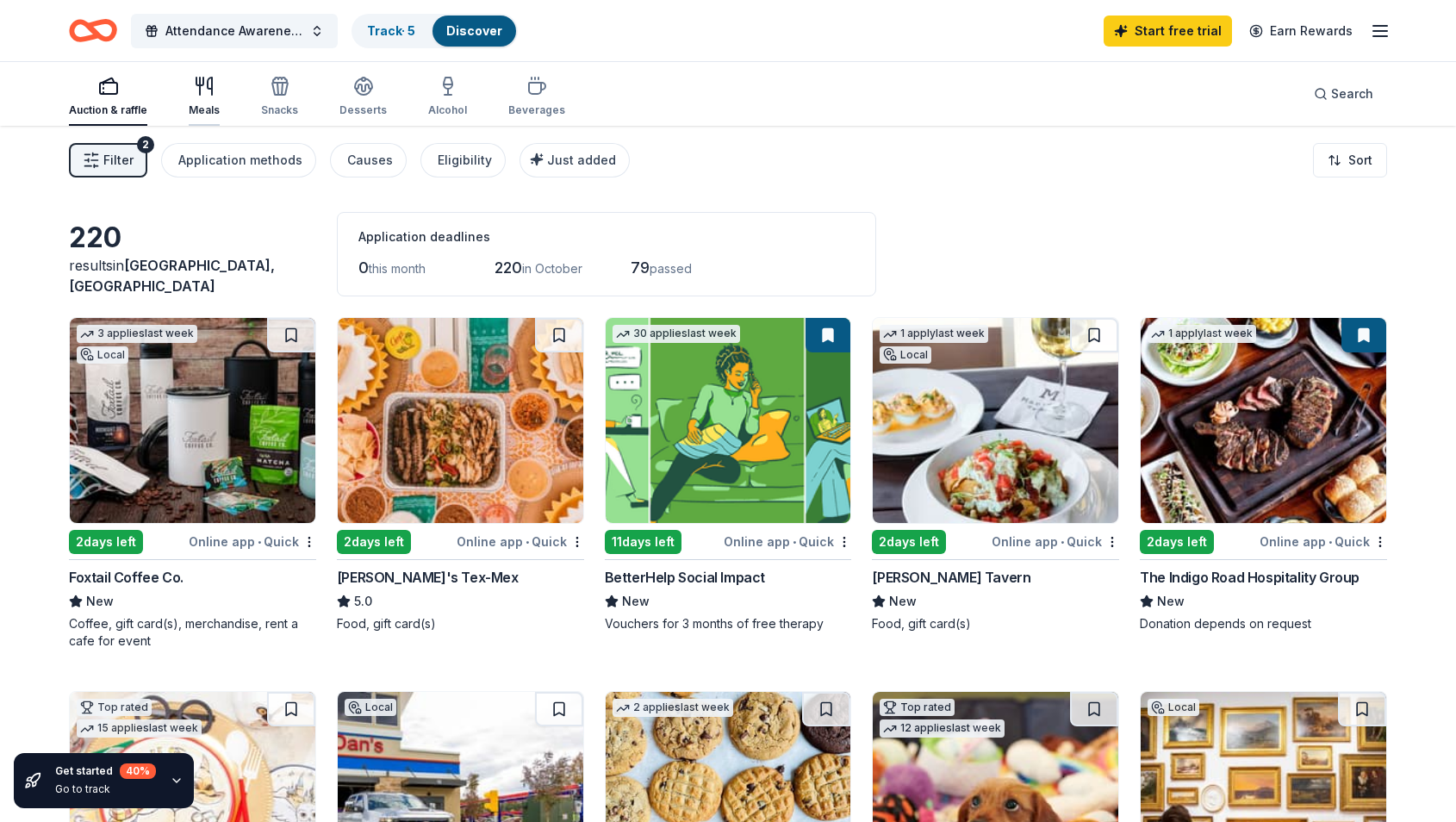
click at [212, 92] on icon "button" at bounding box center [204, 86] width 21 height 21
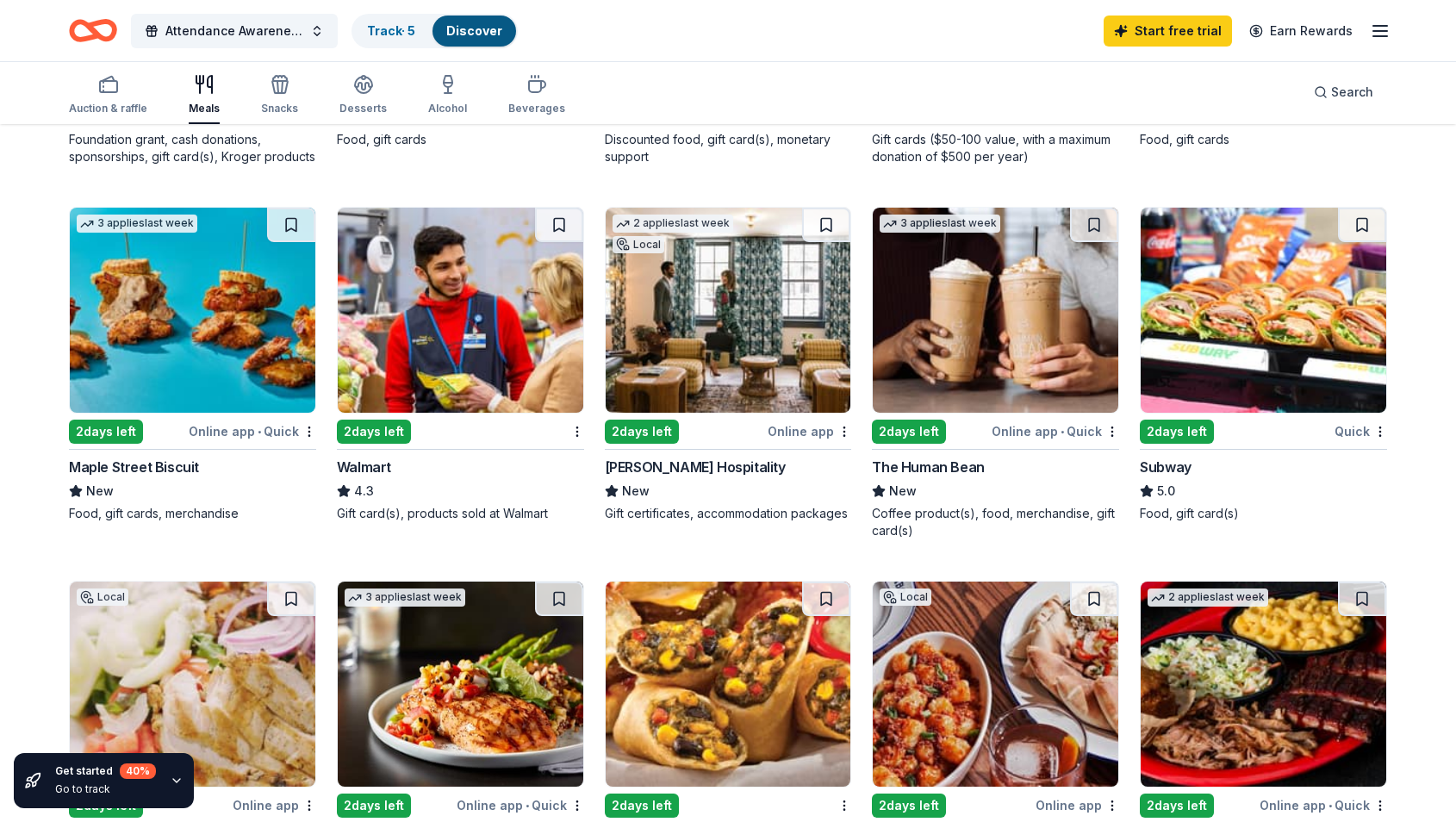
scroll to position [881, 0]
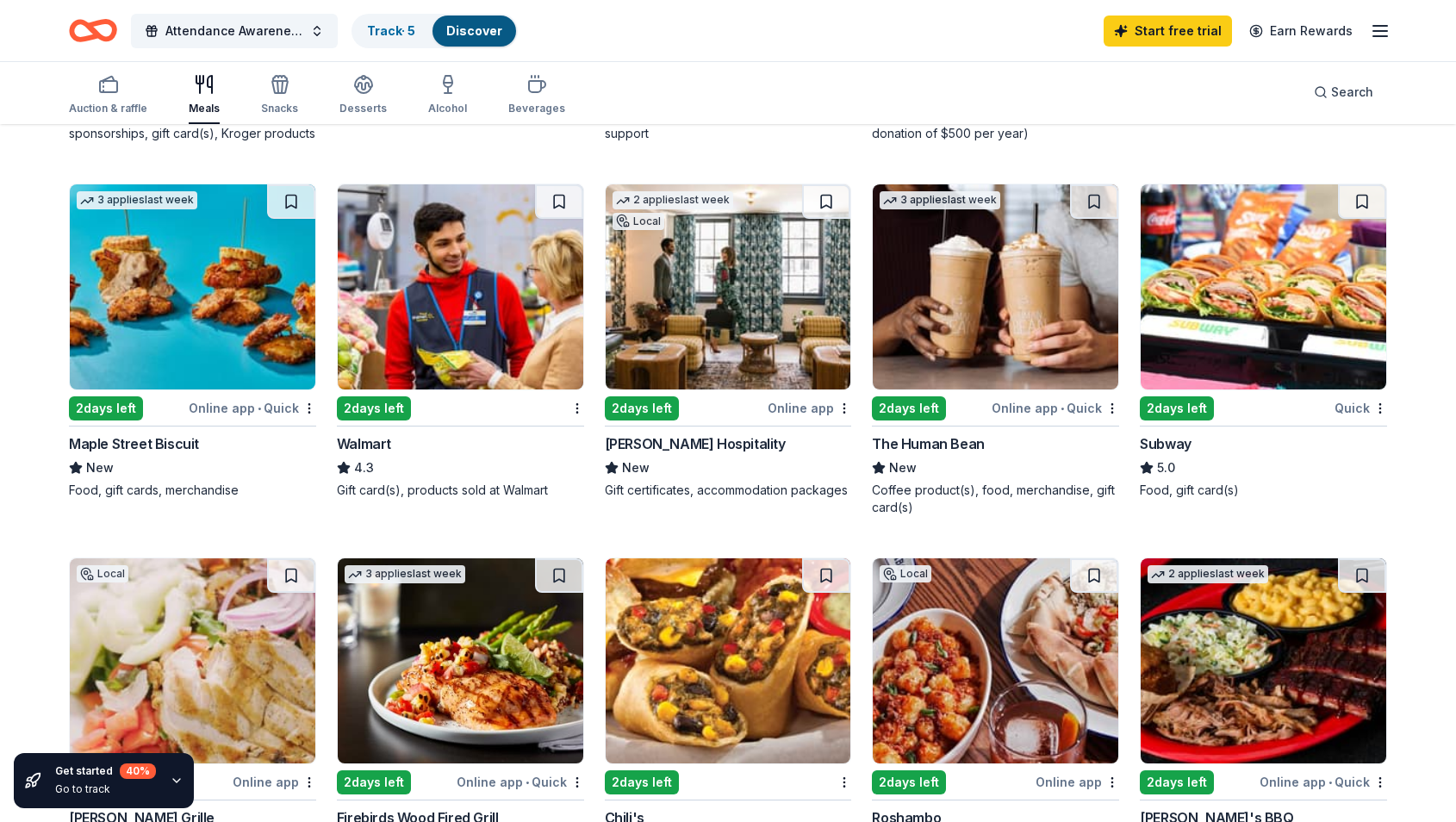
click at [430, 338] on img at bounding box center [460, 287] width 246 height 205
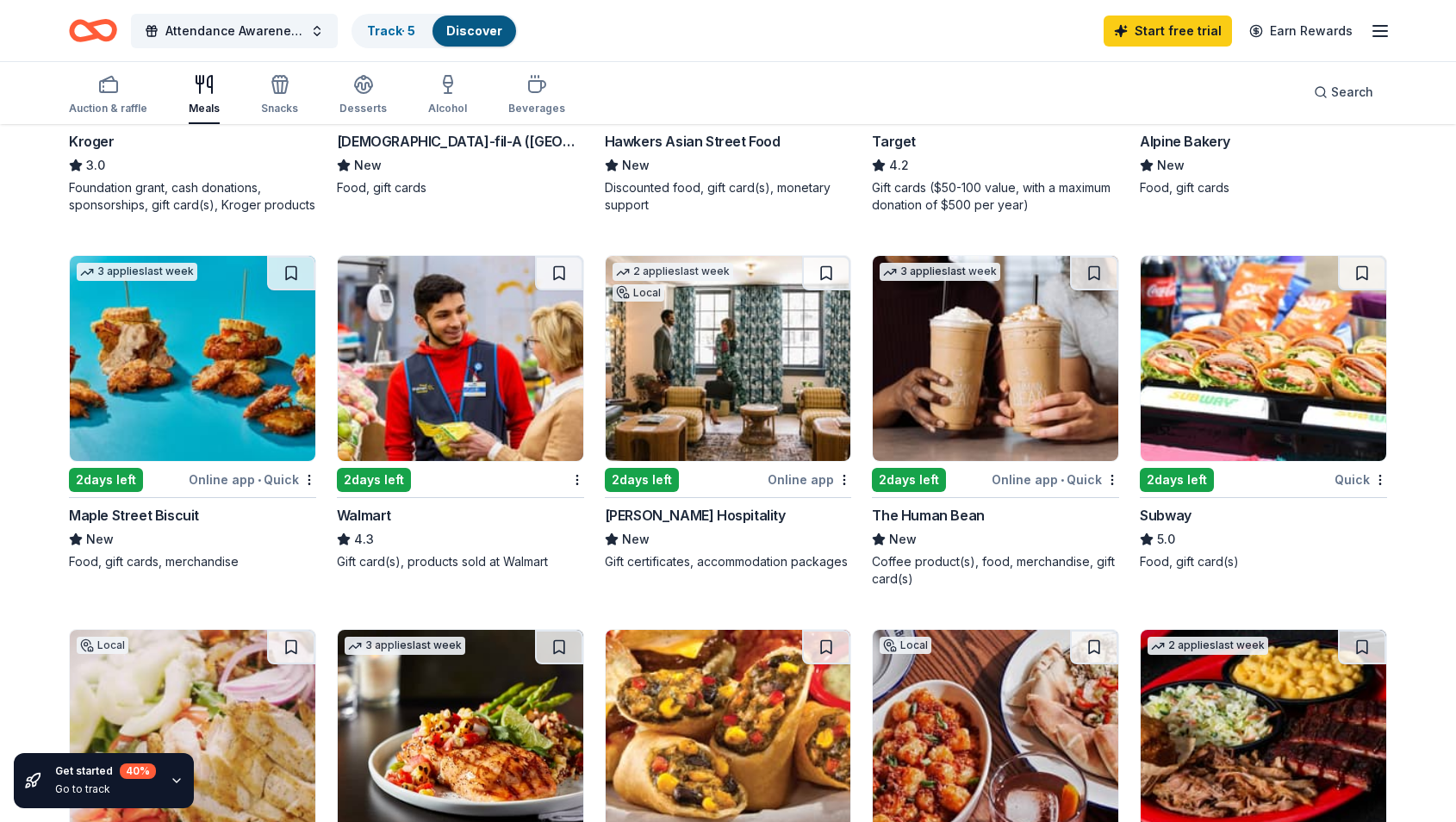
scroll to position [801, 0]
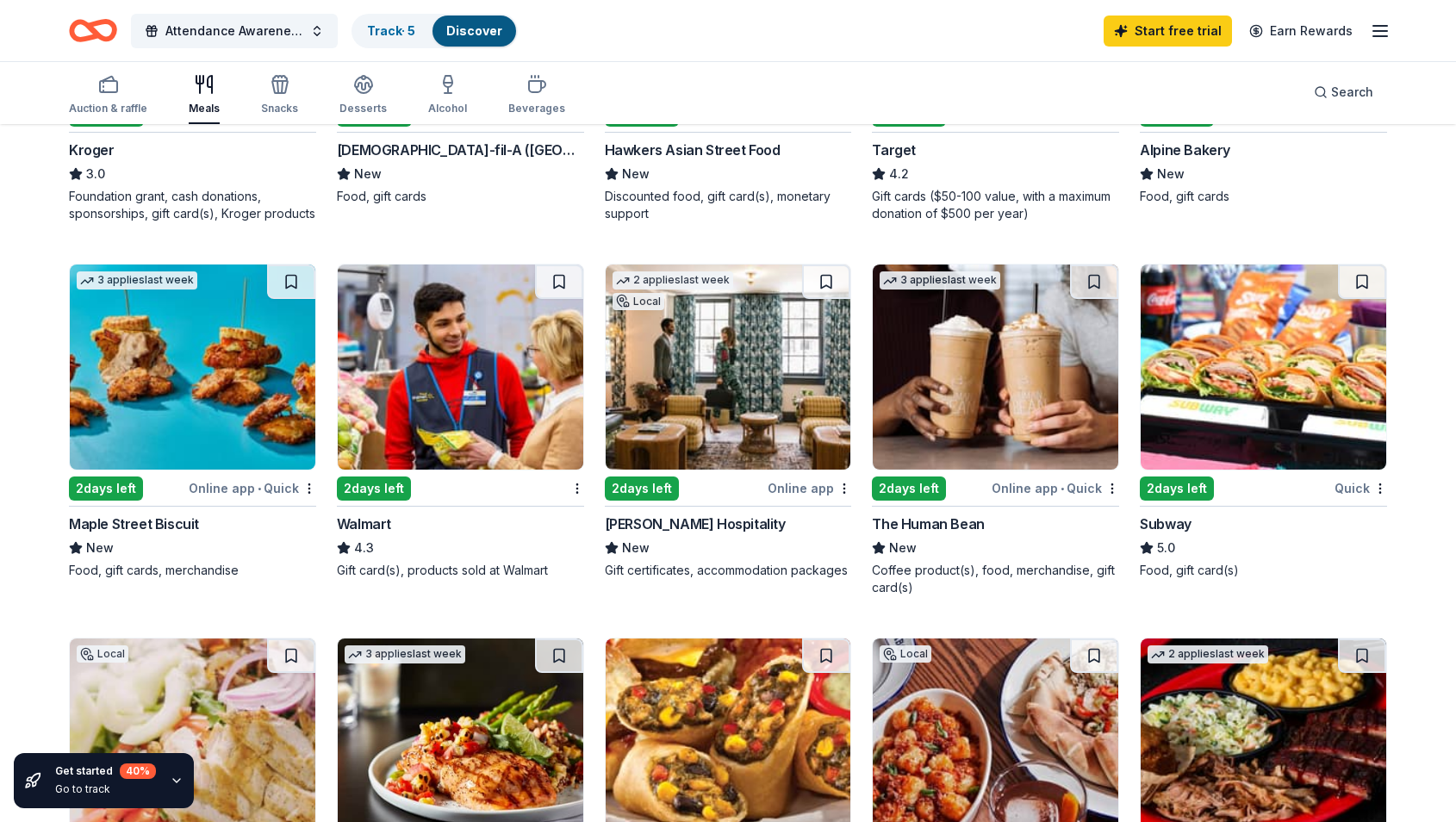
click at [1288, 380] on img at bounding box center [1263, 367] width 246 height 205
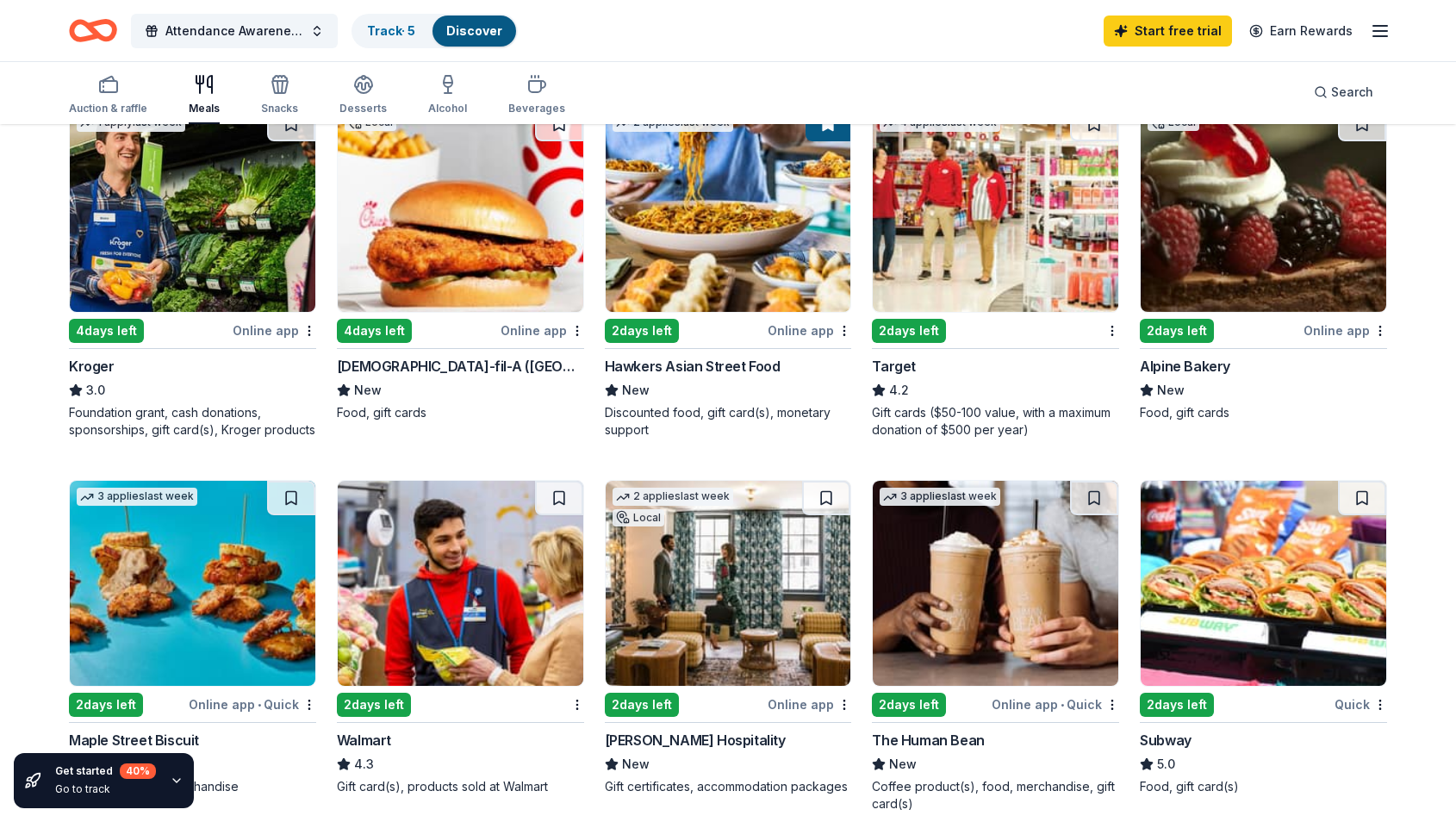
scroll to position [595, 0]
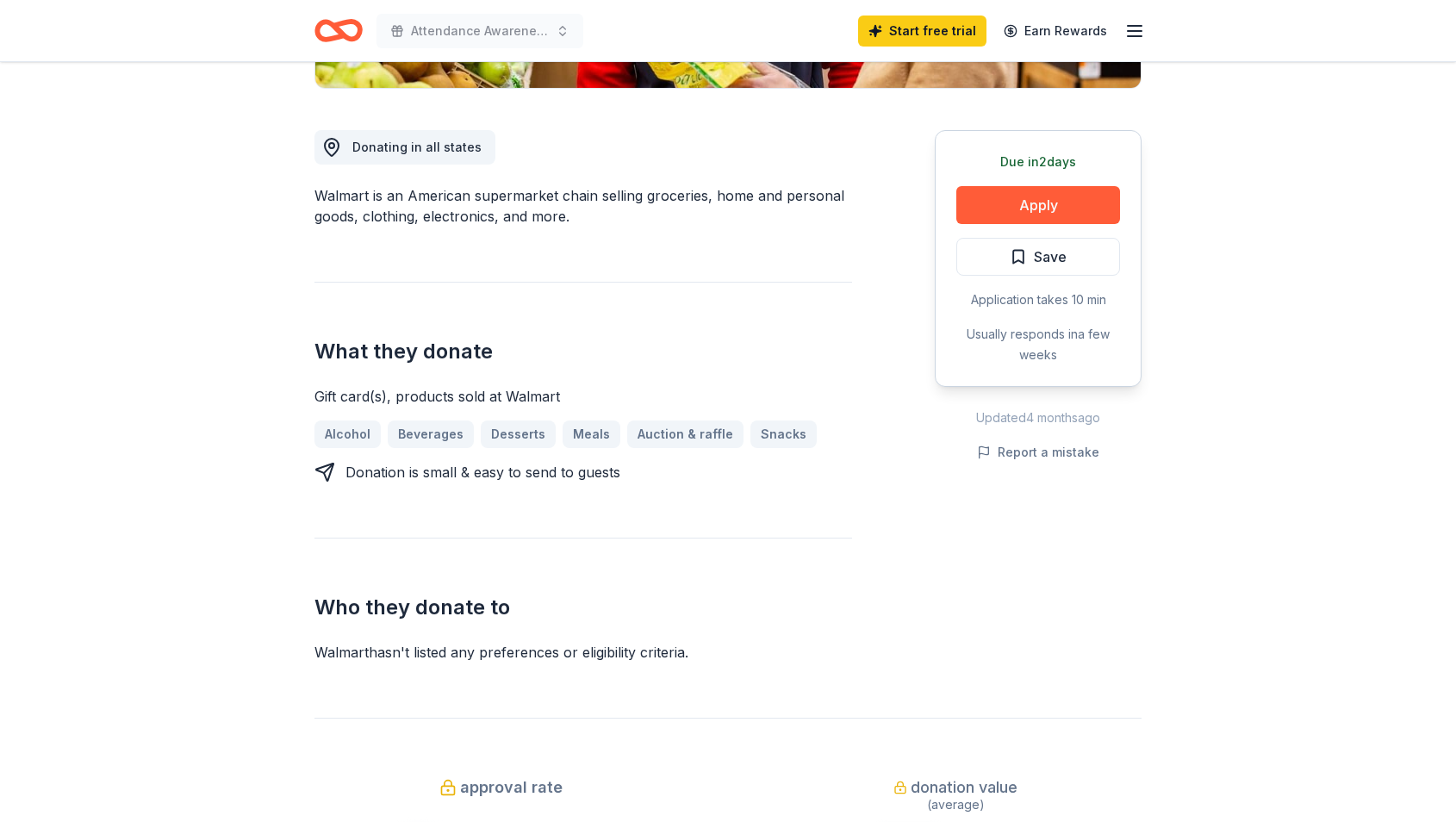
scroll to position [435, 0]
click at [1048, 208] on button "Apply" at bounding box center [1038, 206] width 163 height 38
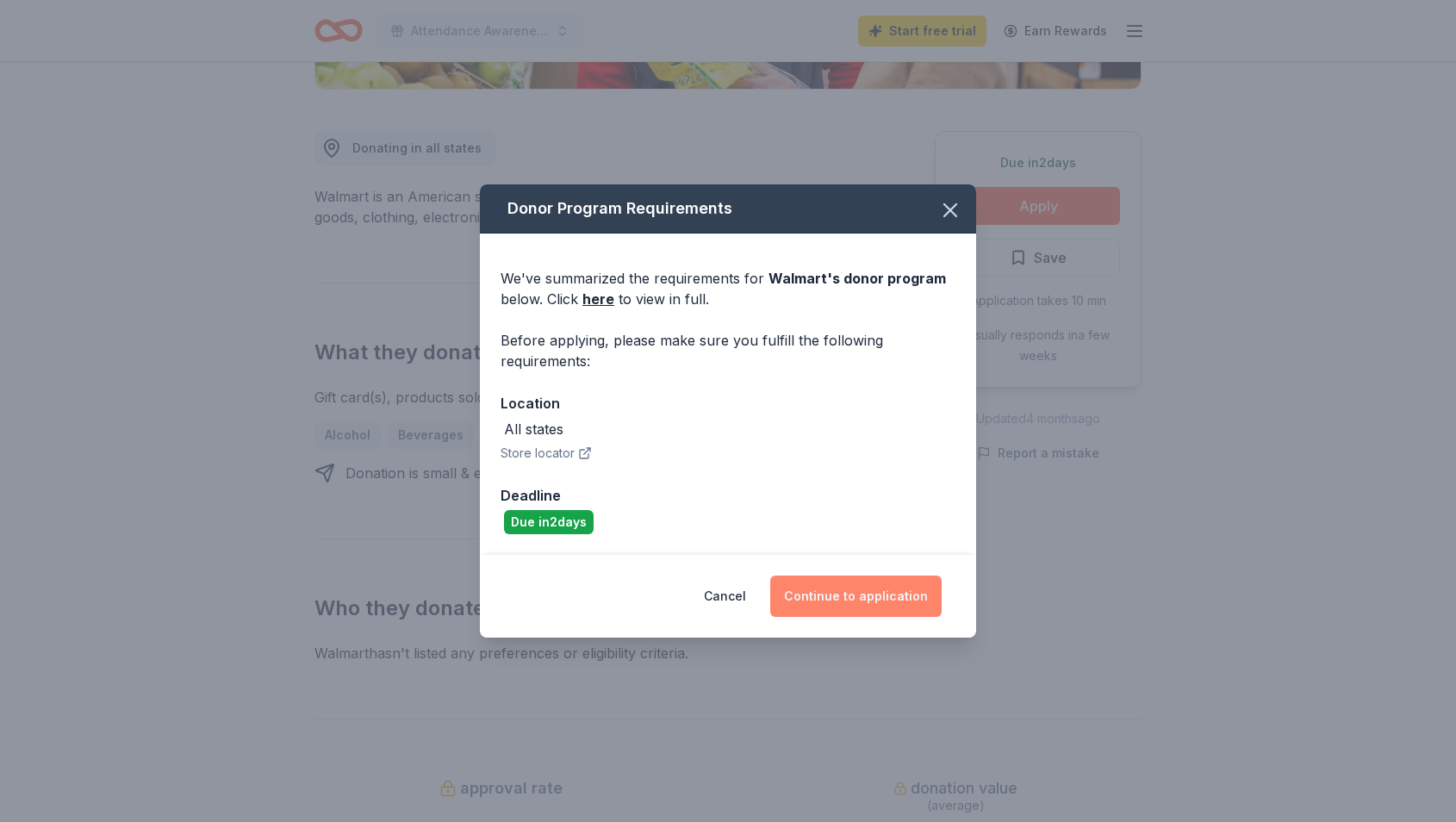
click at [865, 599] on button "Continue to application" at bounding box center [855, 596] width 171 height 42
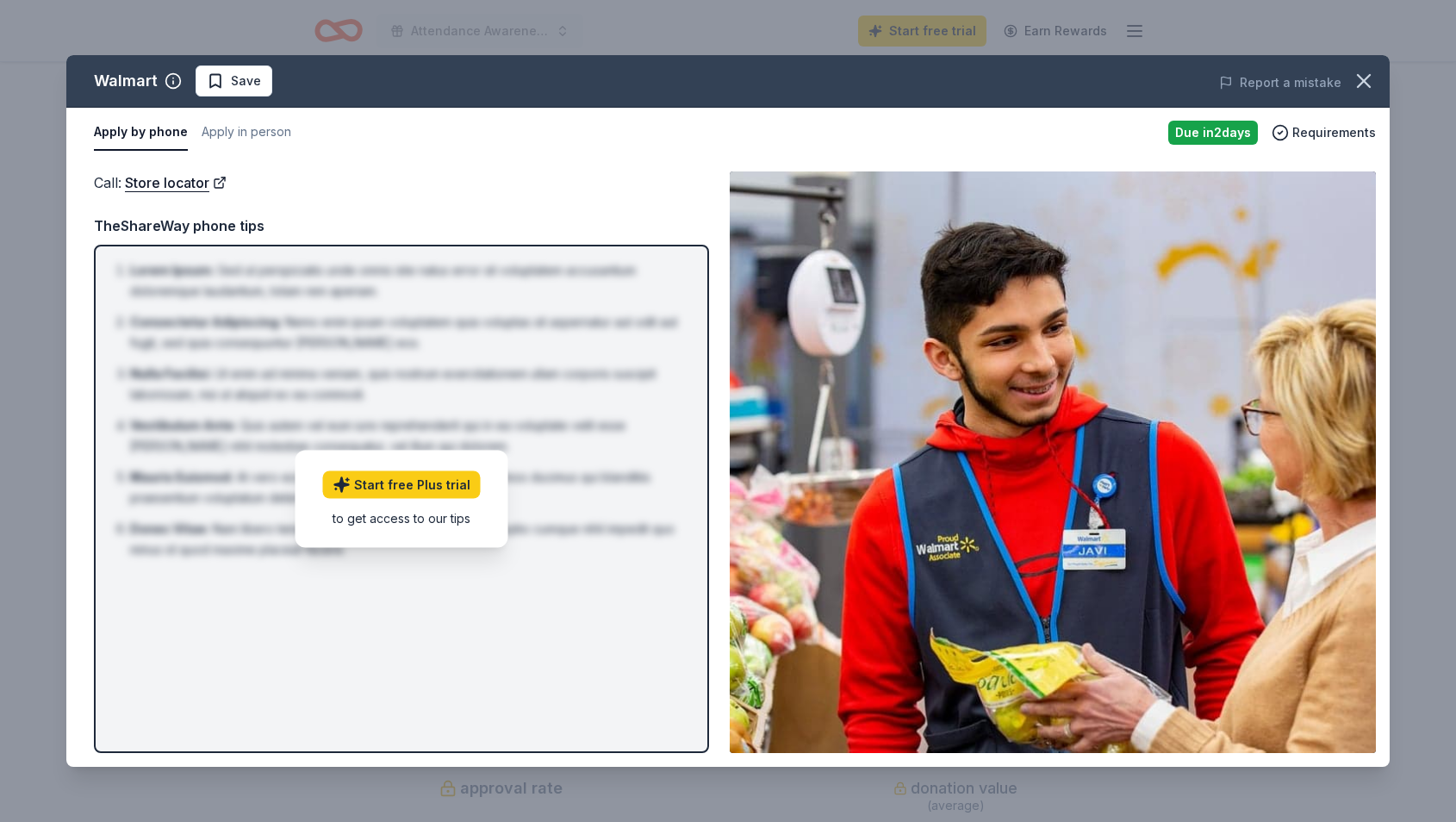
click at [132, 137] on button "Apply by phone" at bounding box center [140, 132] width 93 height 36
click at [246, 135] on button "Apply in person" at bounding box center [246, 132] width 90 height 36
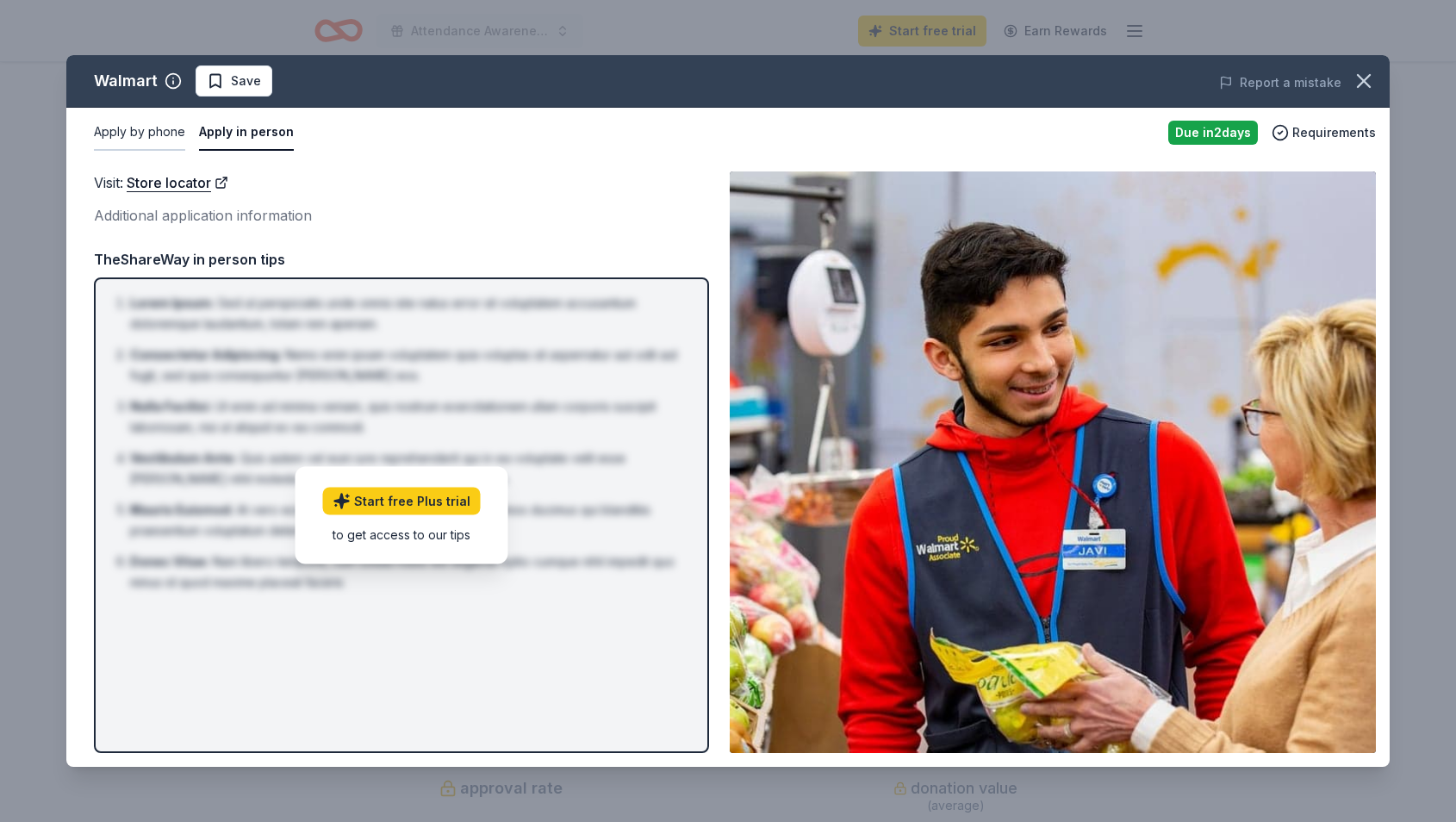
click at [132, 127] on button "Apply by phone" at bounding box center [139, 132] width 92 height 36
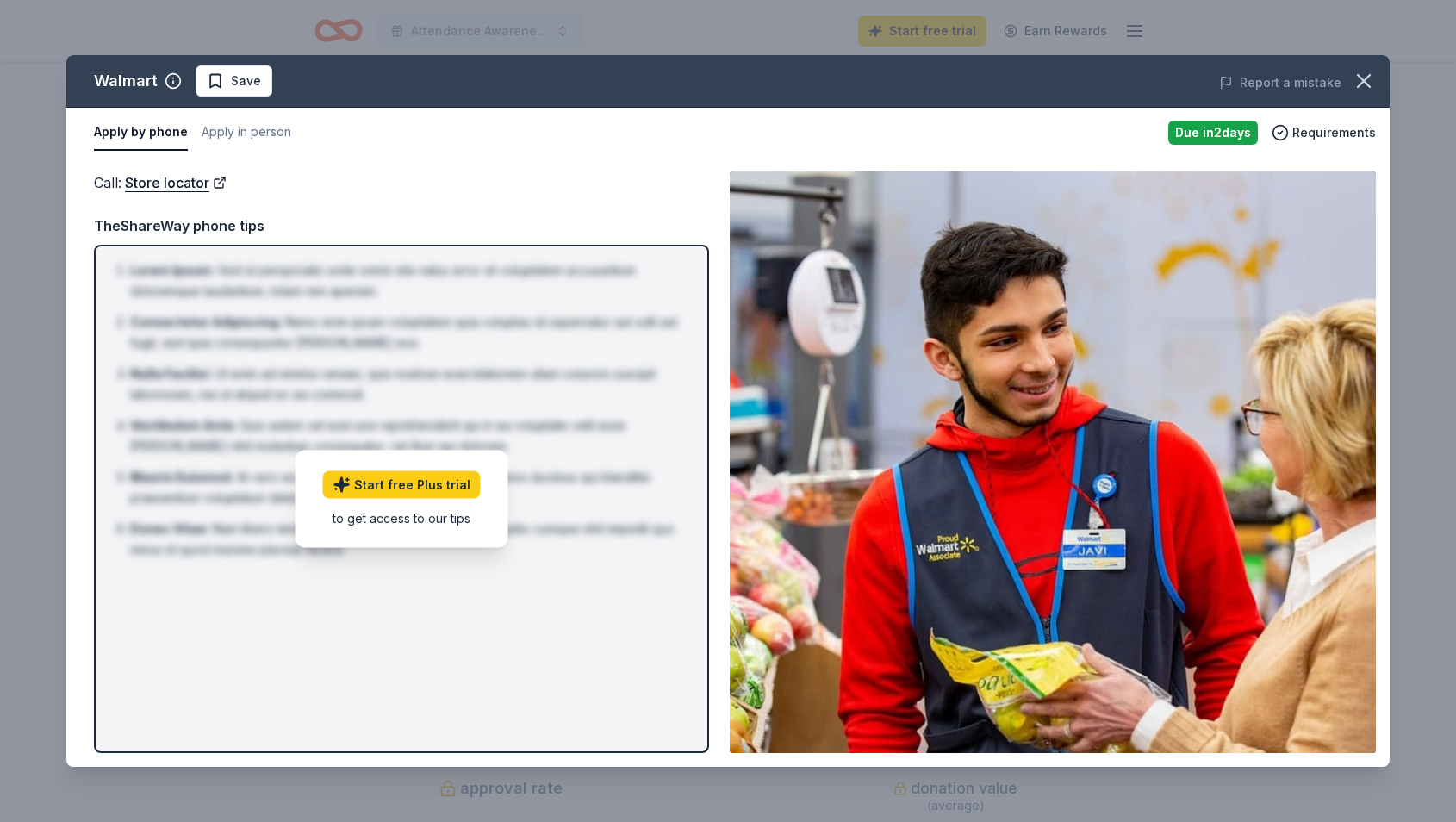
click at [987, 364] on img at bounding box center [1052, 462] width 646 height 582
click at [1366, 81] on icon "button" at bounding box center [1363, 81] width 24 height 24
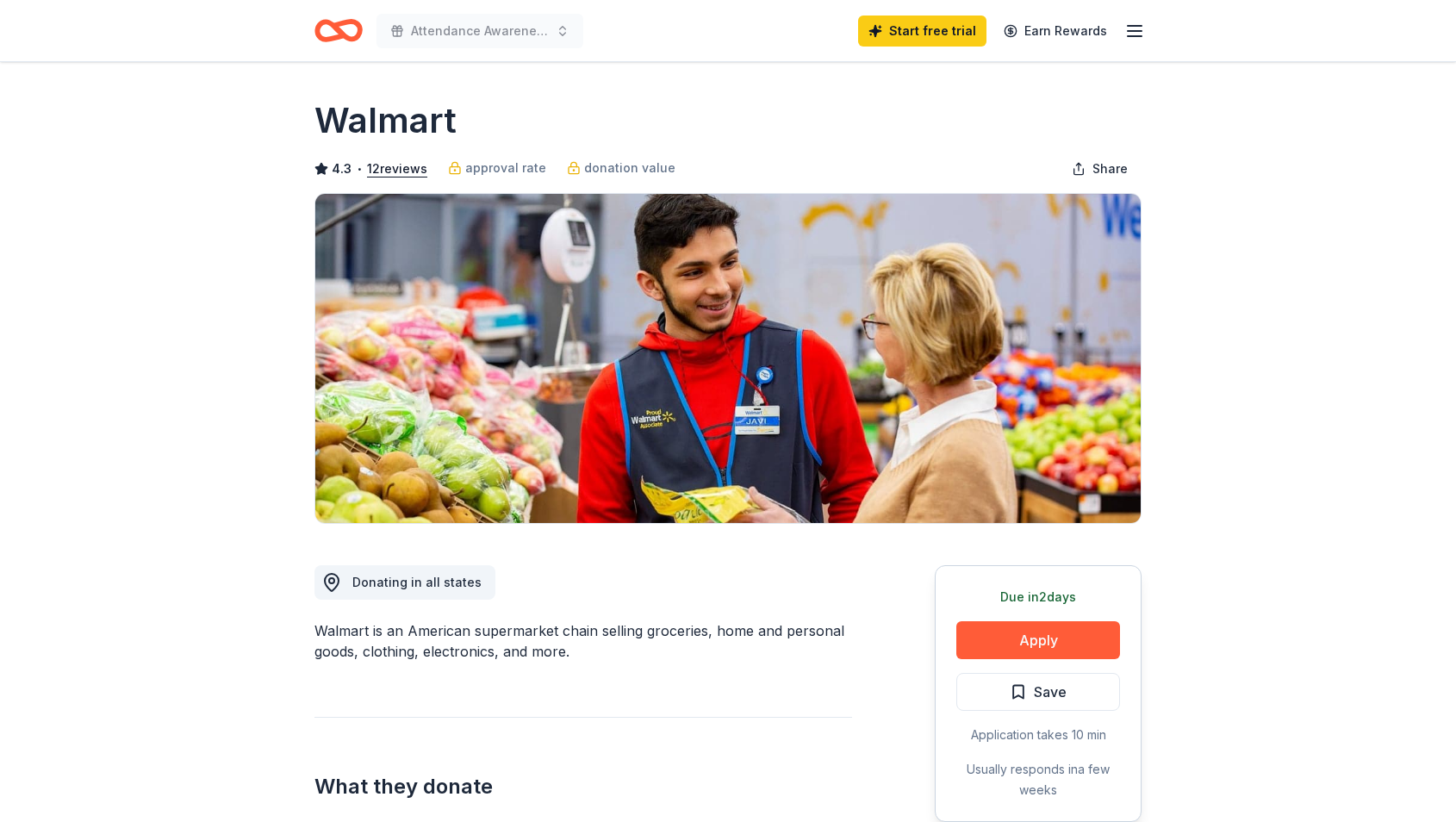
scroll to position [0, 0]
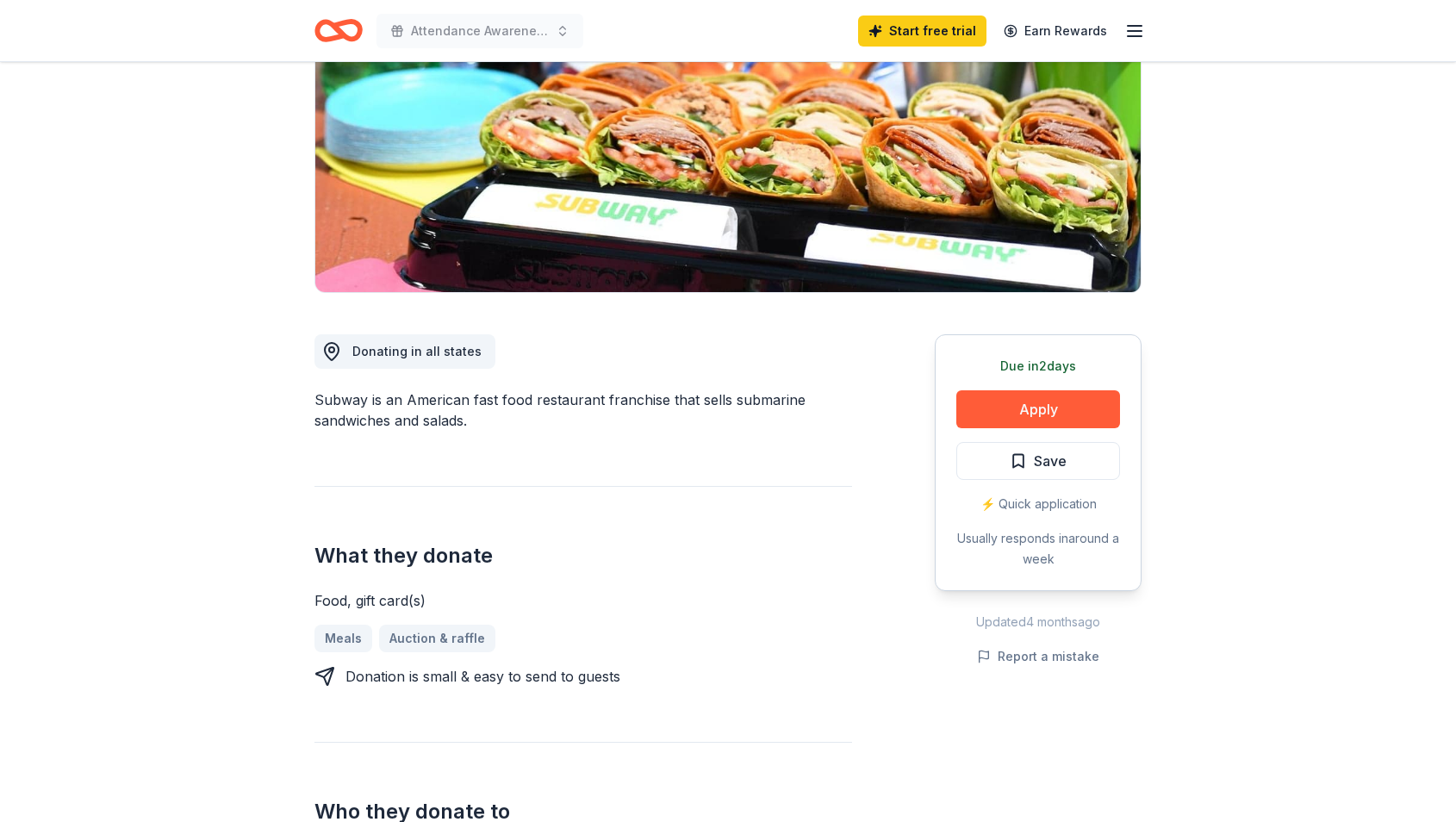
scroll to position [233, 0]
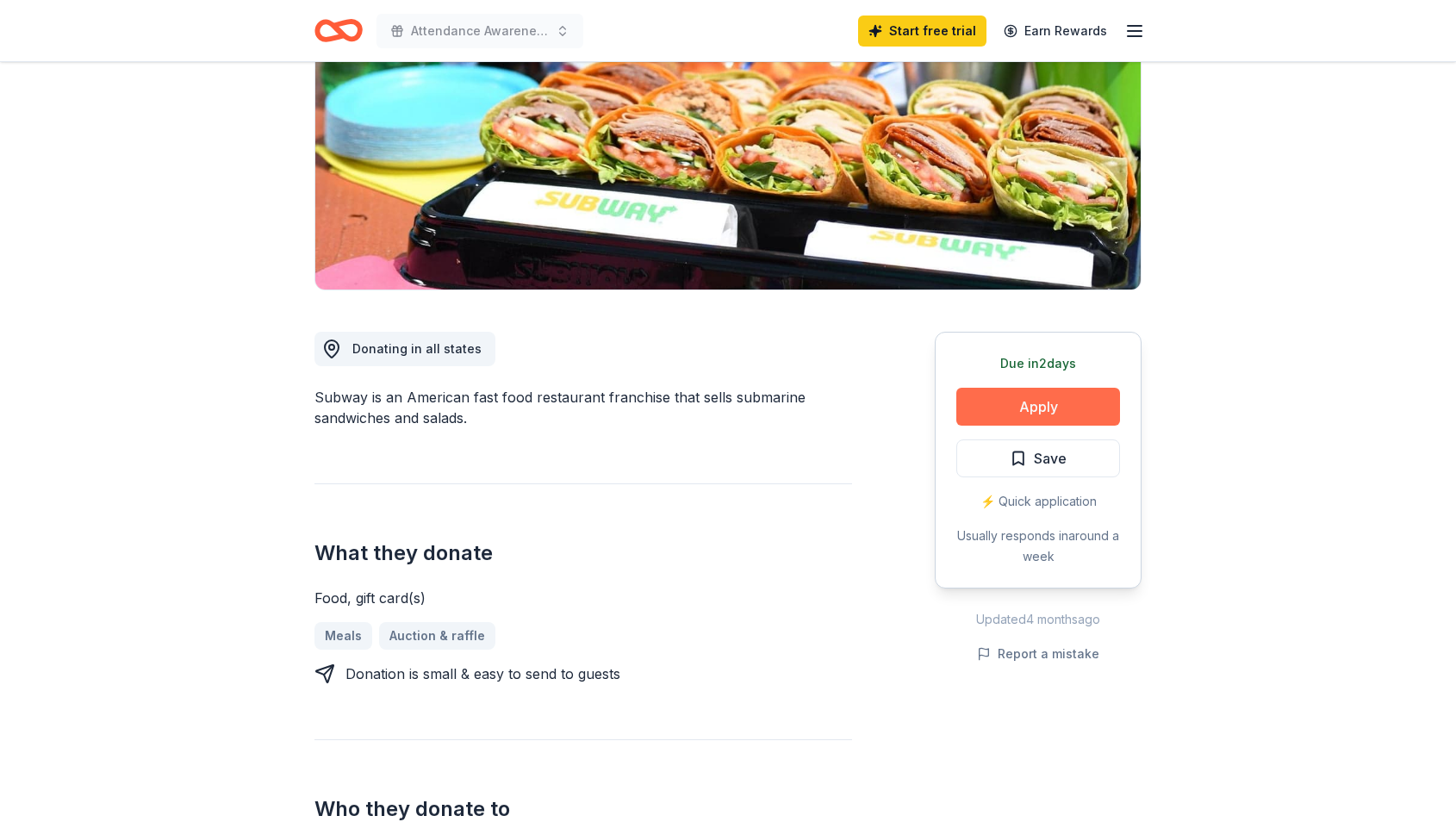
click at [1038, 402] on button "Apply" at bounding box center [1038, 406] width 163 height 38
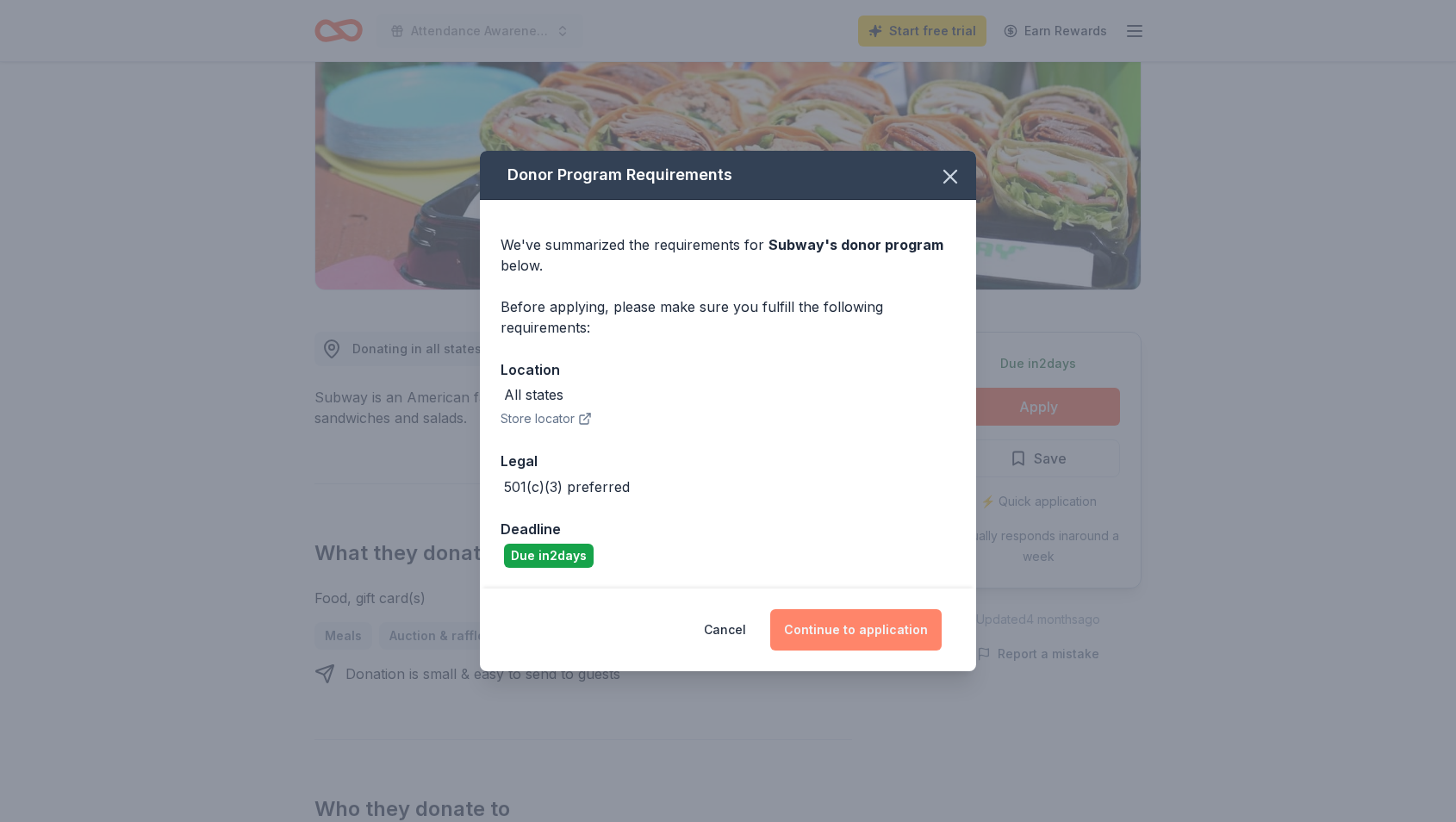
click at [889, 631] on button "Continue to application" at bounding box center [855, 630] width 171 height 42
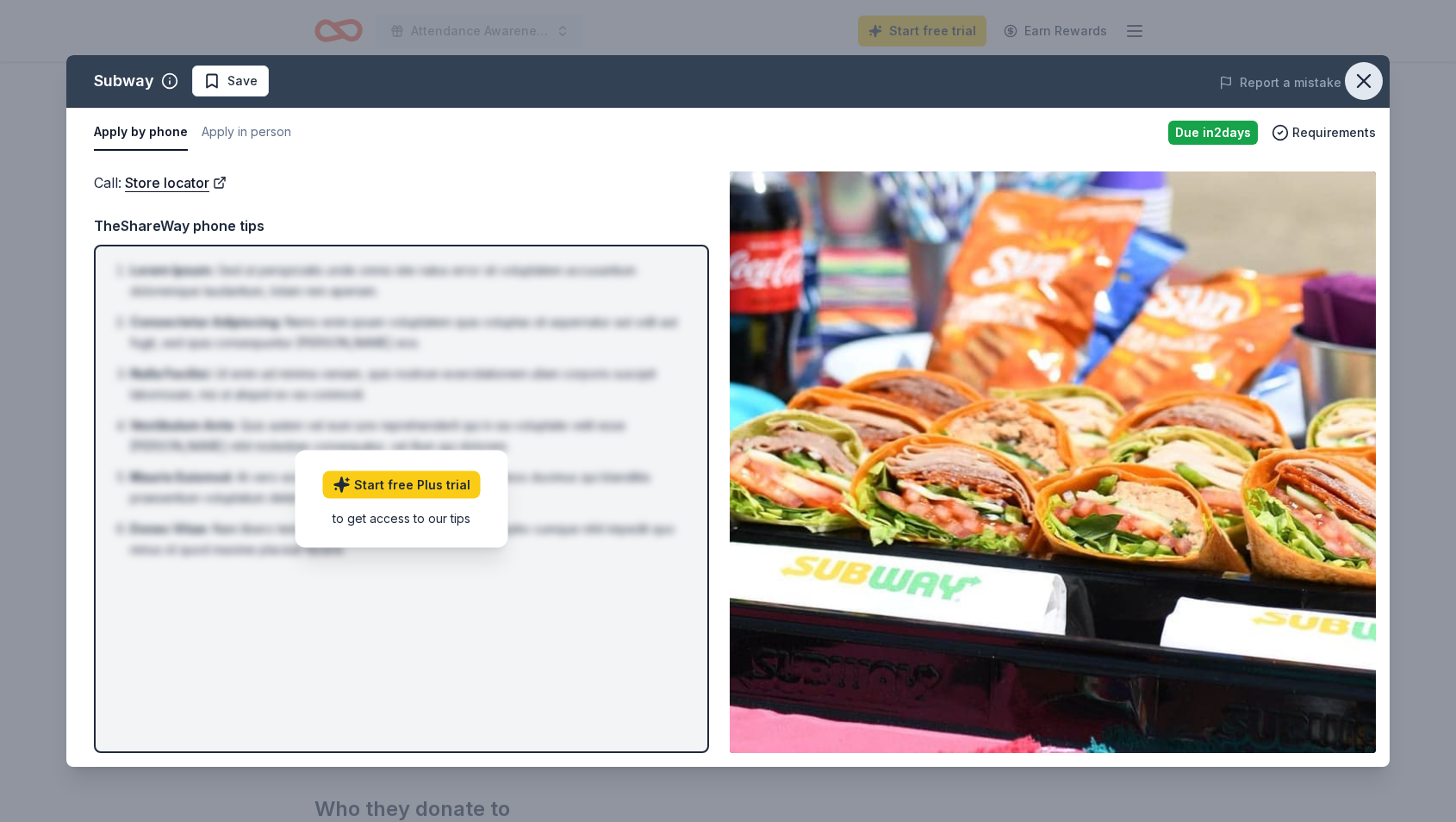
click at [1373, 84] on button "button" at bounding box center [1363, 81] width 38 height 38
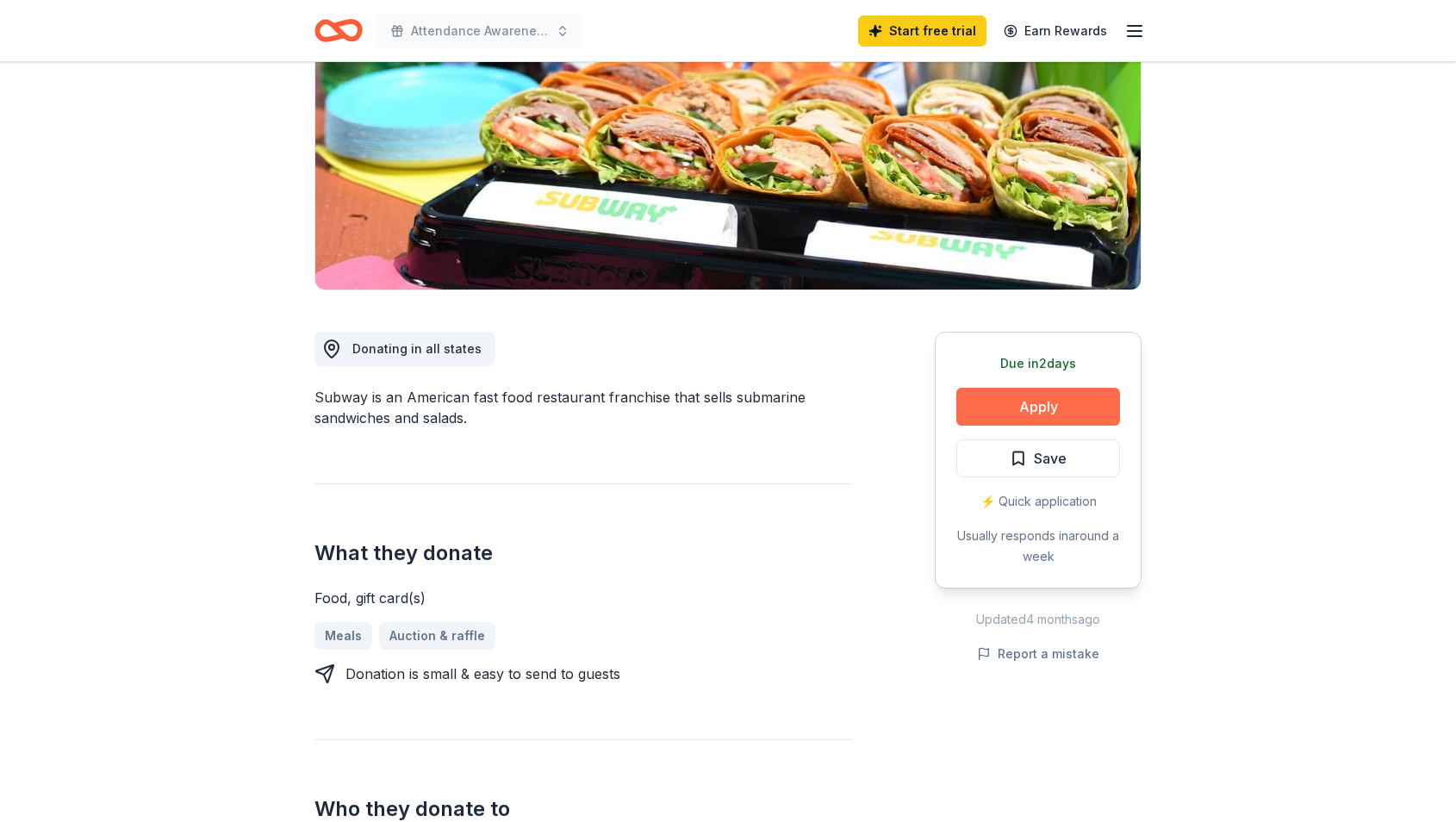
click at [1041, 397] on button "Apply" at bounding box center [1038, 406] width 163 height 38
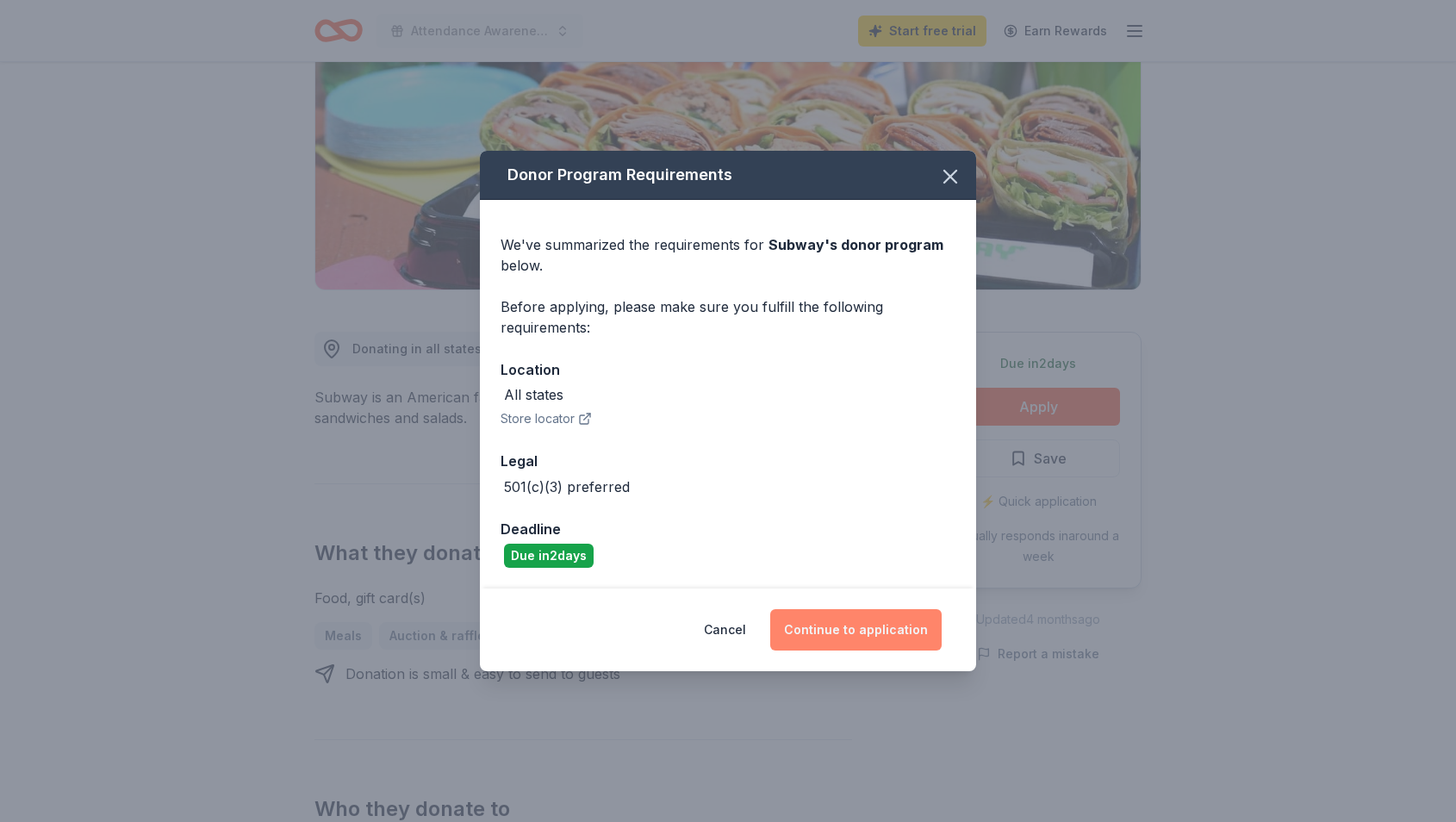
click at [873, 637] on button "Continue to application" at bounding box center [855, 630] width 171 height 42
